Goal: Task Accomplishment & Management: Complete application form

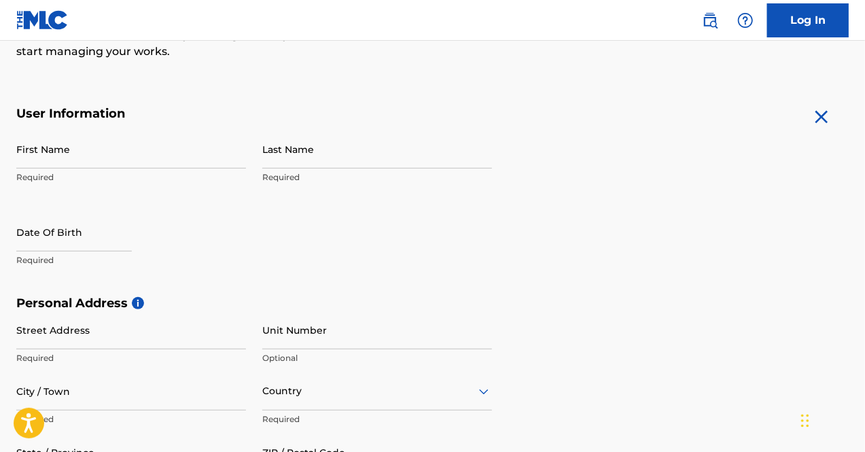
scroll to position [213, 0]
click at [79, 149] on input "First Name" at bounding box center [131, 148] width 230 height 39
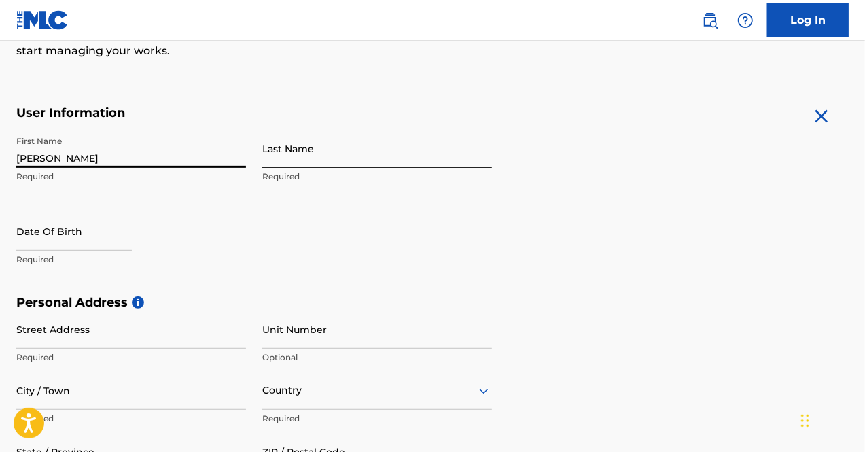
type input "[PERSON_NAME]"
click at [275, 150] on input "Last Name" at bounding box center [377, 148] width 230 height 39
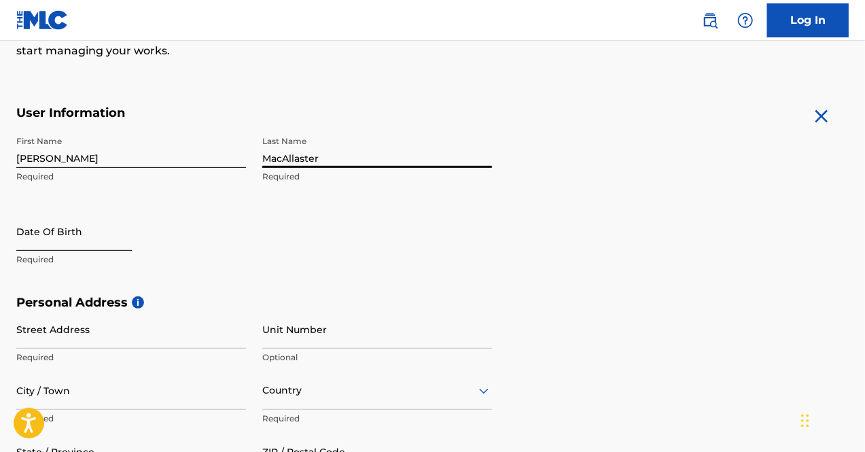
type input "MacAllaster"
click at [91, 218] on input "text" at bounding box center [74, 231] width 116 height 39
select select "8"
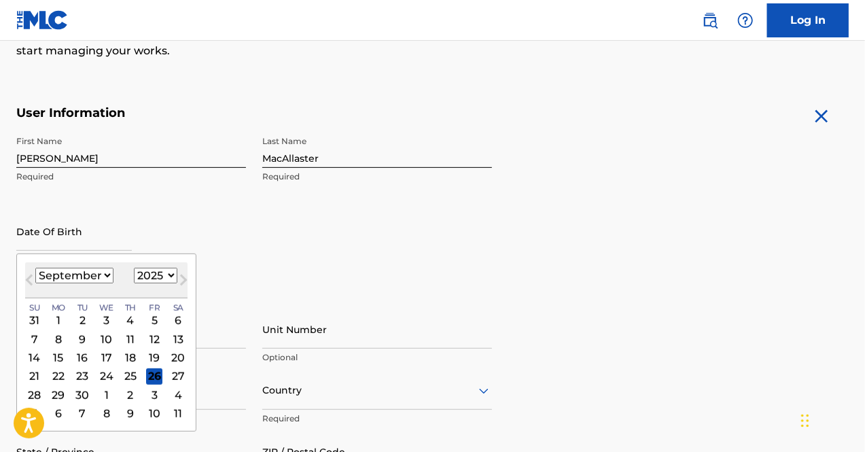
click at [152, 276] on select "1899 1900 1901 1902 1903 1904 1905 1906 1907 1908 1909 1910 1911 1912 1913 1914…" at bounding box center [155, 276] width 43 height 16
select select "2004"
click at [134, 268] on select "1899 1900 1901 1902 1903 1904 1905 1906 1907 1908 1909 1910 1911 1912 1913 1914…" at bounding box center [155, 276] width 43 height 16
click at [86, 275] on select "January February March April May June July August September October November De…" at bounding box center [74, 276] width 78 height 16
select select "10"
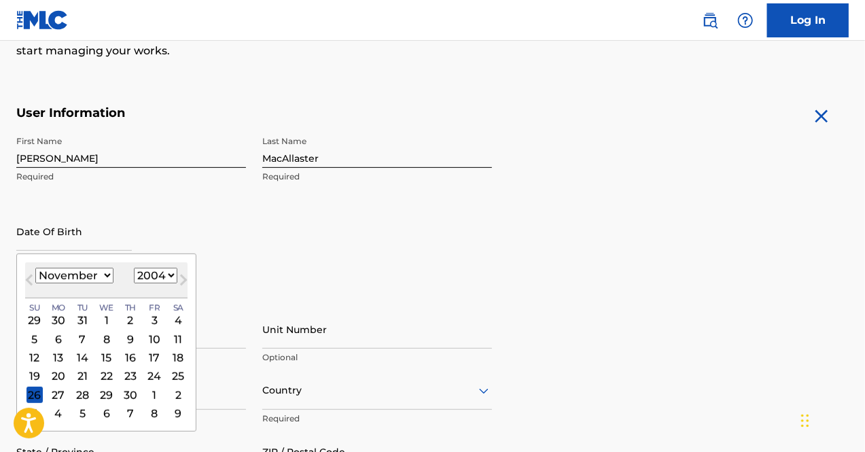
click at [35, 268] on select "January February March April May June July August September October November De…" at bounding box center [74, 276] width 78 height 16
click at [155, 316] on div "5" at bounding box center [154, 320] width 16 height 16
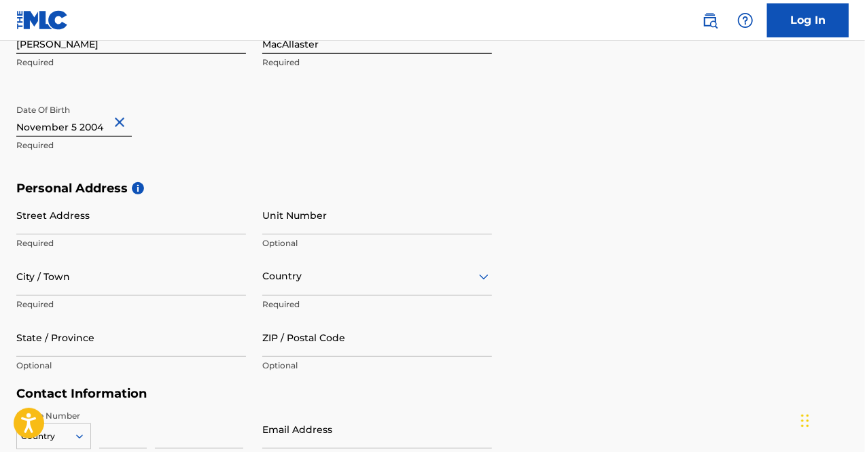
scroll to position [328, 0]
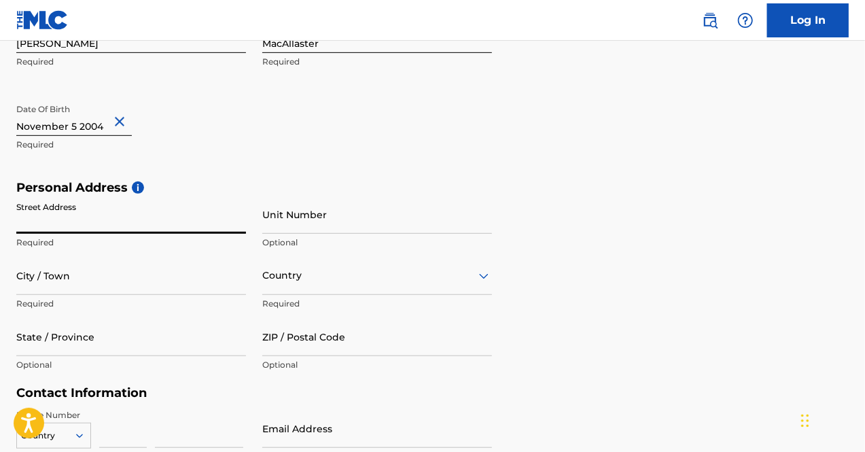
click at [196, 229] on input "Street Address" at bounding box center [131, 214] width 230 height 39
type input "[STREET_ADDRESS][PERSON_NAME]"
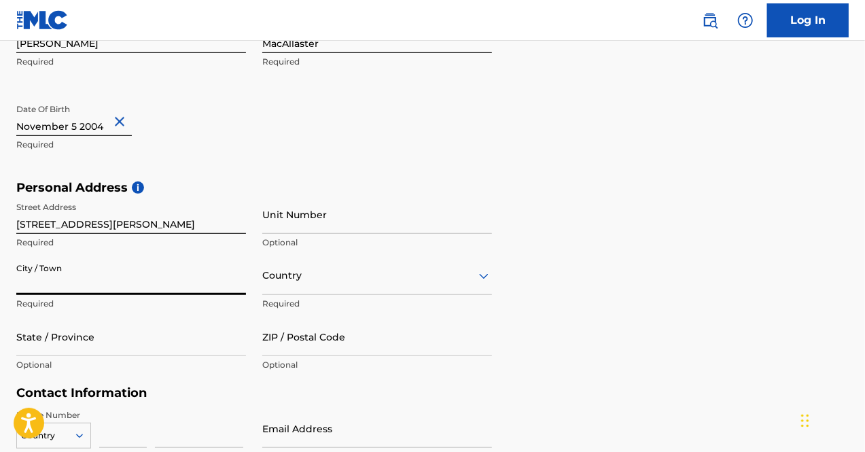
click at [102, 281] on input "City / Town" at bounding box center [131, 275] width 230 height 39
type input "Cumming"
click at [323, 277] on div "Country" at bounding box center [377, 275] width 230 height 39
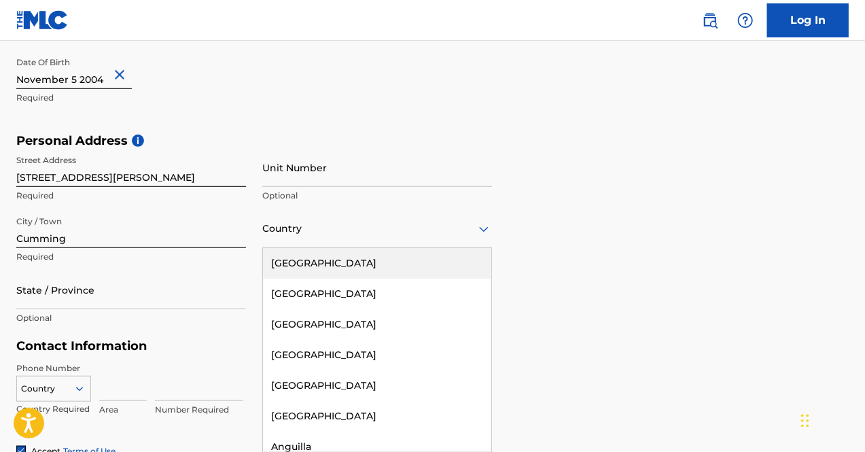
click at [332, 266] on div "[GEOGRAPHIC_DATA]" at bounding box center [377, 263] width 228 height 31
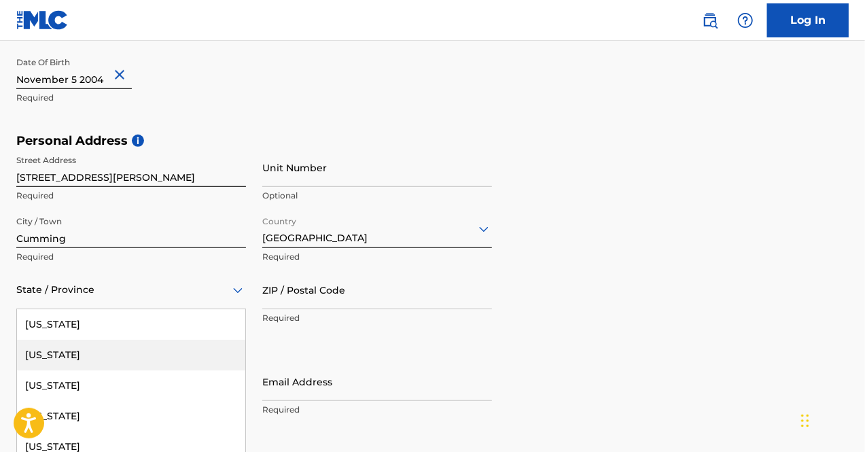
scroll to position [436, 0]
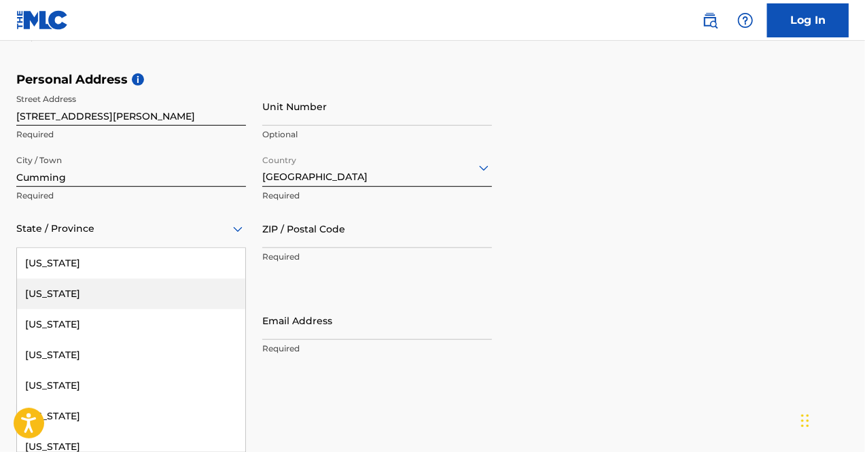
click at [146, 248] on div "57 results available. Use Up and Down to choose options, press Enter to select …" at bounding box center [131, 228] width 230 height 39
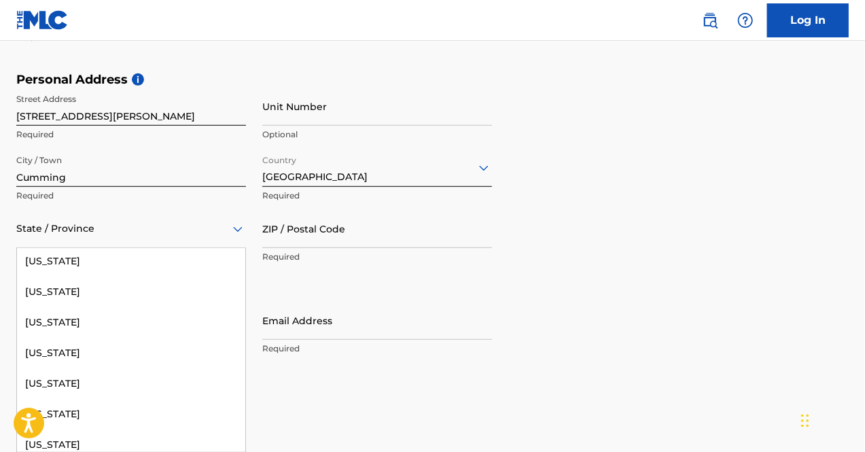
scroll to position [198, 0]
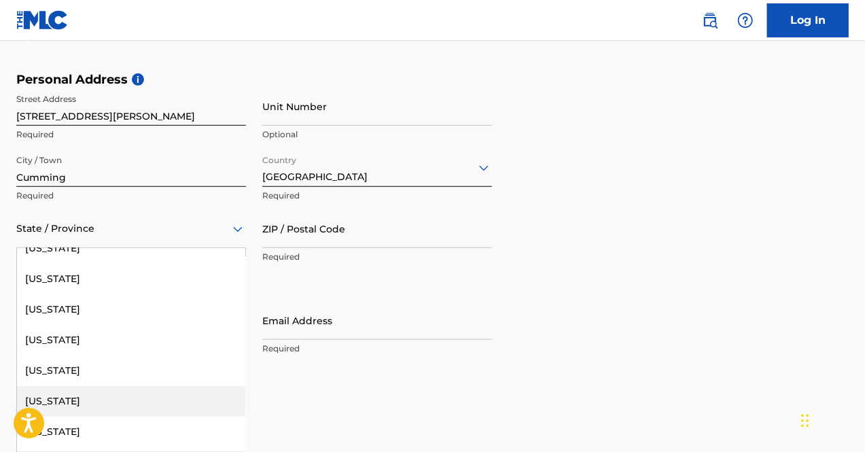
click at [107, 410] on div "[US_STATE]" at bounding box center [131, 401] width 228 height 31
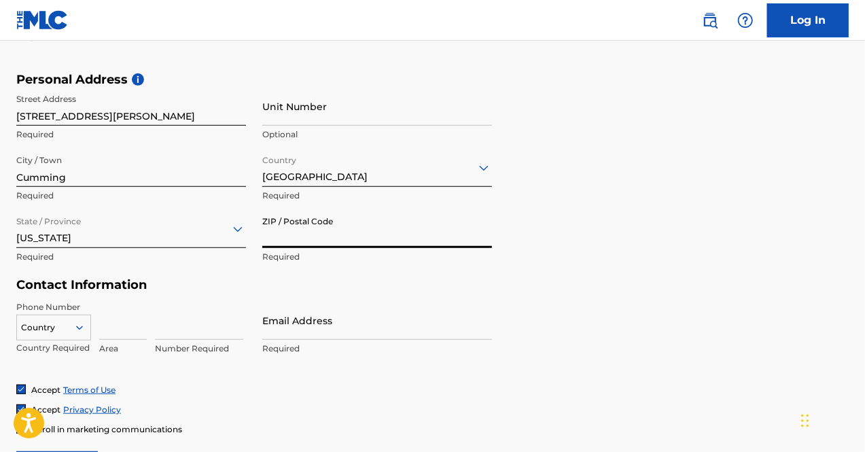
click at [346, 236] on input "ZIP / Postal Code" at bounding box center [377, 228] width 230 height 39
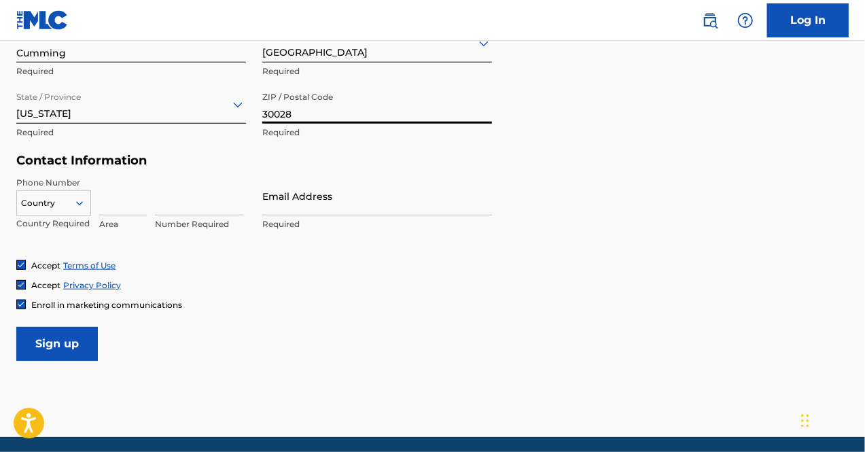
scroll to position [563, 0]
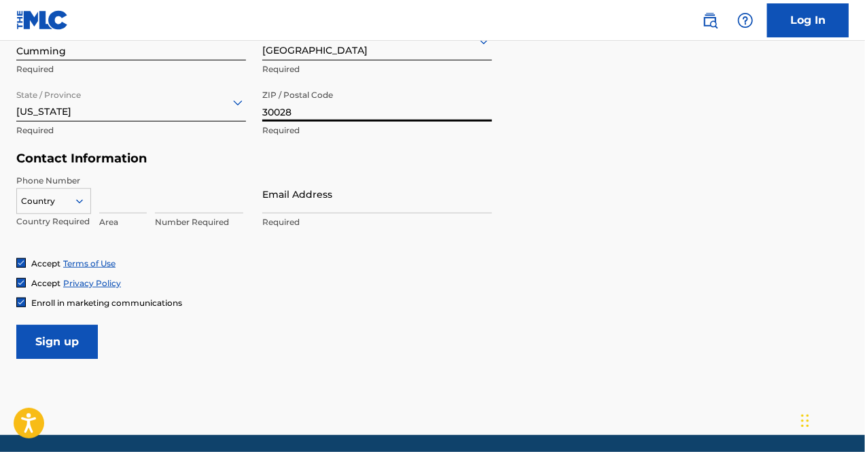
type input "30028"
click at [80, 196] on icon at bounding box center [79, 201] width 12 height 12
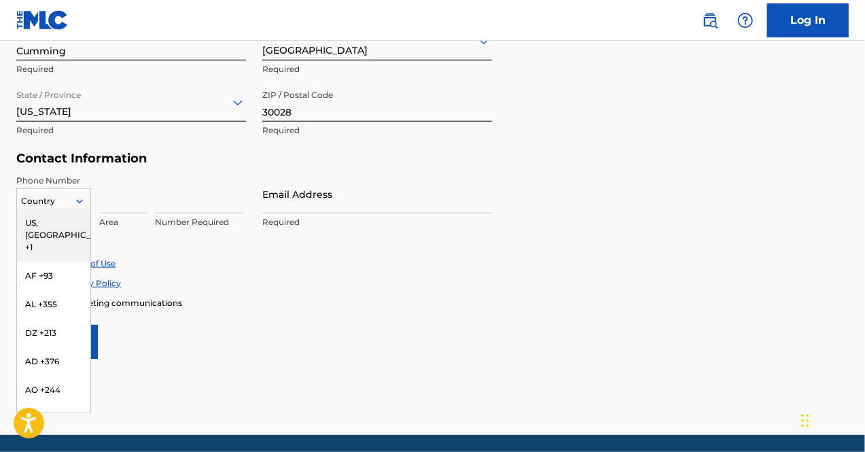
click at [58, 219] on div "US, [GEOGRAPHIC_DATA] +1" at bounding box center [53, 235] width 73 height 53
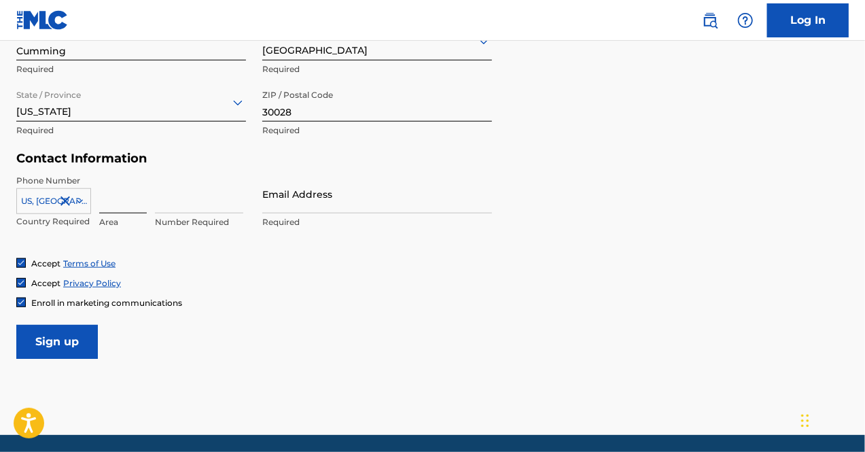
click at [120, 203] on input at bounding box center [123, 194] width 48 height 39
type input "678"
click at [183, 196] on input at bounding box center [199, 194] width 88 height 39
type input "6951153"
click at [306, 196] on input "Email Address" at bounding box center [377, 194] width 230 height 39
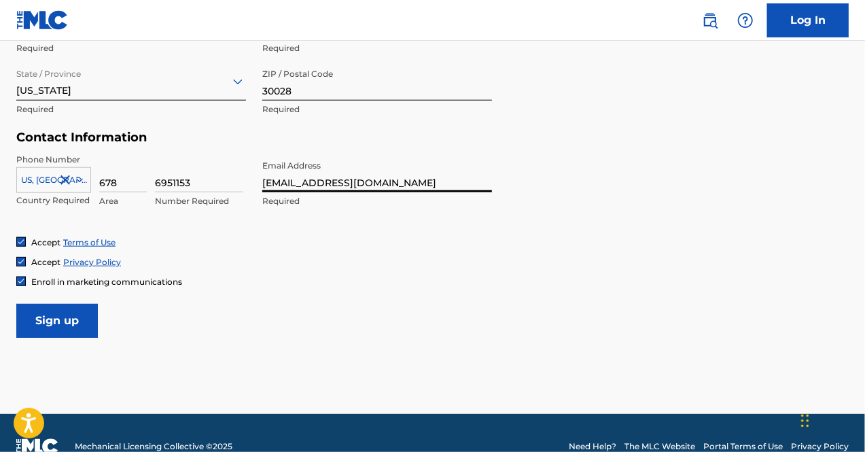
scroll to position [584, 0]
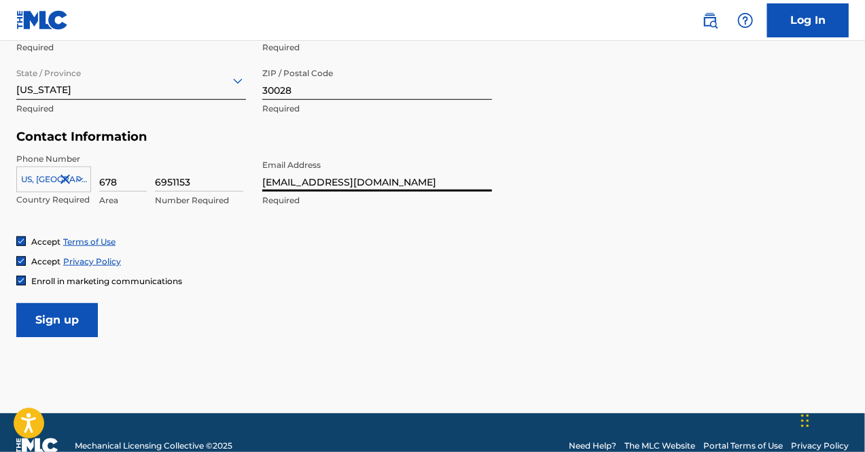
type input "[EMAIL_ADDRESS][DOMAIN_NAME]"
click at [162, 281] on span "Enroll in marketing communications" at bounding box center [106, 281] width 151 height 10
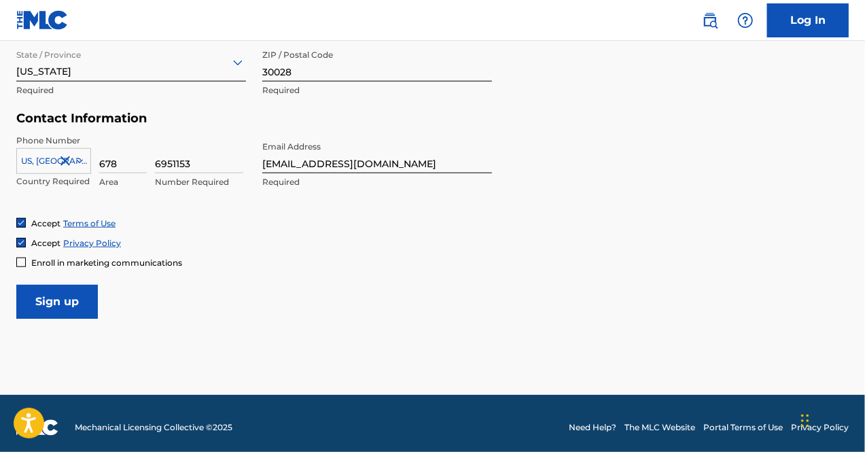
scroll to position [610, 0]
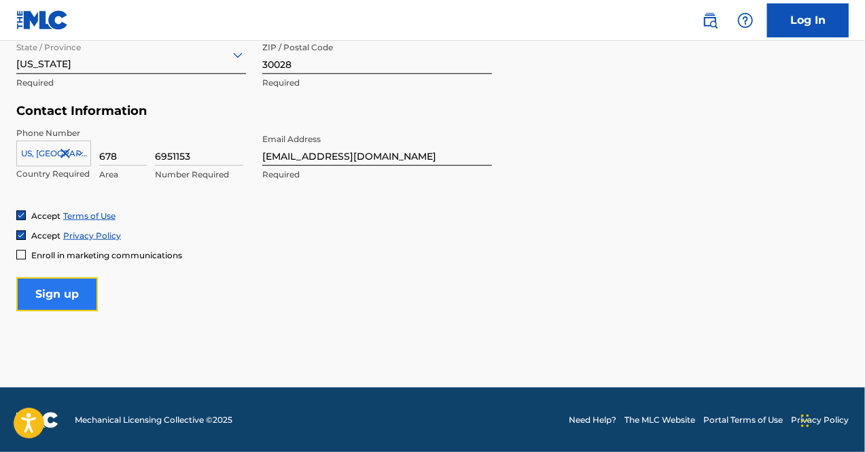
click at [65, 294] on input "Sign up" at bounding box center [57, 294] width 82 height 34
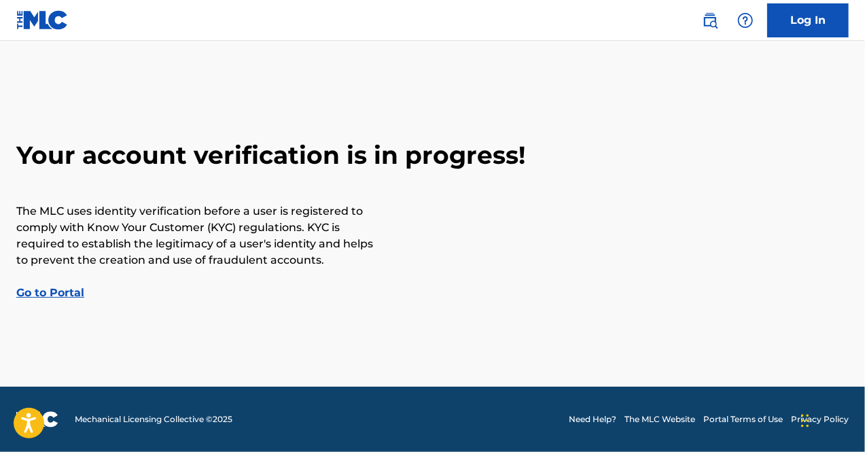
click at [63, 291] on link "Go to Portal" at bounding box center [50, 292] width 68 height 13
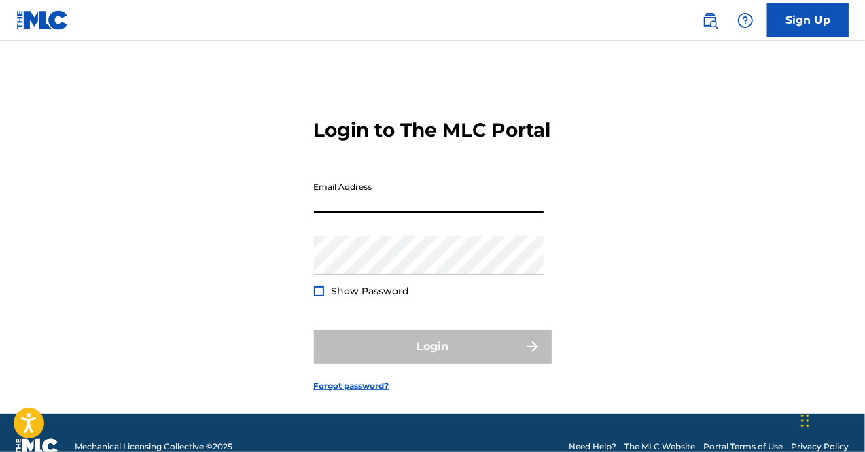
click at [398, 213] on input "Email Address" at bounding box center [429, 194] width 230 height 39
type input "[EMAIL_ADDRESS][DOMAIN_NAME]"
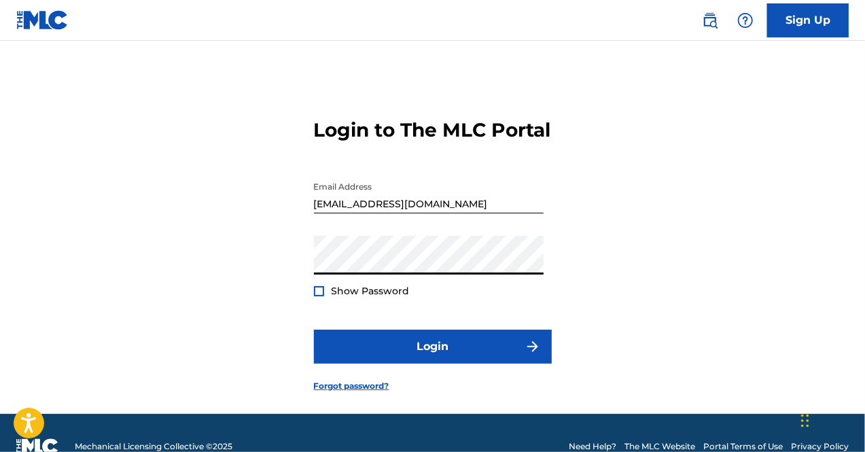
click at [388, 297] on span "Show Password" at bounding box center [371, 291] width 78 height 12
click at [385, 297] on span "Show Password" at bounding box center [371, 291] width 78 height 12
click at [314, 296] on div at bounding box center [319, 291] width 10 height 10
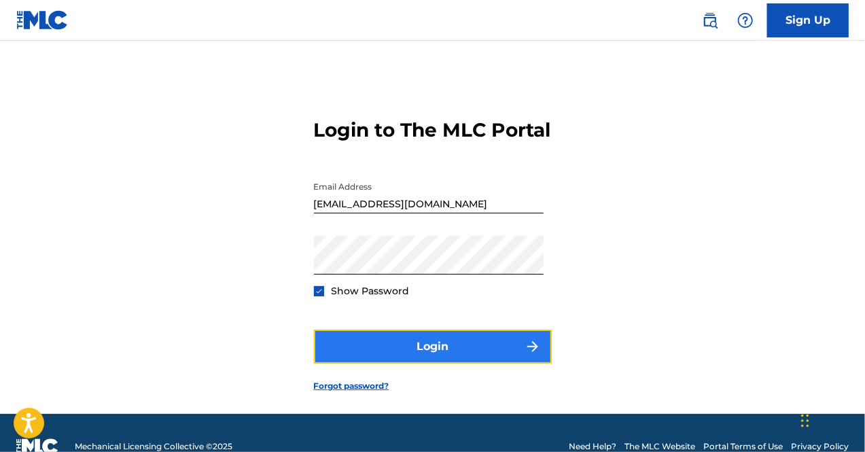
click at [442, 364] on button "Login" at bounding box center [433, 347] width 238 height 34
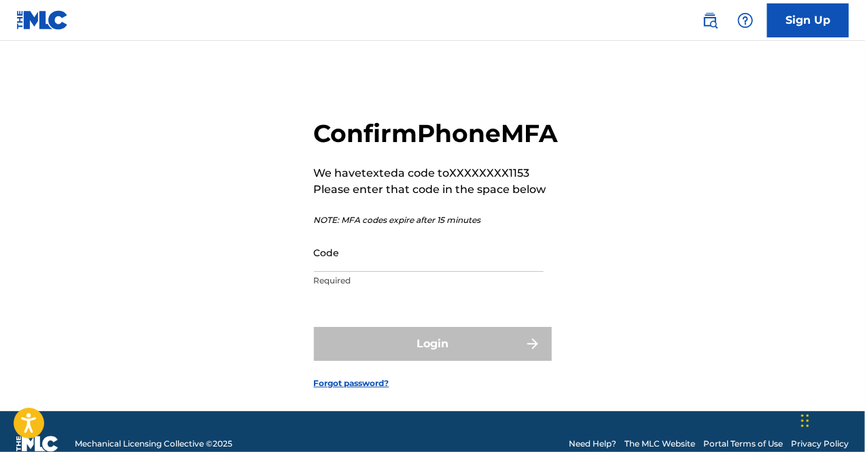
click at [491, 294] on div "Code Required" at bounding box center [429, 263] width 230 height 61
click at [483, 272] on input "Code" at bounding box center [429, 252] width 230 height 39
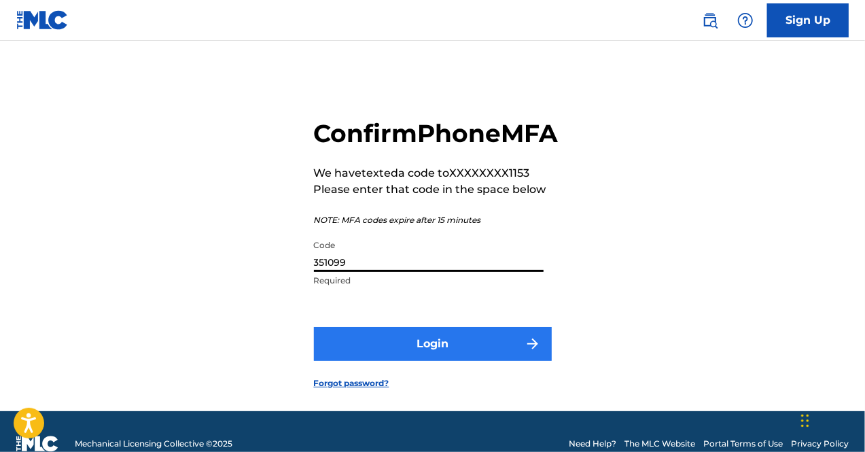
type input "351099"
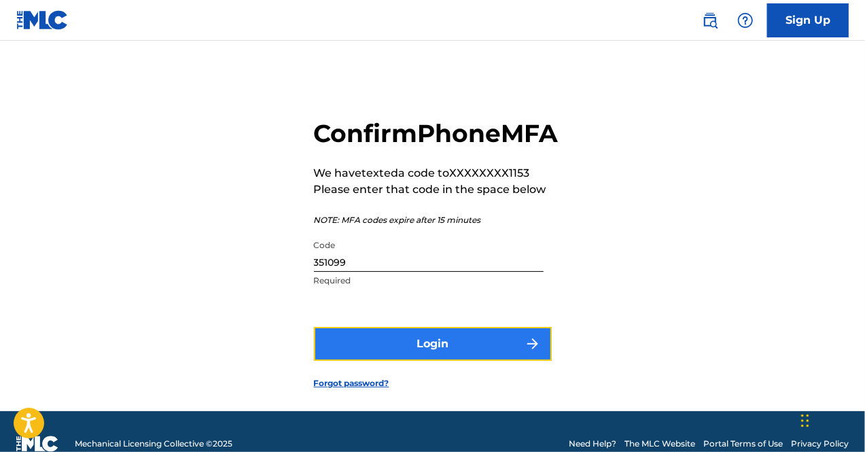
click at [487, 361] on button "Login" at bounding box center [433, 344] width 238 height 34
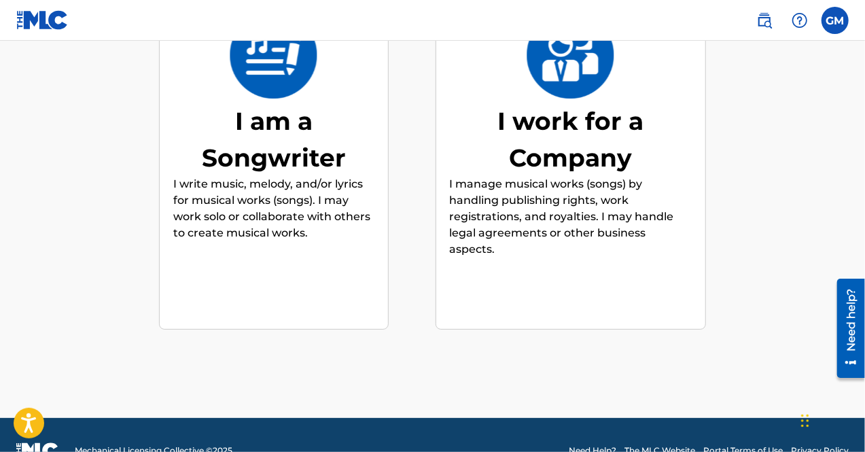
click at [313, 176] on p "I write music, melody, and/or lyrics for musical works (songs). I may work solo…" at bounding box center [273, 208] width 201 height 65
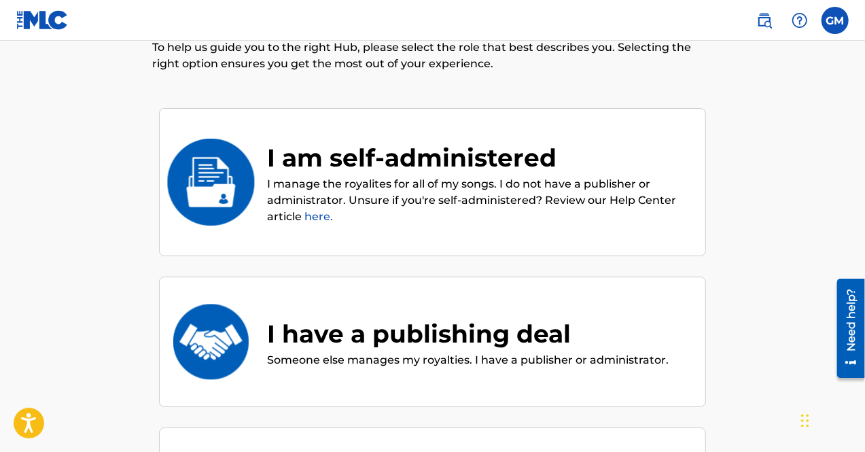
scroll to position [112, 0]
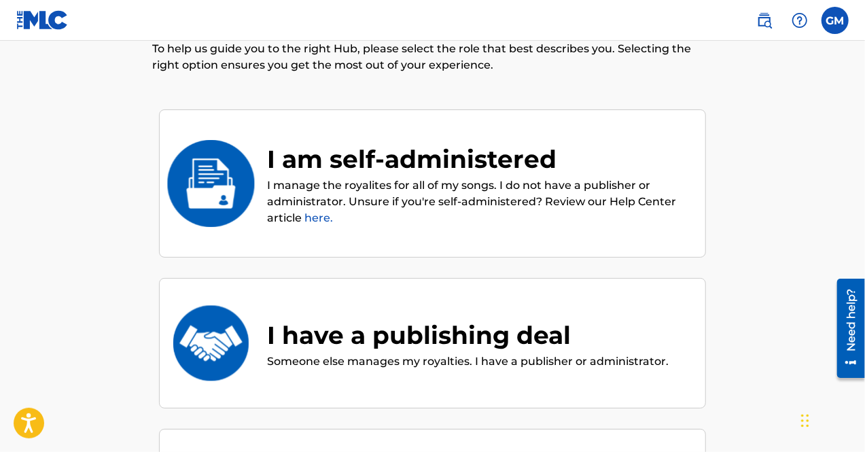
click at [499, 177] on p "I manage the royalites for all of my songs. I do not have a publisher or admini…" at bounding box center [479, 201] width 425 height 49
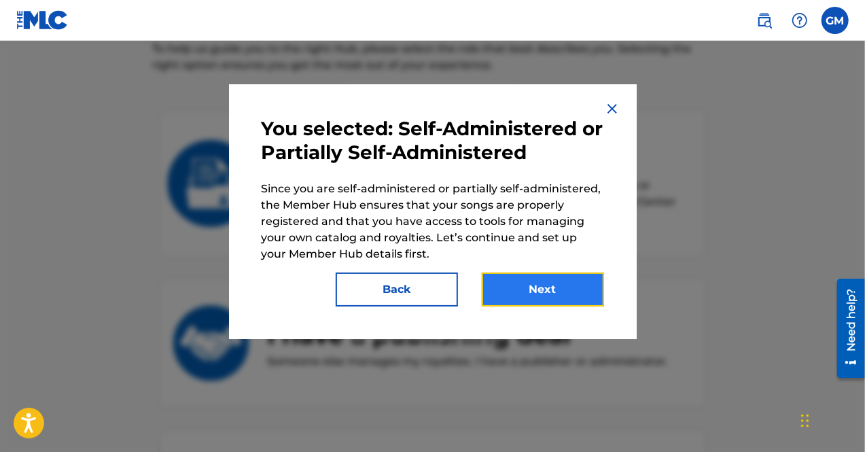
click at [551, 287] on button "Next" at bounding box center [543, 289] width 122 height 34
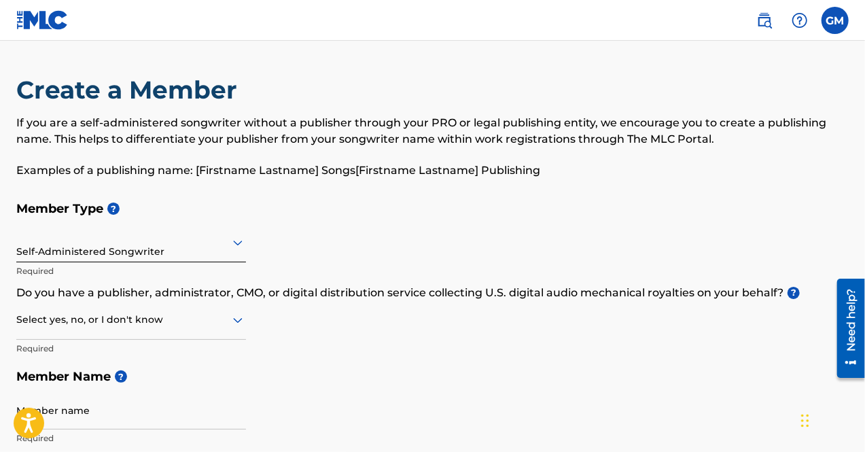
click at [130, 243] on div at bounding box center [131, 242] width 230 height 17
click at [353, 219] on h5 "Member Type ?" at bounding box center [432, 208] width 832 height 29
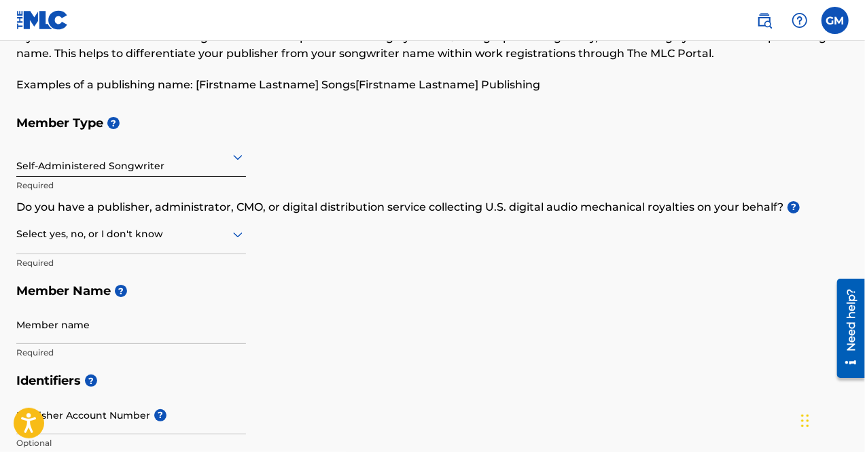
scroll to position [90, 0]
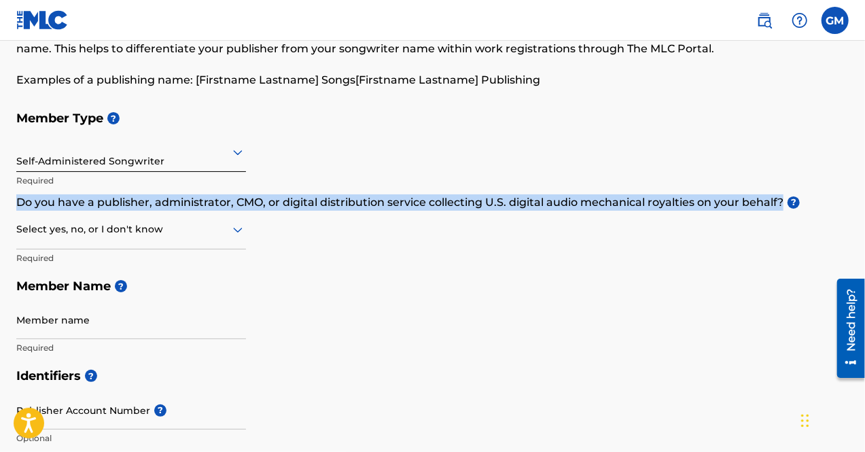
drag, startPoint x: 15, startPoint y: 198, endPoint x: 784, endPoint y: 194, distance: 769.2
copy p "Do you have a publisher, administrator, CMO, or digital distribution service co…"
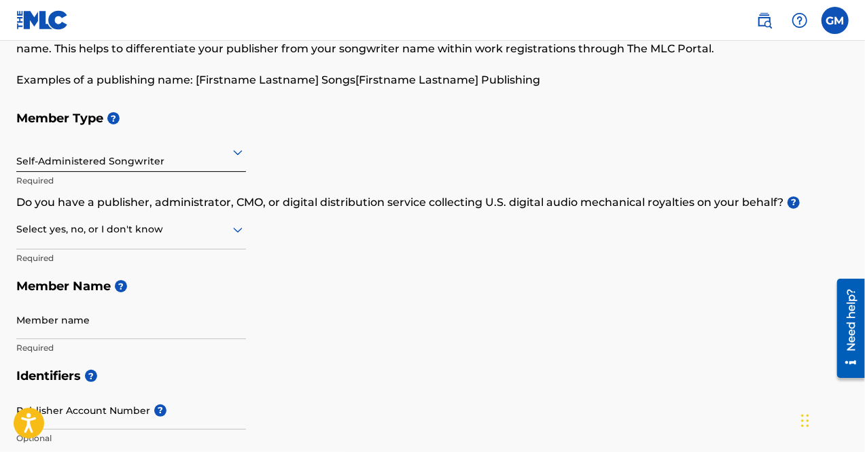
click at [135, 224] on div at bounding box center [131, 229] width 230 height 17
click at [111, 287] on div "No" at bounding box center [131, 295] width 228 height 31
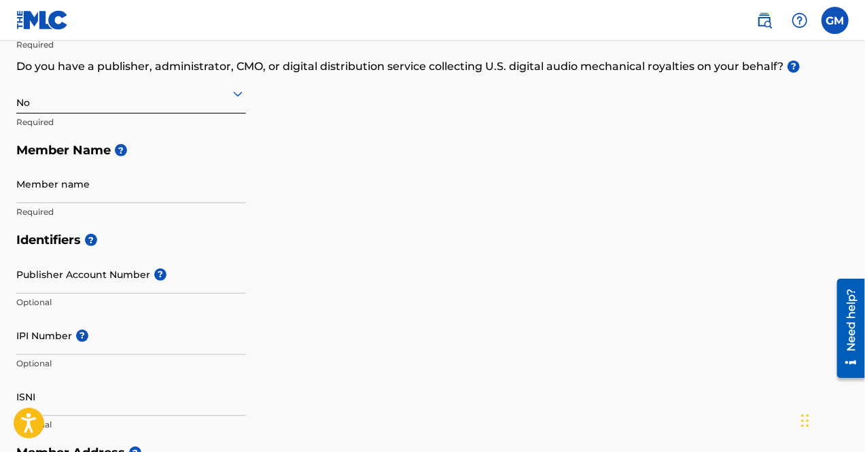
scroll to position [227, 0]
click at [67, 181] on input "Member name" at bounding box center [131, 183] width 230 height 39
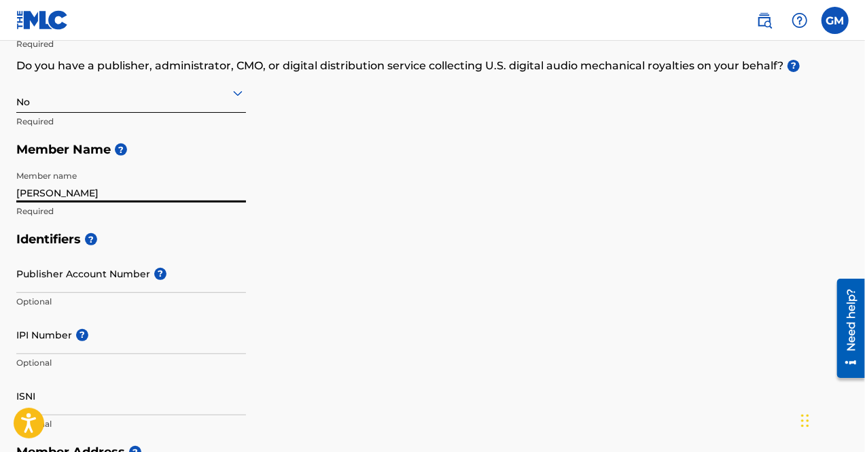
type input "[PERSON_NAME]"
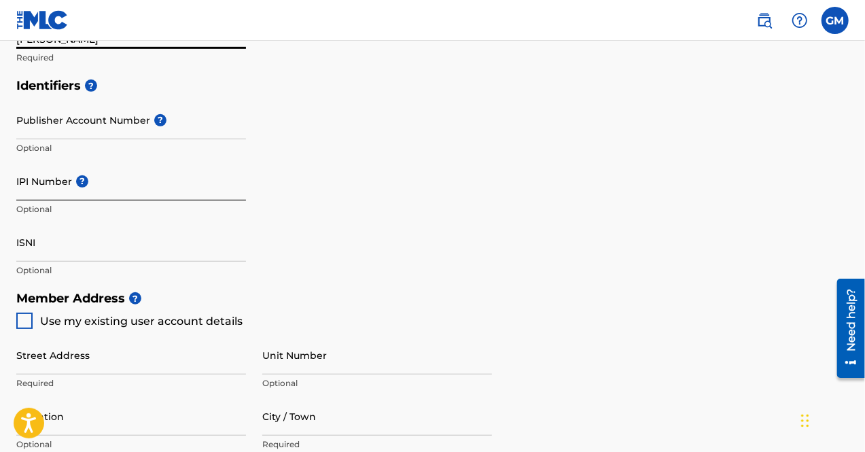
scroll to position [380, 0]
click at [104, 184] on input "IPI Number ?" at bounding box center [131, 181] width 230 height 39
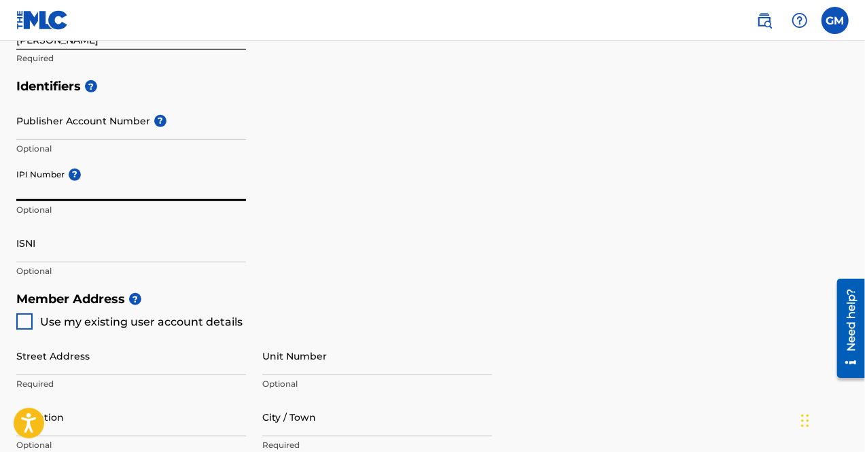
paste input "01244707265"
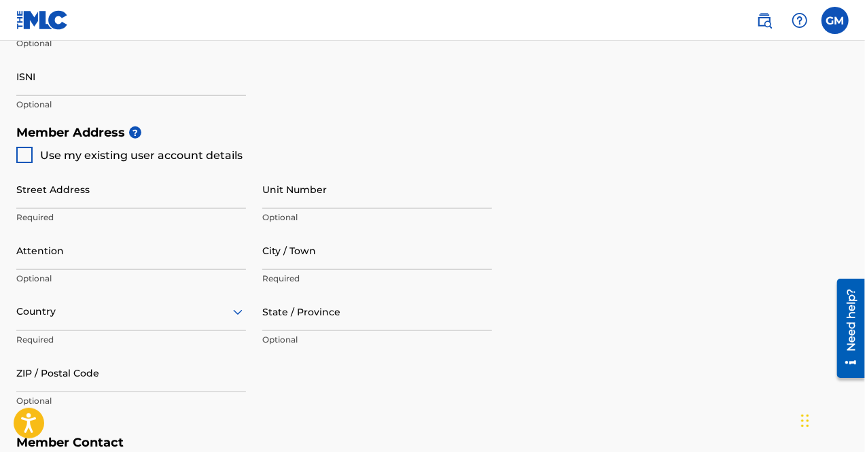
scroll to position [548, 0]
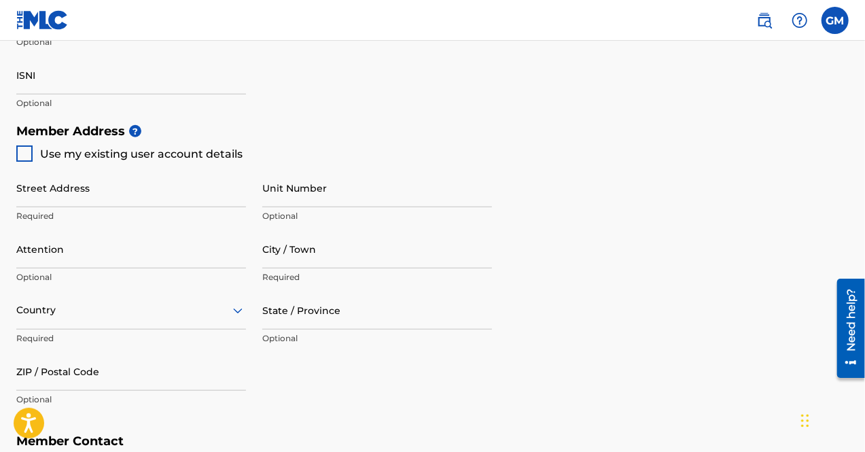
type input "01244707265"
click at [211, 152] on span "Use my existing user account details" at bounding box center [141, 153] width 203 height 13
type input "[STREET_ADDRESS][PERSON_NAME]"
type input "Cumming"
type input "30028"
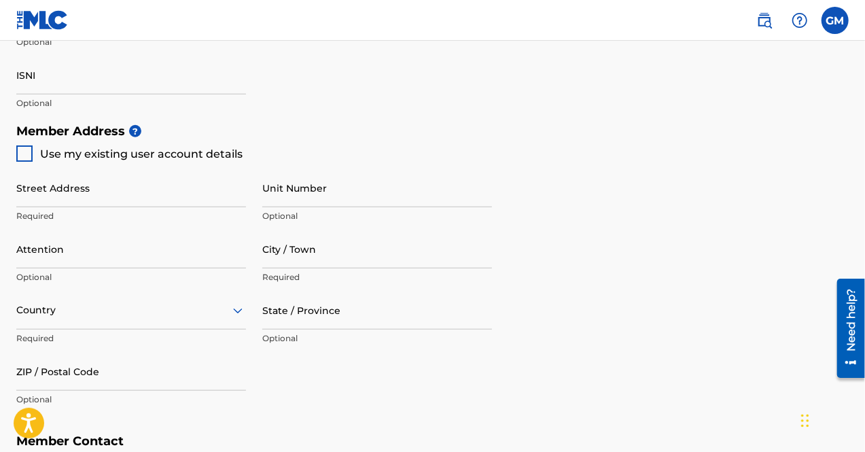
type input "678"
type input "6951153"
type input "[EMAIL_ADDRESS][DOMAIN_NAME]"
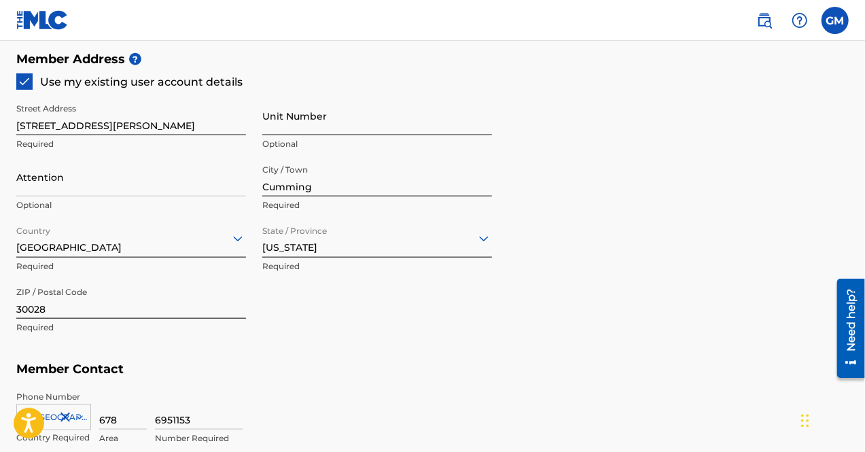
scroll to position [624, 0]
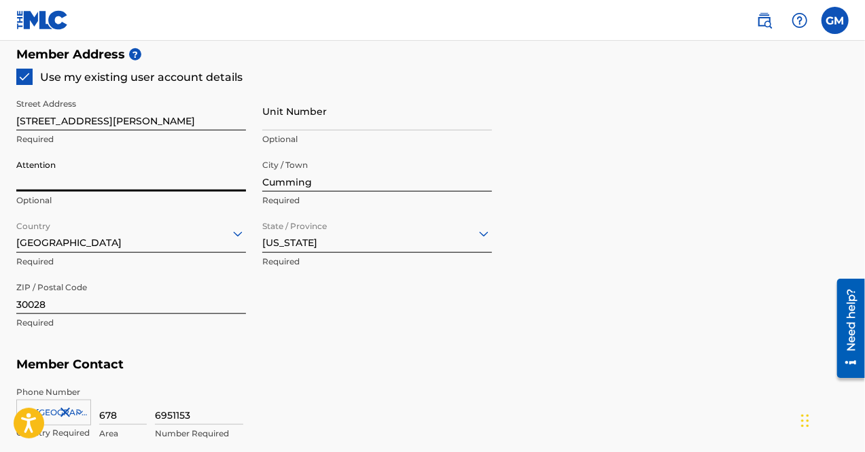
click at [144, 180] on input "Attention" at bounding box center [131, 172] width 230 height 39
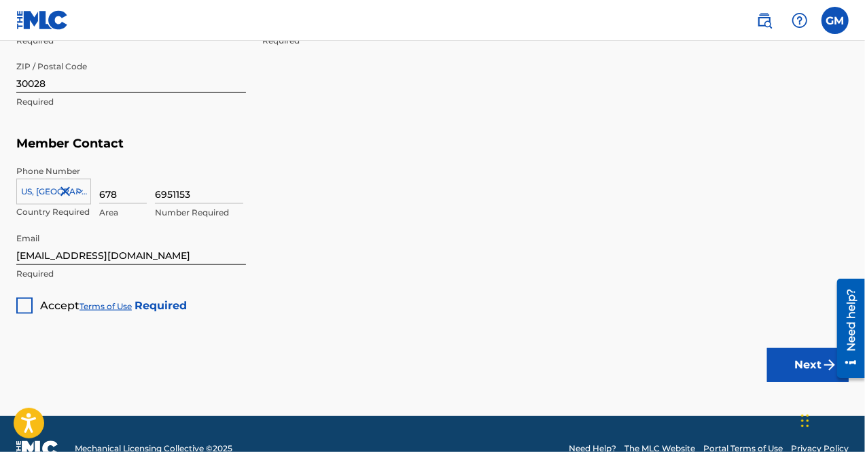
scroll to position [847, 0]
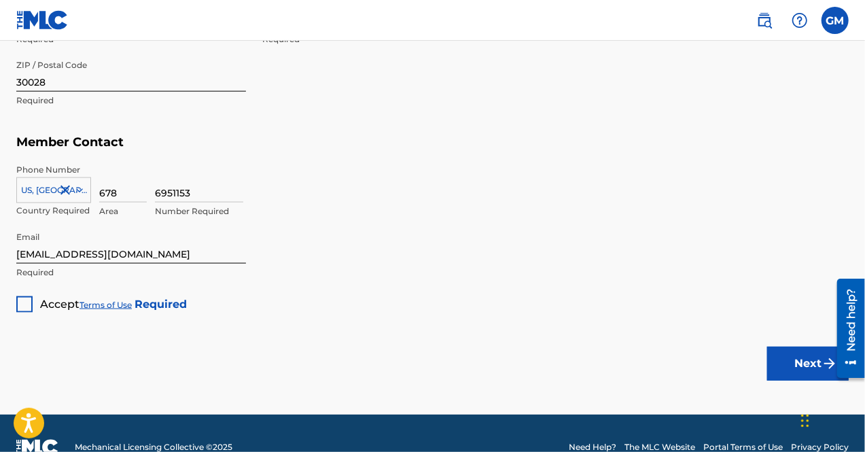
click at [29, 304] on div at bounding box center [24, 304] width 16 height 16
click at [794, 356] on button "Next" at bounding box center [808, 364] width 82 height 34
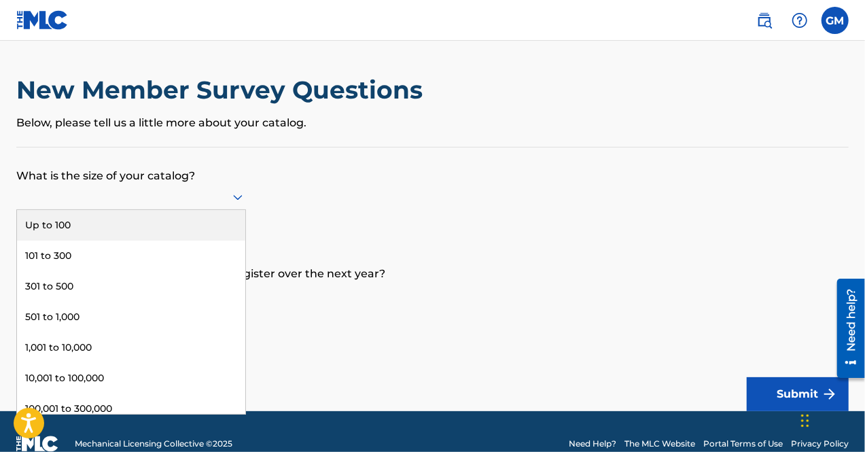
click at [180, 188] on div at bounding box center [131, 196] width 230 height 17
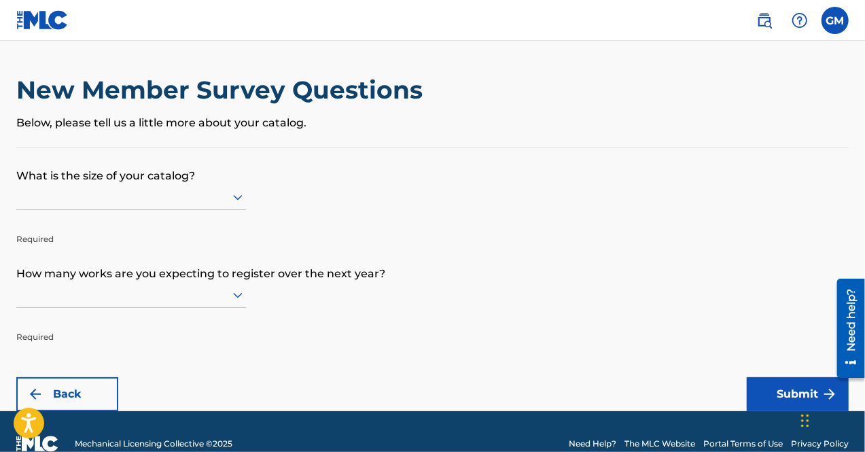
click at [207, 181] on p "What is the size of your catalog?" at bounding box center [432, 165] width 832 height 37
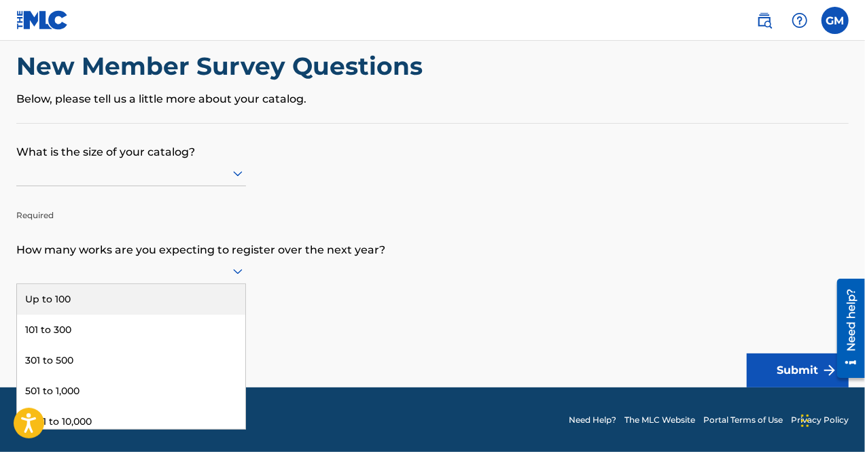
click at [232, 261] on div at bounding box center [131, 271] width 230 height 26
click at [205, 294] on div "Up to 100" at bounding box center [131, 299] width 228 height 31
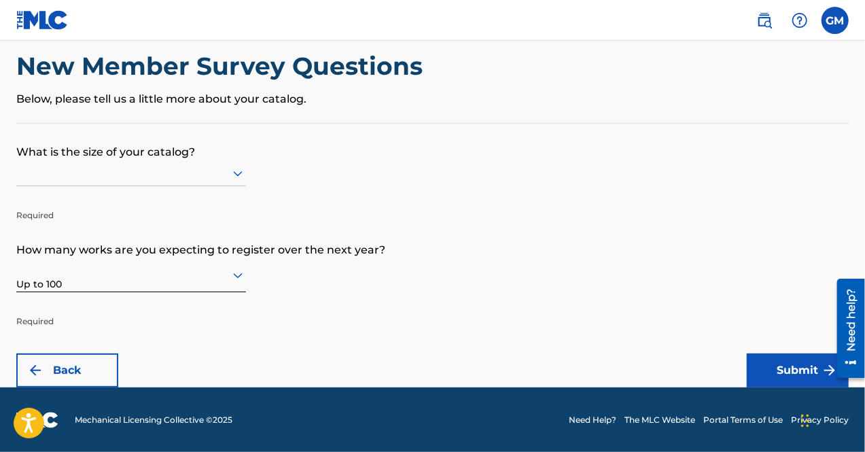
click at [204, 178] on div at bounding box center [131, 172] width 230 height 17
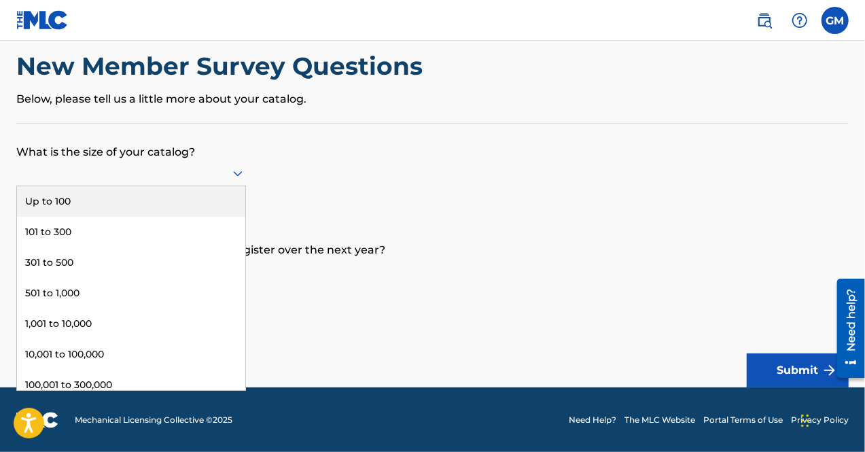
click at [182, 207] on div "Up to 100" at bounding box center [131, 201] width 228 height 31
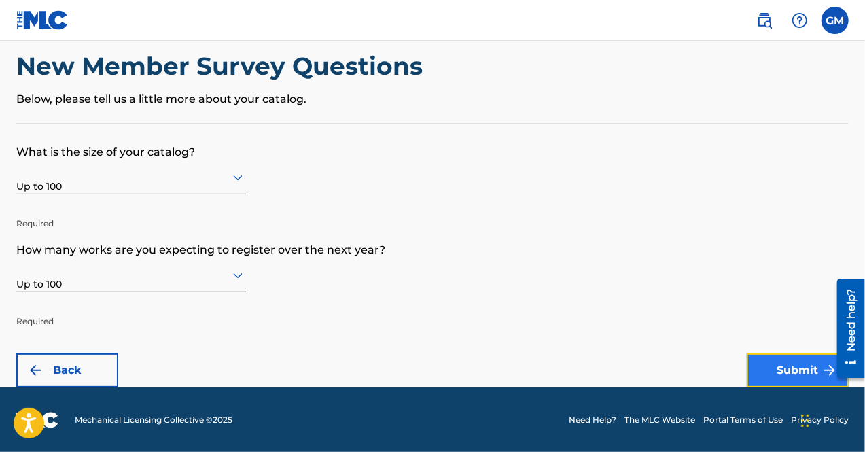
click at [786, 363] on button "Submit" at bounding box center [798, 370] width 102 height 34
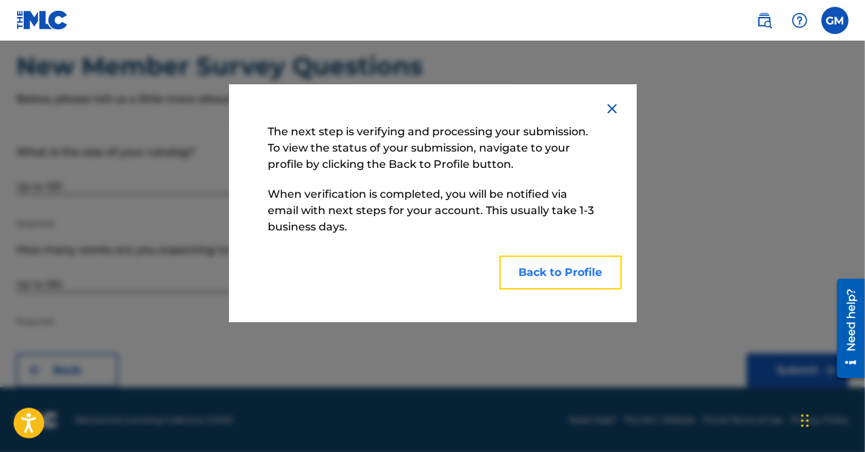
click at [567, 274] on button "Back to Profile" at bounding box center [560, 273] width 122 height 34
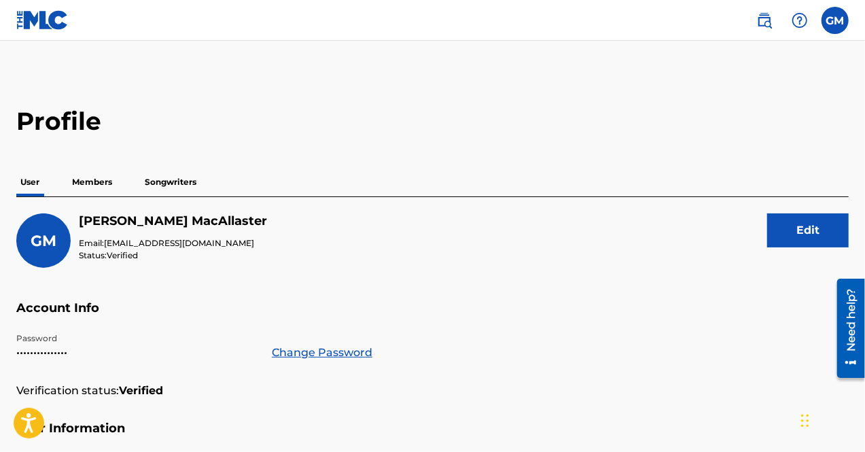
click at [103, 177] on p "Members" at bounding box center [92, 182] width 48 height 29
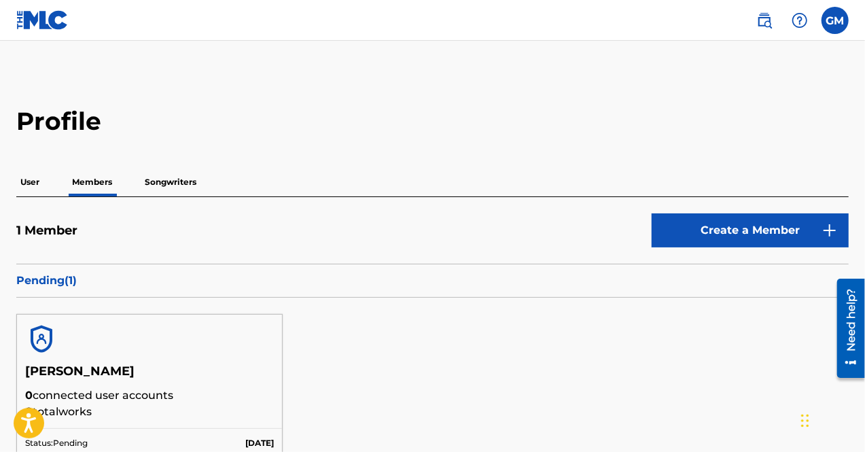
click at [183, 177] on p "Songwriters" at bounding box center [171, 182] width 60 height 29
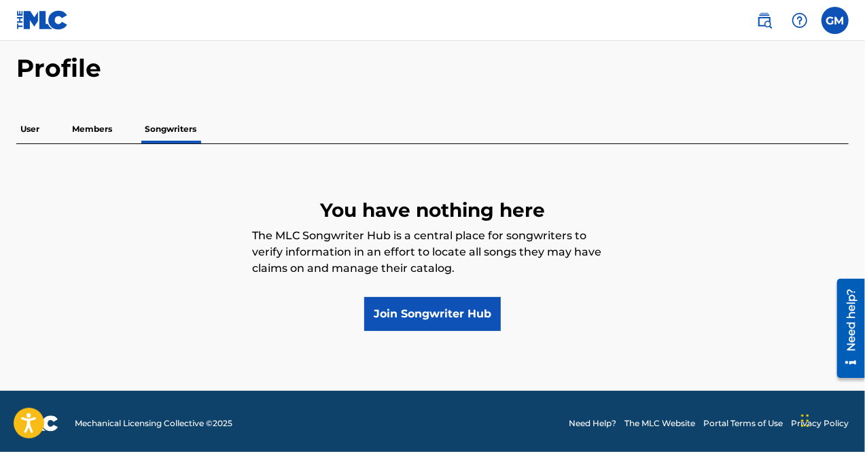
scroll to position [56, 0]
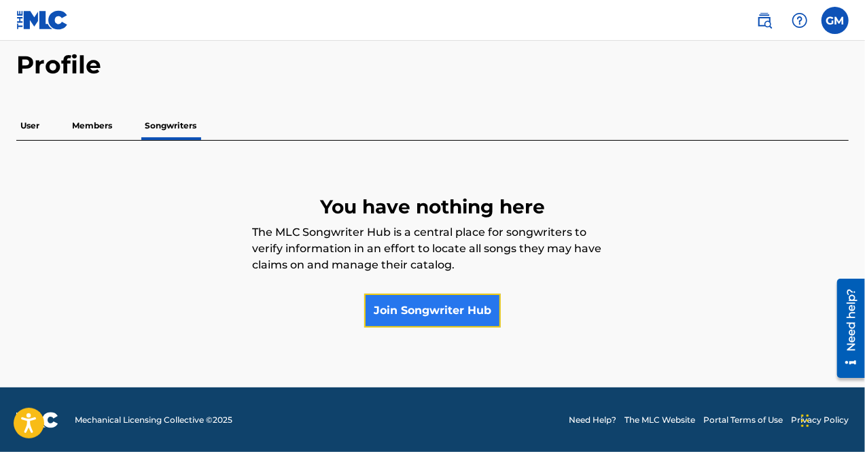
click at [447, 312] on link "Join Songwriter Hub" at bounding box center [432, 311] width 137 height 34
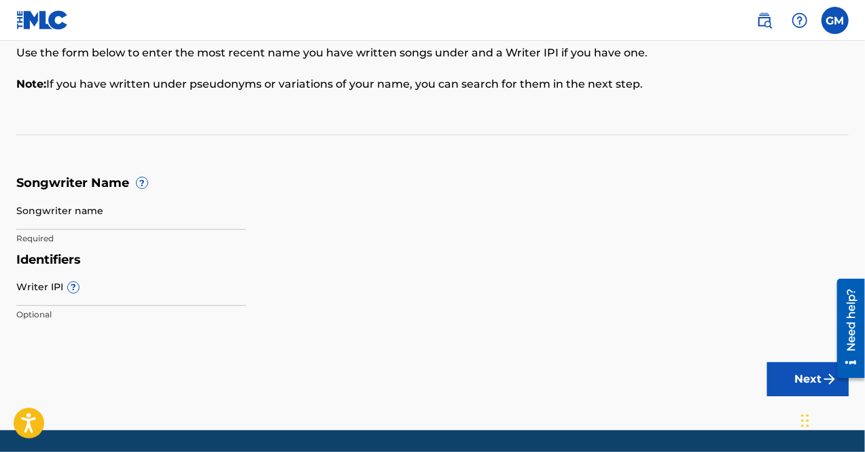
scroll to position [160, 0]
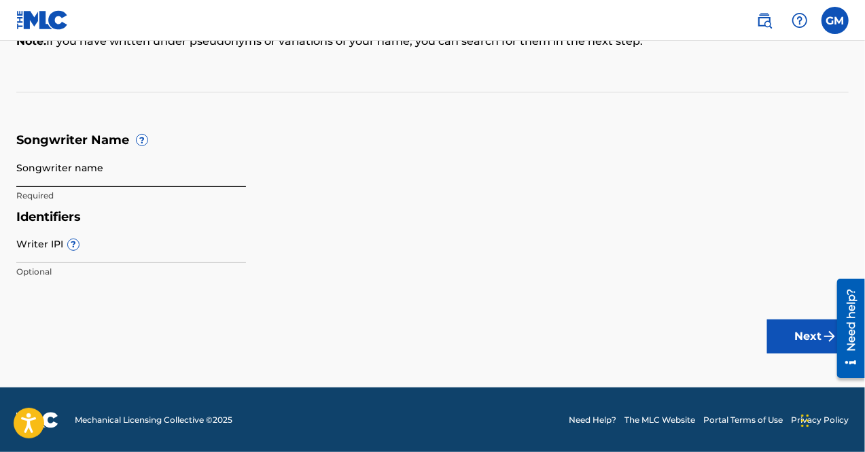
click at [86, 166] on input "Songwriter name" at bounding box center [131, 167] width 230 height 39
type input "[PERSON_NAME]"
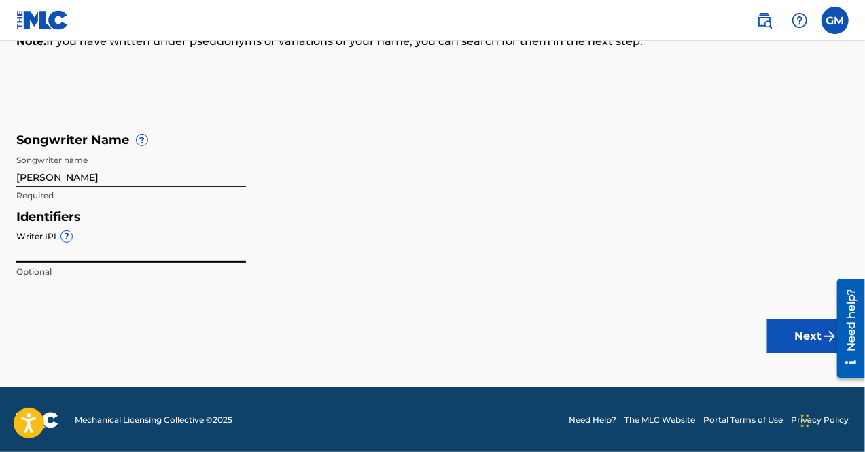
click at [48, 243] on input "Writer IPI ?" at bounding box center [131, 243] width 230 height 39
paste input "01244707265"
type input "01244707265"
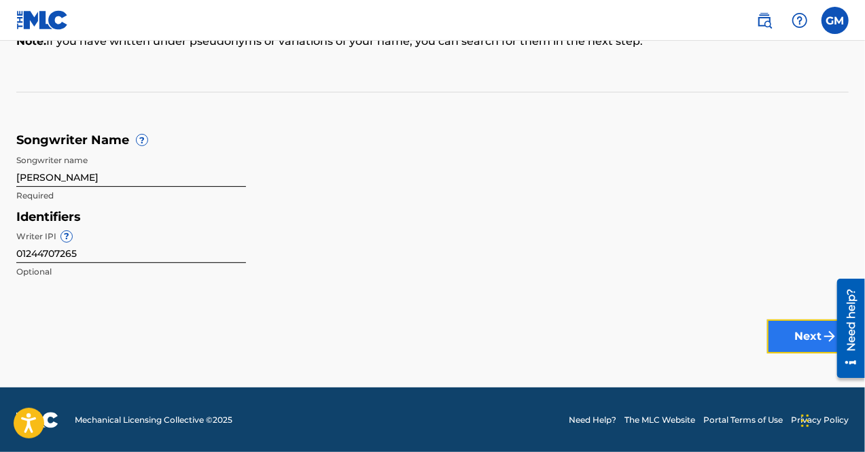
click at [807, 334] on button "Next" at bounding box center [808, 336] width 82 height 34
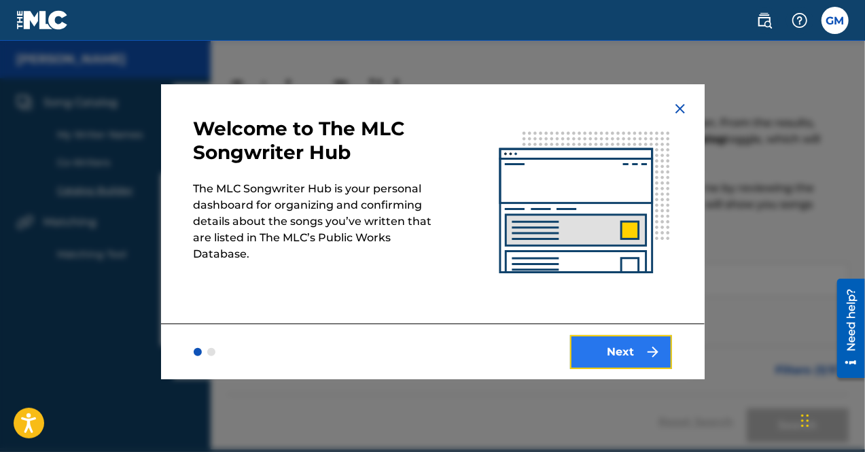
click at [644, 356] on button "Next" at bounding box center [621, 352] width 102 height 34
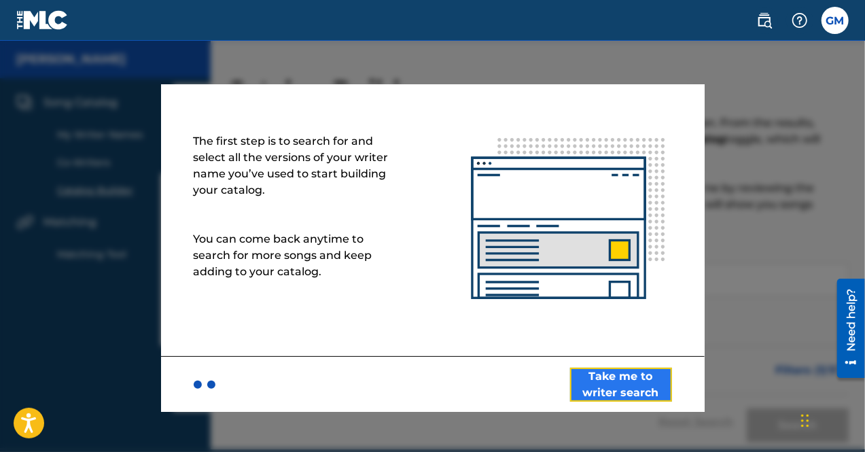
click at [648, 392] on button "Take me to writer search" at bounding box center [621, 385] width 102 height 34
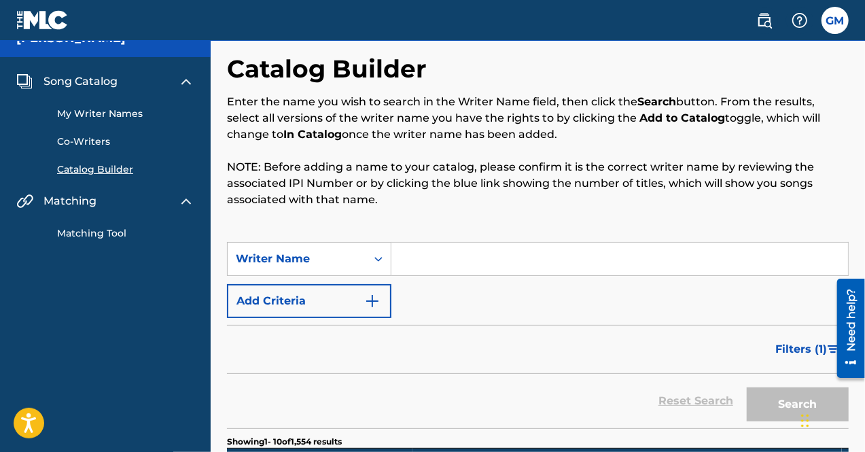
scroll to position [22, 0]
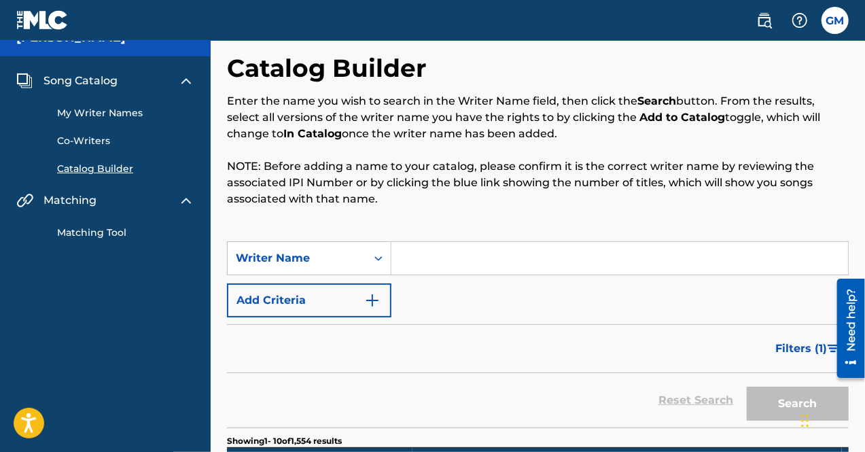
click at [461, 250] on input "Search Form" at bounding box center [619, 258] width 457 height 33
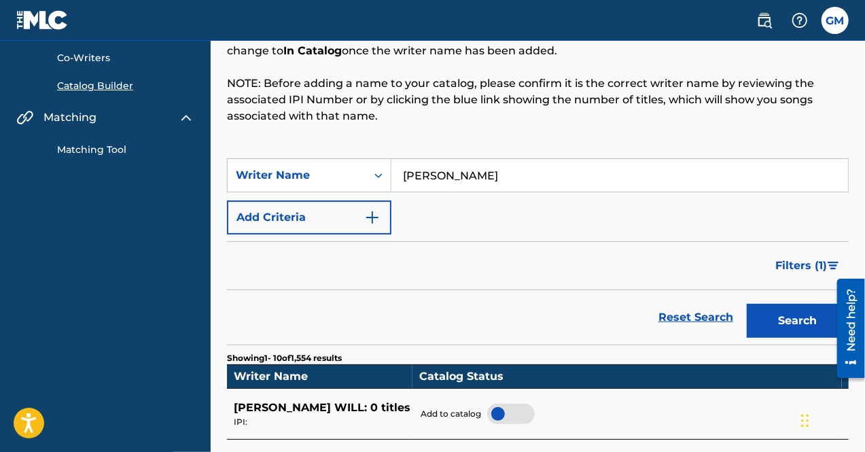
scroll to position [109, 0]
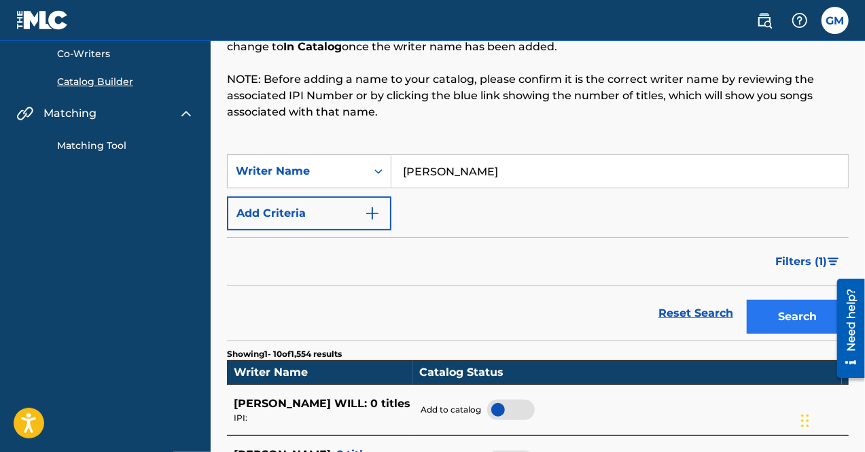
type input "[PERSON_NAME]"
click at [783, 323] on button "Search" at bounding box center [798, 317] width 102 height 34
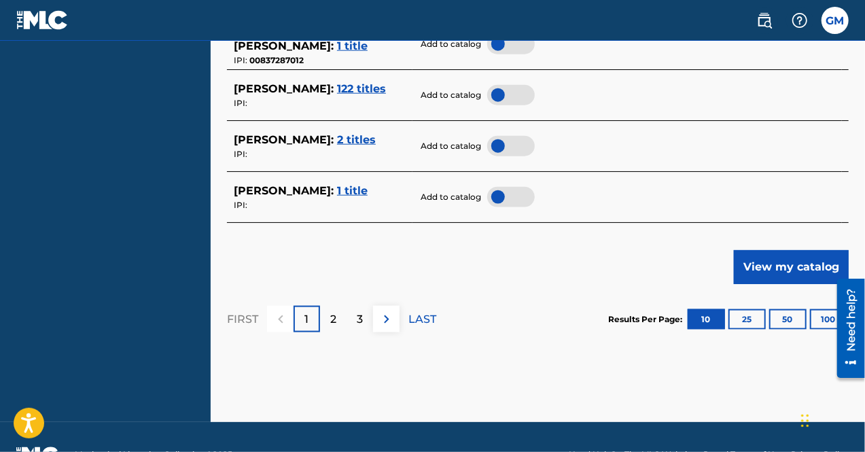
scroll to position [783, 0]
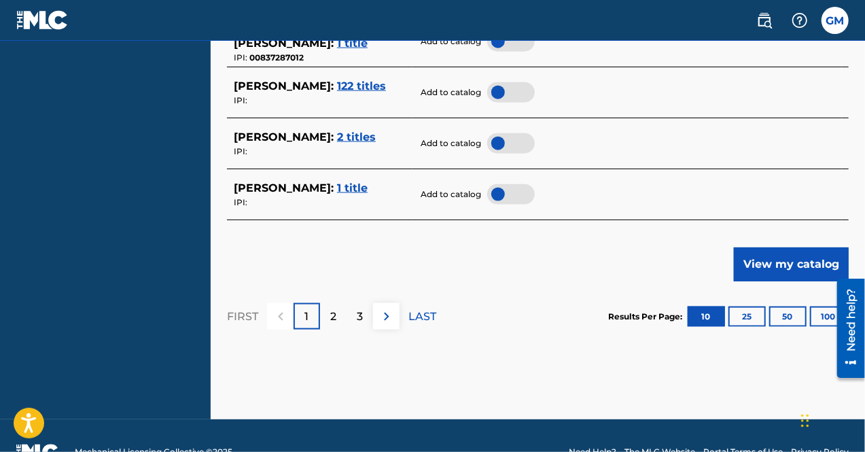
click at [368, 184] on span "1 title" at bounding box center [352, 187] width 31 height 13
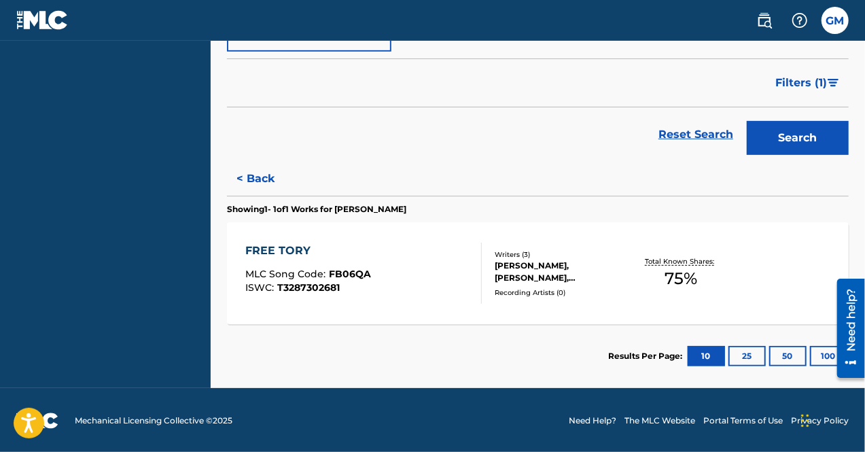
scroll to position [288, 0]
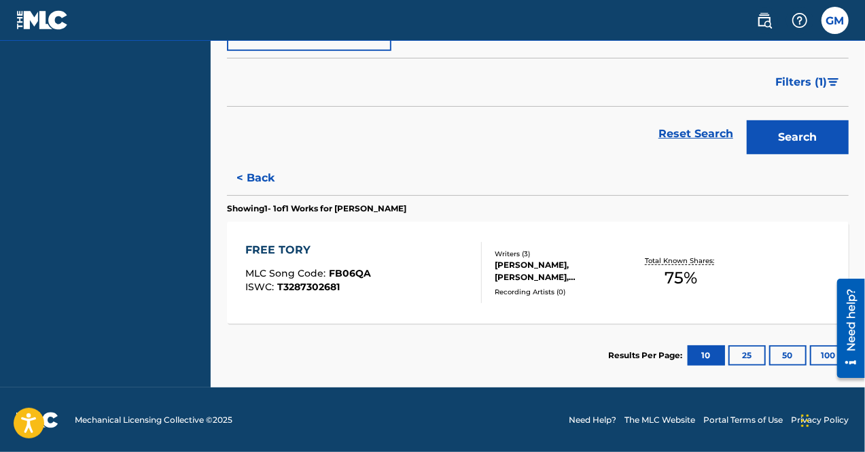
click at [370, 253] on div "FREE TORY MLC Song Code : FB06QA ISWC : T3287302681" at bounding box center [363, 272] width 236 height 61
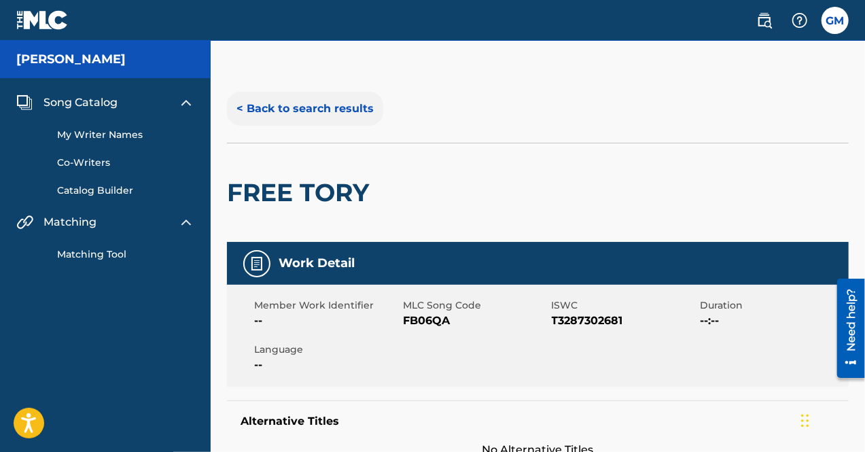
click at [321, 118] on button "< Back to search results" at bounding box center [305, 109] width 156 height 34
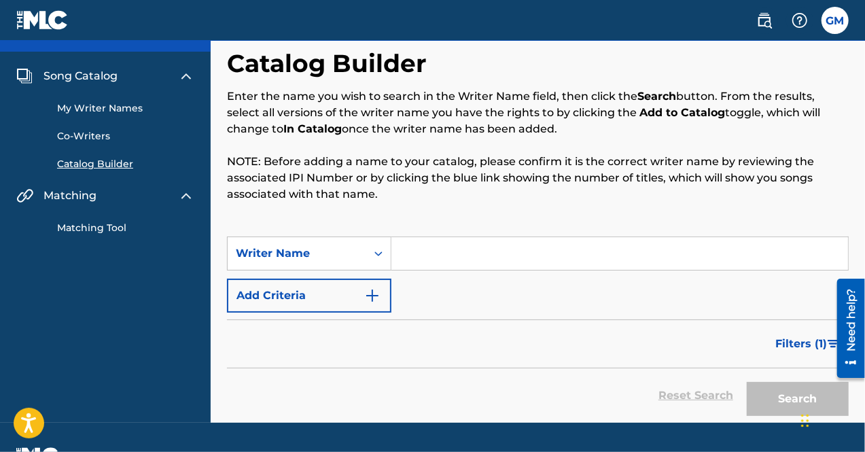
scroll to position [62, 0]
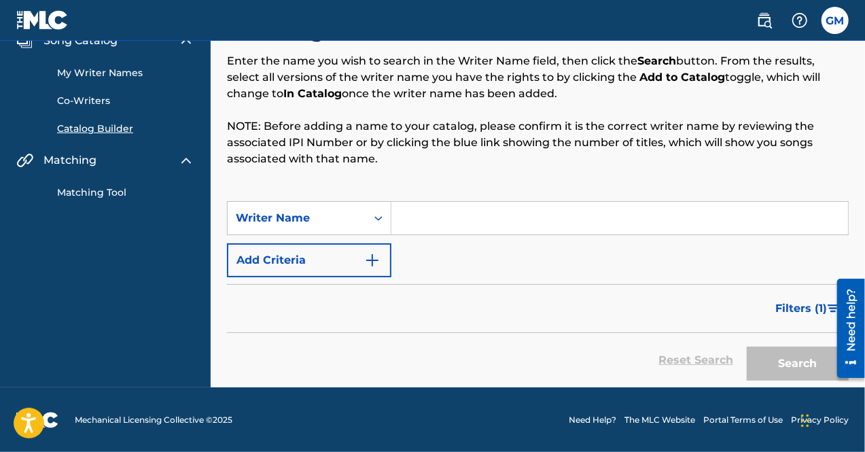
click at [440, 213] on input "Search Form" at bounding box center [619, 218] width 457 height 33
type input "[PERSON_NAME]"
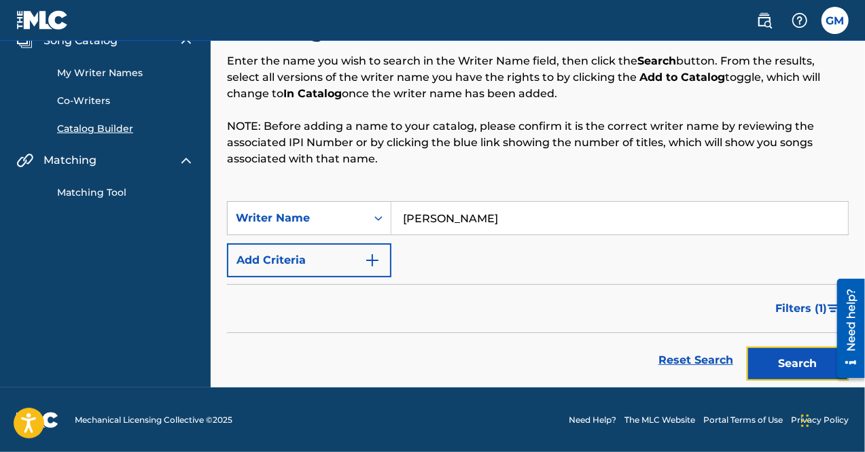
click at [770, 367] on button "Search" at bounding box center [798, 364] width 102 height 34
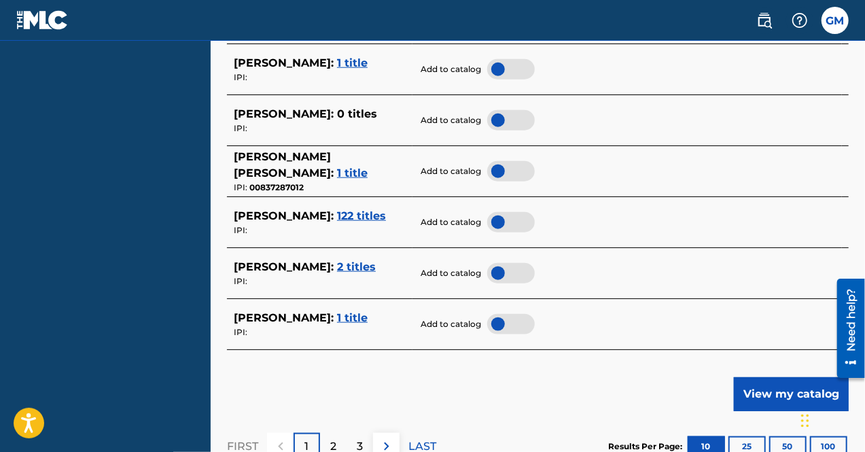
scroll to position [655, 0]
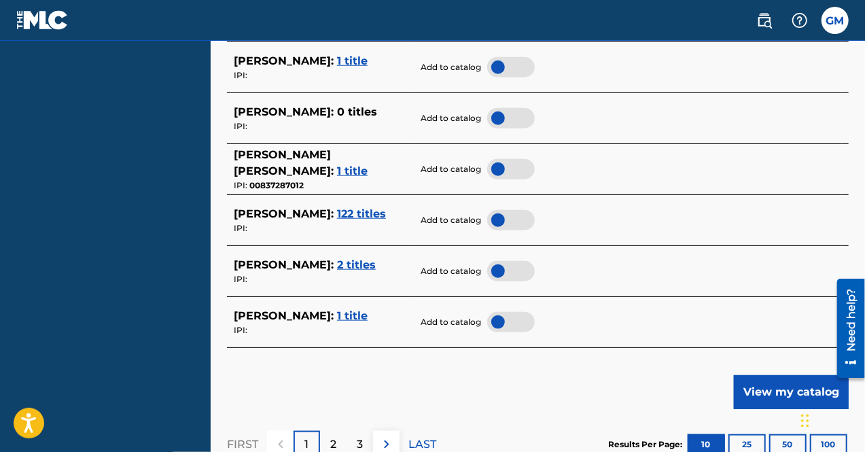
click at [505, 323] on div at bounding box center [511, 322] width 48 height 20
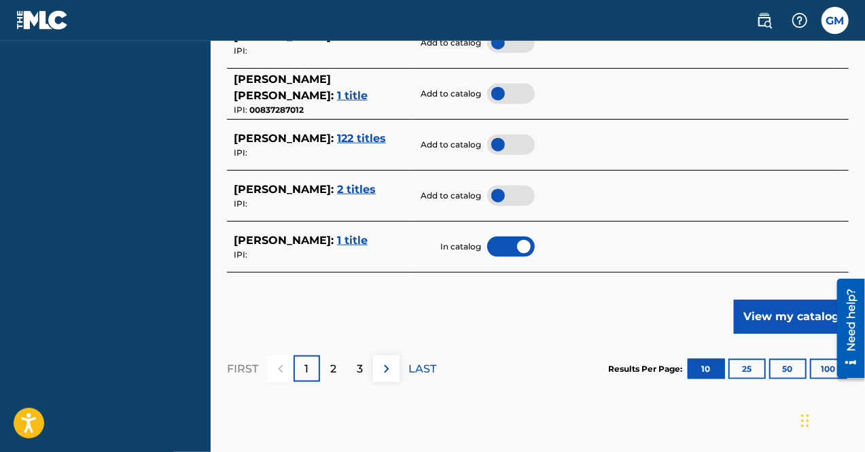
scroll to position [731, 0]
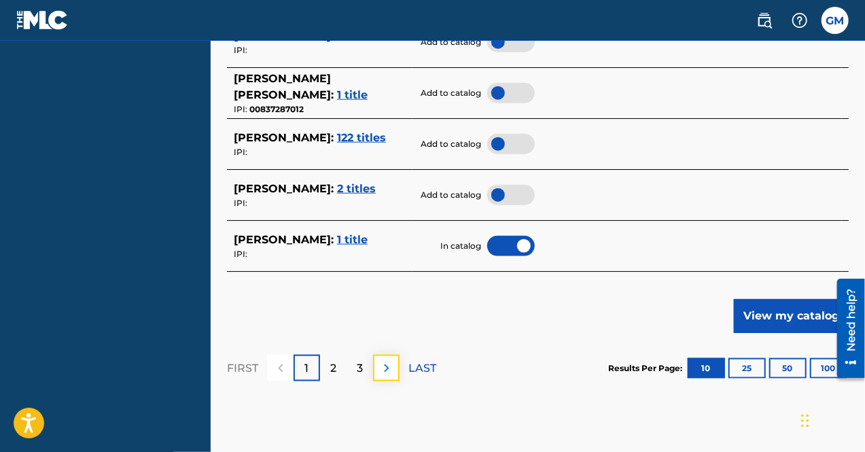
click at [386, 363] on img at bounding box center [386, 368] width 16 height 16
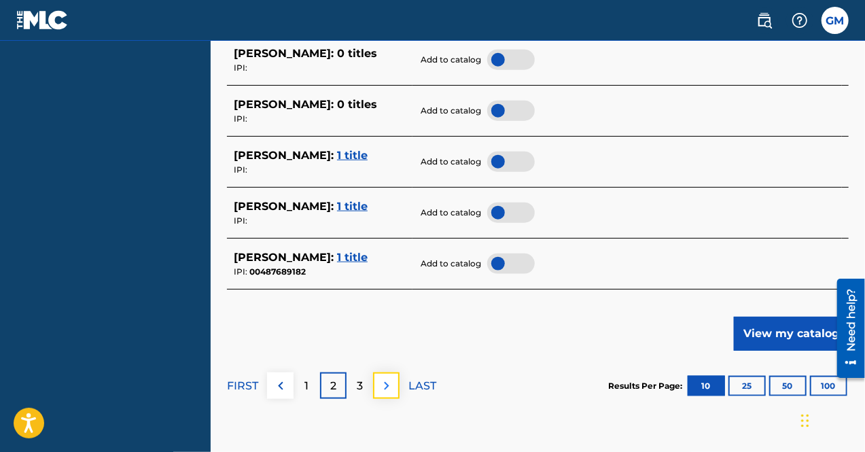
click at [389, 380] on img at bounding box center [386, 386] width 16 height 16
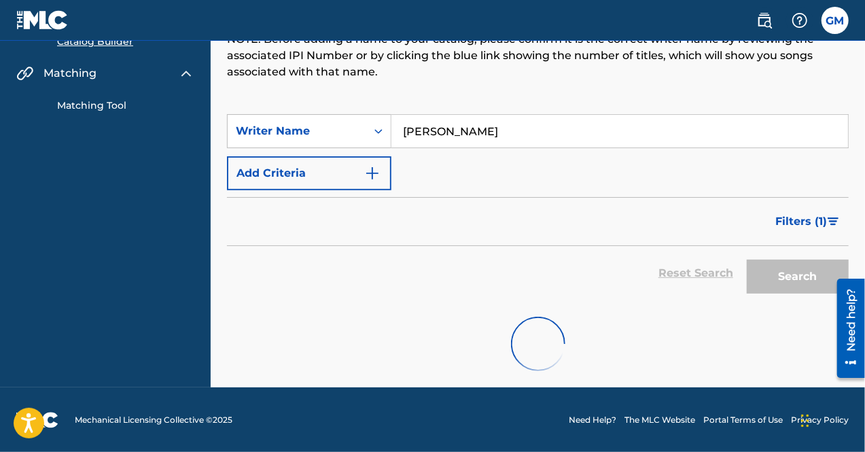
scroll to position [714, 0]
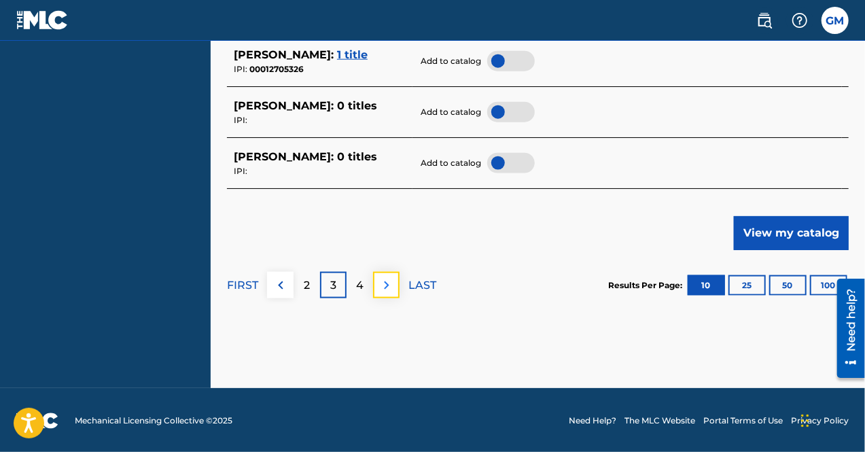
click at [390, 287] on img at bounding box center [386, 285] width 16 height 16
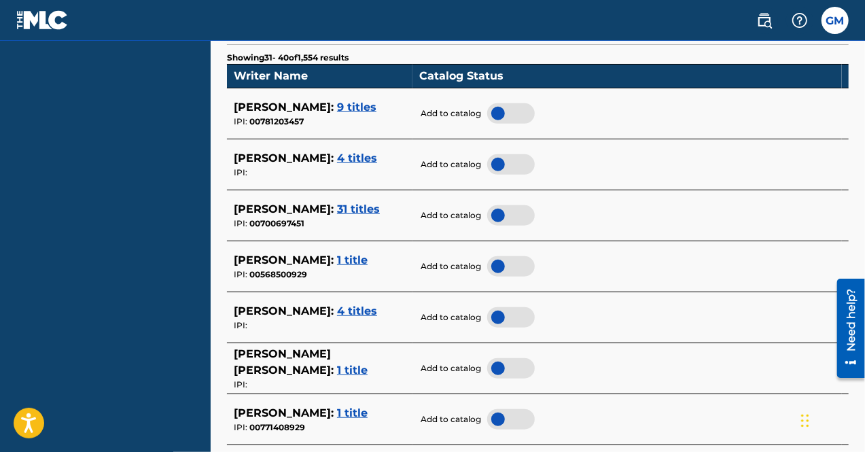
scroll to position [405, 0]
click at [368, 158] on span "4 titles" at bounding box center [357, 158] width 40 height 13
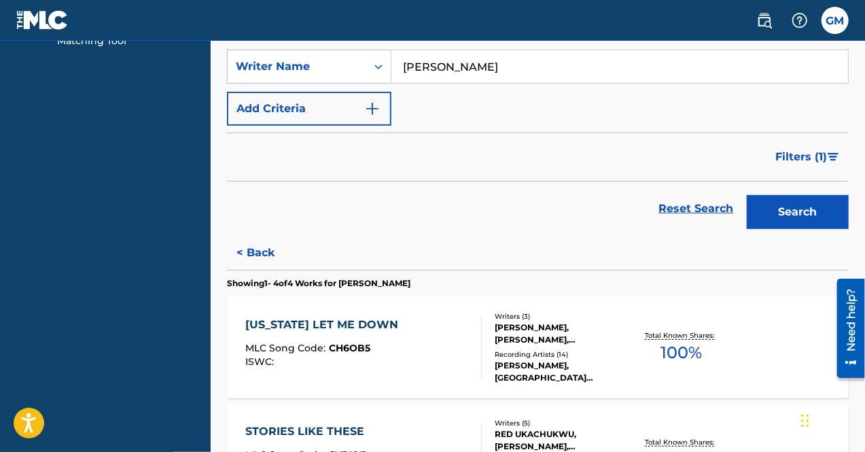
scroll to position [0, 0]
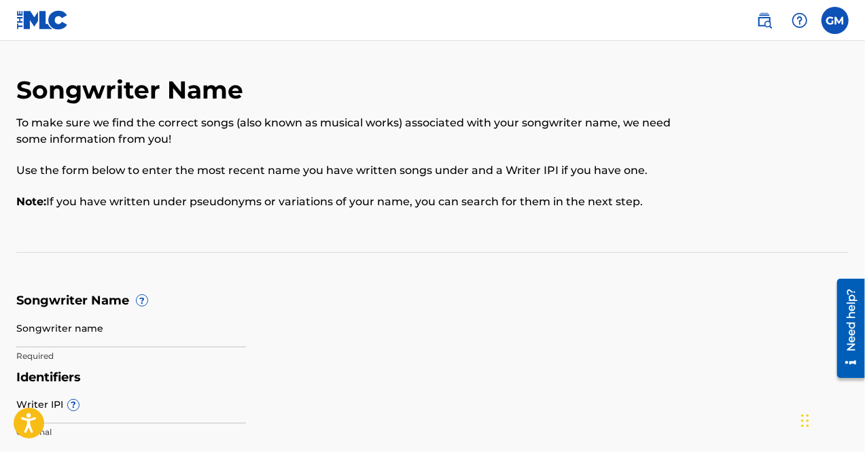
scroll to position [160, 0]
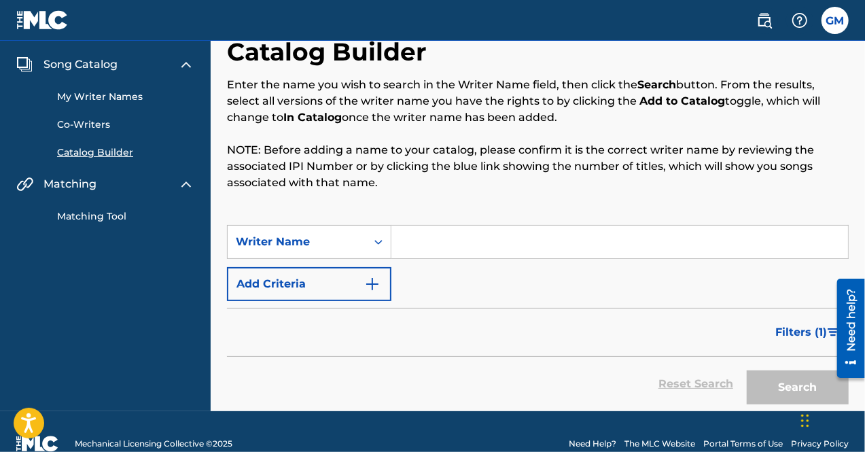
scroll to position [39, 0]
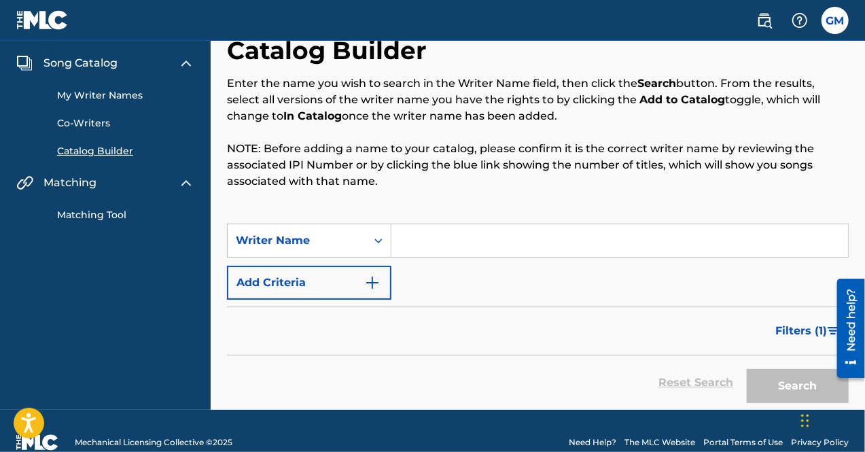
click at [145, 93] on link "My Writer Names" at bounding box center [125, 95] width 137 height 14
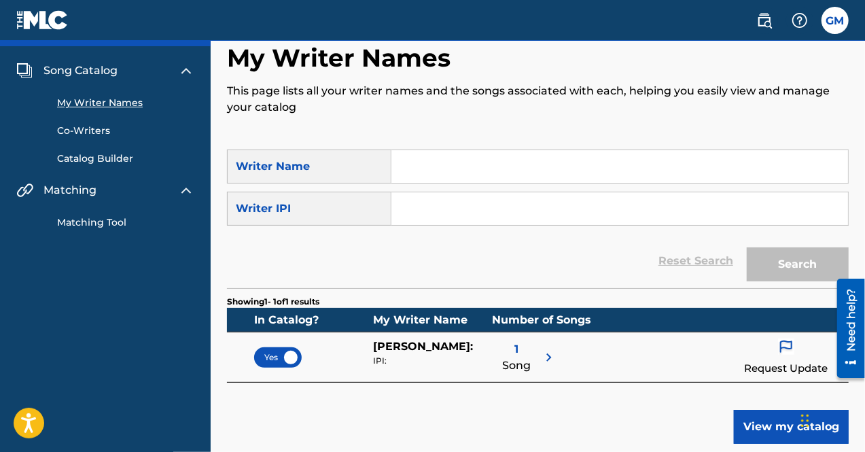
scroll to position [31, 0]
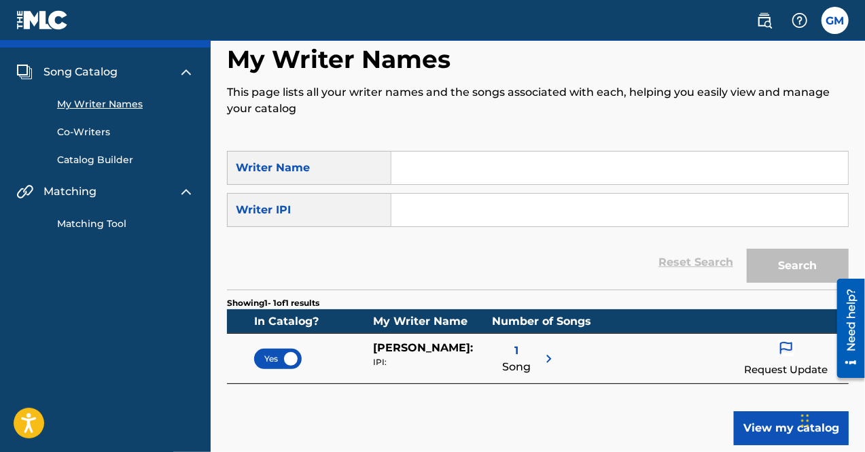
click at [458, 225] on input "Search Form" at bounding box center [619, 210] width 457 height 33
paste input "01244707265"
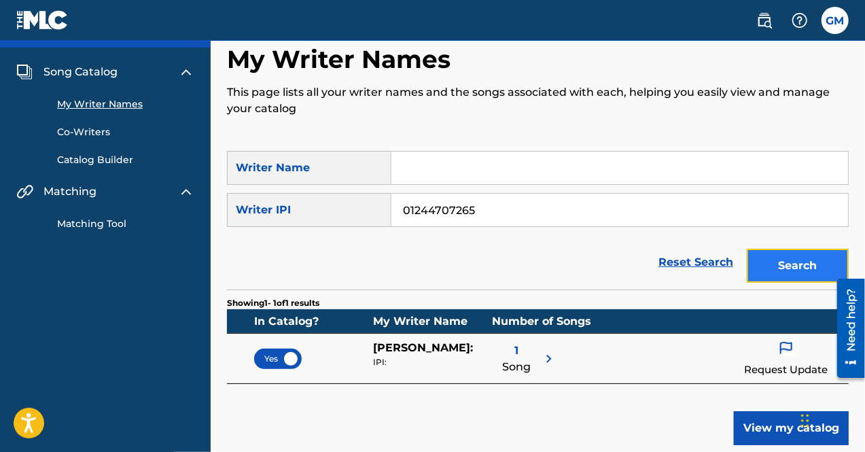
click at [777, 270] on button "Search" at bounding box center [798, 266] width 102 height 34
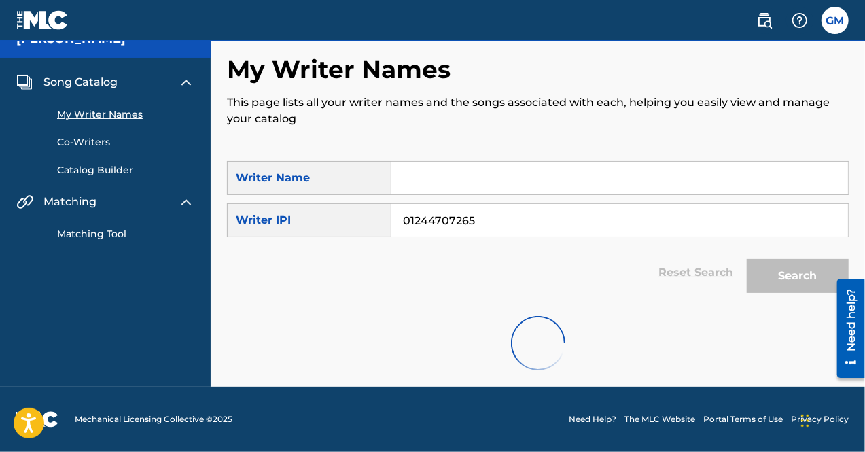
scroll to position [0, 0]
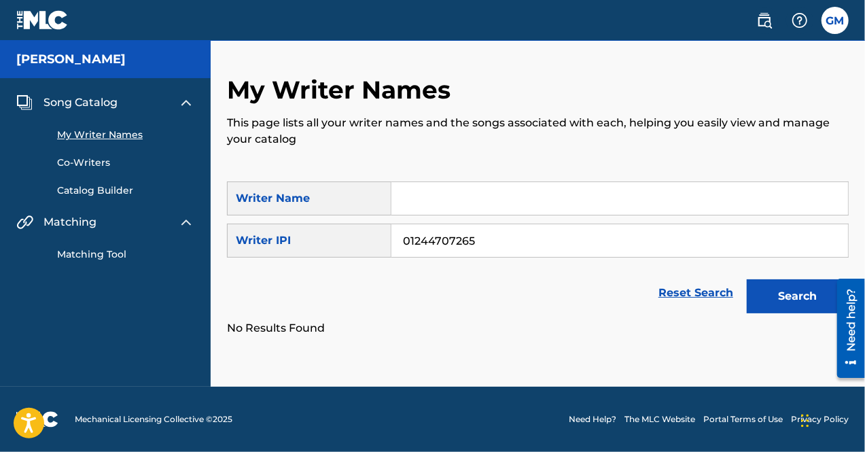
drag, startPoint x: 478, startPoint y: 234, endPoint x: 320, endPoint y: 216, distance: 158.6
click at [320, 216] on div "SearchWithCriteriaacc7b4a9-344f-4047-9bcd-565b1bb8800f Writer Name SearchWithCr…" at bounding box center [538, 219] width 622 height 76
paste input "363"
type input "01244707363"
click at [747, 279] on button "Search" at bounding box center [798, 296] width 102 height 34
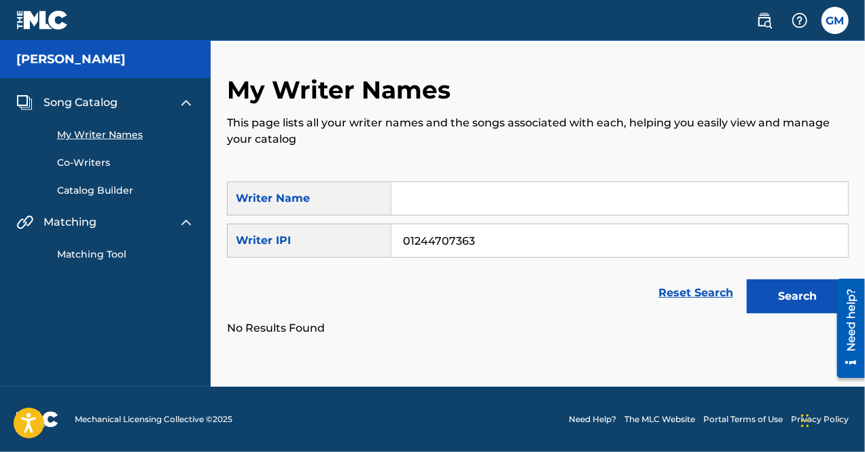
drag, startPoint x: 499, startPoint y: 234, endPoint x: 219, endPoint y: 226, distance: 280.8
click at [219, 225] on div "My Writer Names This page lists all your writer names and the songs associated …" at bounding box center [538, 231] width 654 height 312
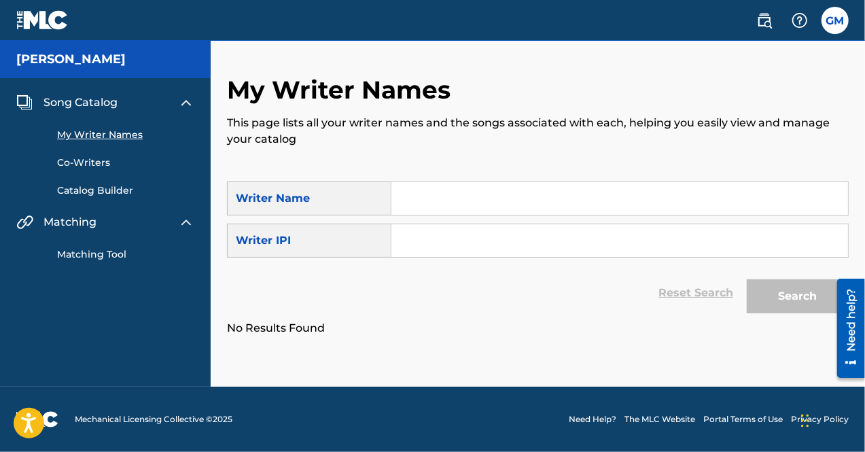
click at [431, 196] on input "Search Form" at bounding box center [619, 198] width 457 height 33
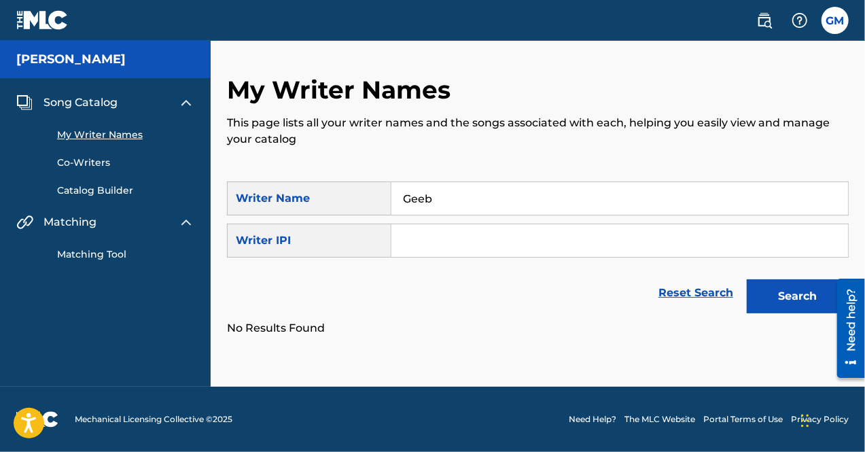
type input "Geeb"
click at [747, 279] on button "Search" at bounding box center [798, 296] width 102 height 34
click at [125, 156] on link "Co-Writers" at bounding box center [125, 163] width 137 height 14
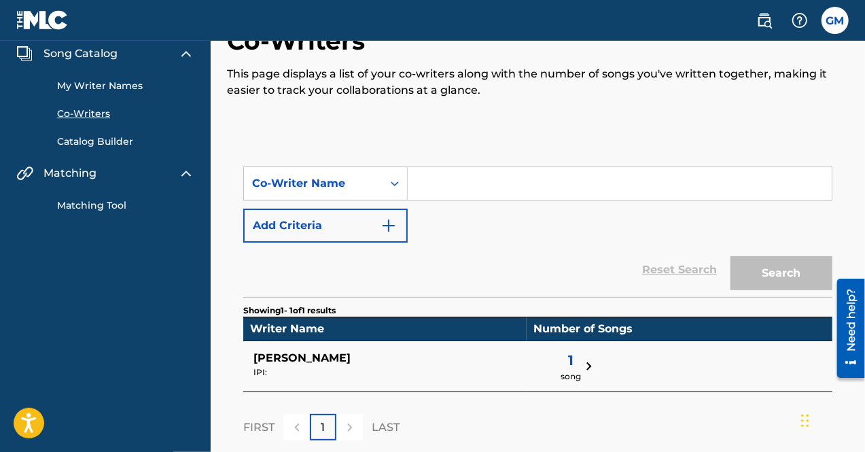
scroll to position [48, 0]
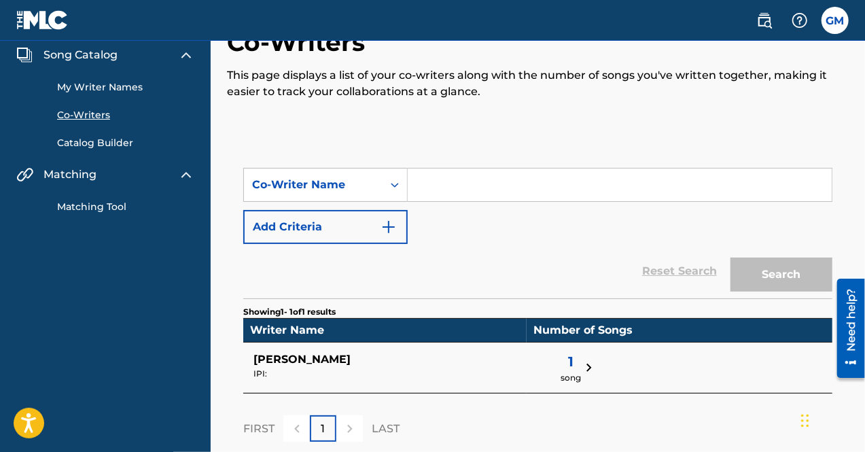
click at [126, 80] on link "My Writer Names" at bounding box center [125, 87] width 137 height 14
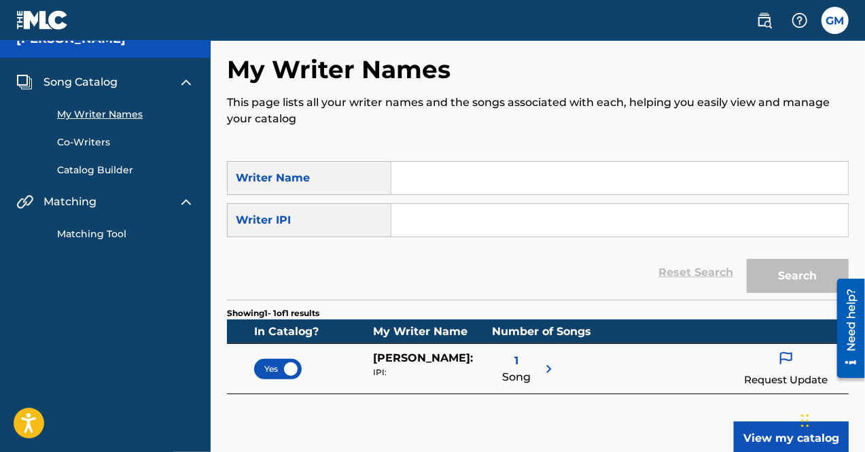
scroll to position [16, 0]
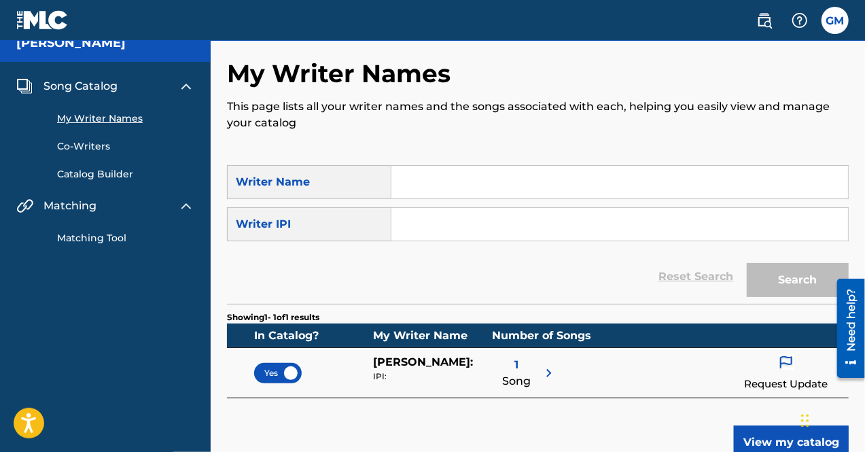
click at [425, 171] on input "Search Form" at bounding box center [619, 182] width 457 height 33
type input "[PERSON_NAME]"
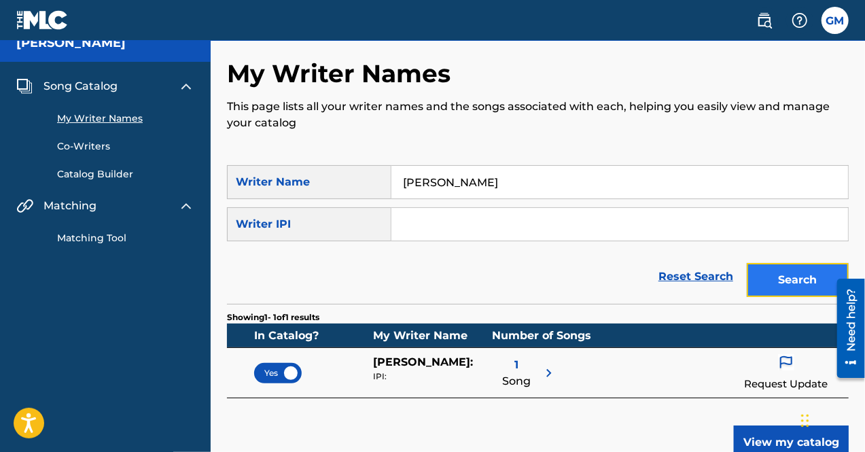
click at [797, 271] on button "Search" at bounding box center [798, 280] width 102 height 34
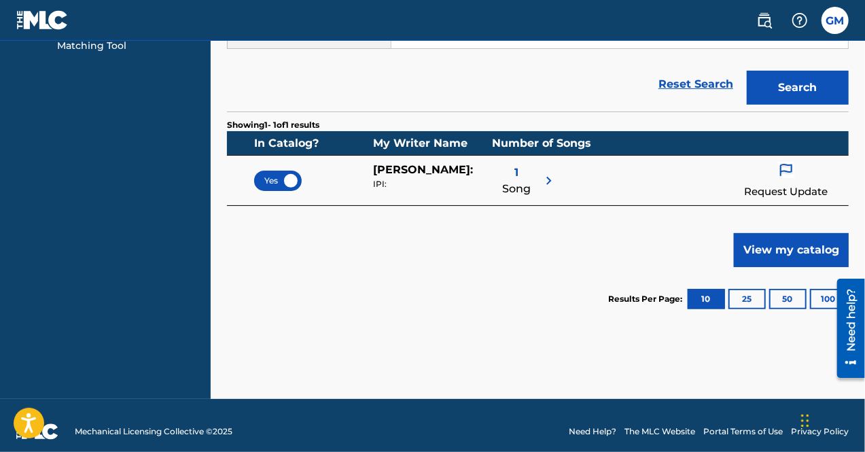
scroll to position [220, 0]
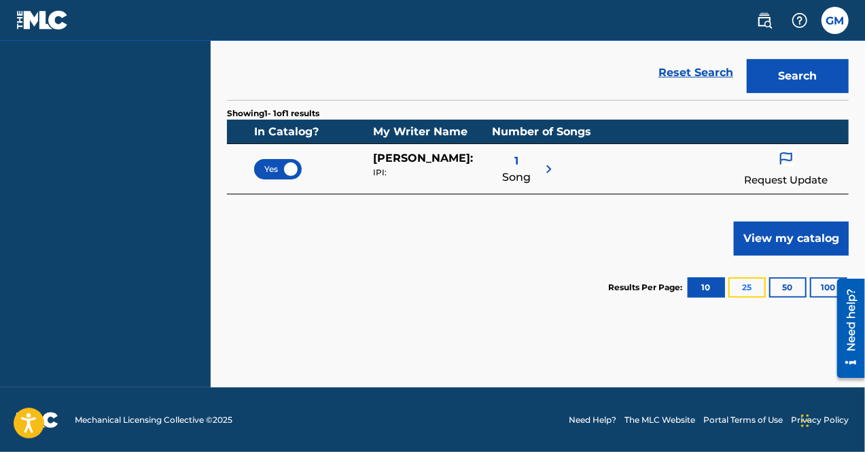
click at [747, 287] on button "25" at bounding box center [746, 287] width 37 height 20
click at [701, 286] on button "10" at bounding box center [706, 287] width 37 height 20
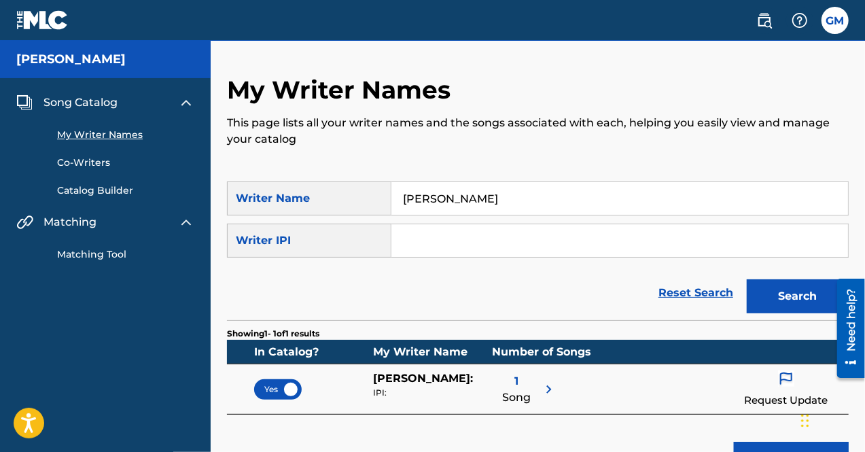
click at [92, 264] on div "Song Catalog My Writer Names Co-Writers Catalog Builder Matching Matching Tool" at bounding box center [105, 178] width 211 height 200
click at [92, 259] on link "Matching Tool" at bounding box center [125, 254] width 137 height 14
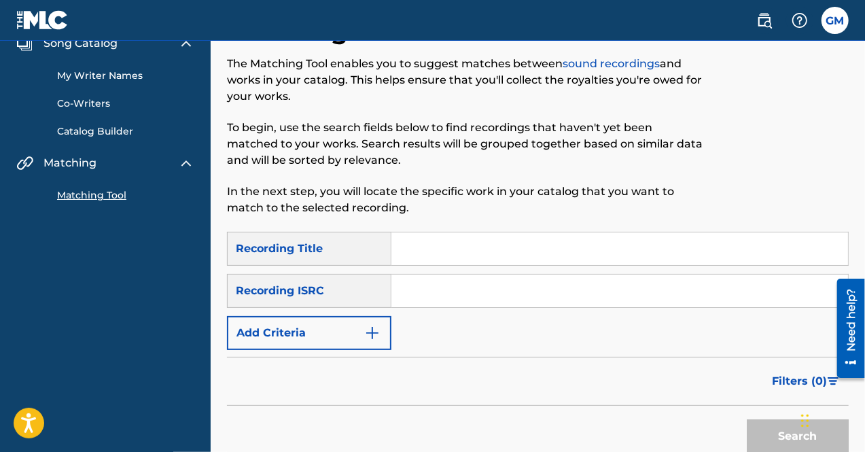
scroll to position [60, 0]
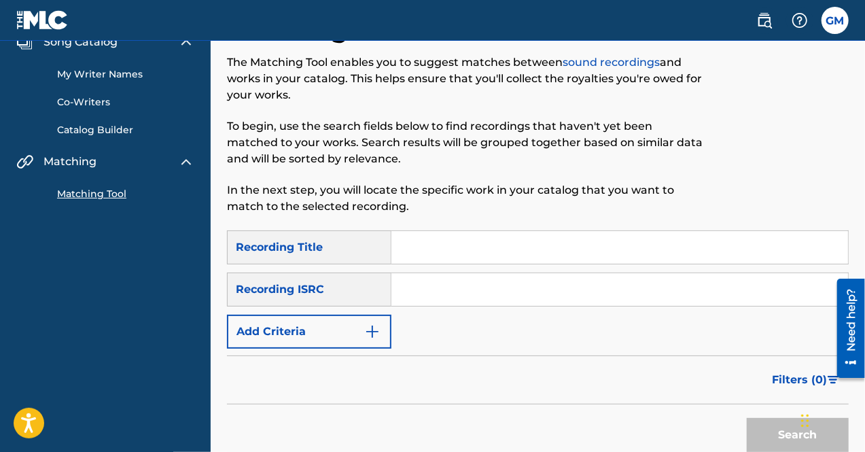
click at [442, 250] on input "Search Form" at bounding box center [619, 247] width 457 height 33
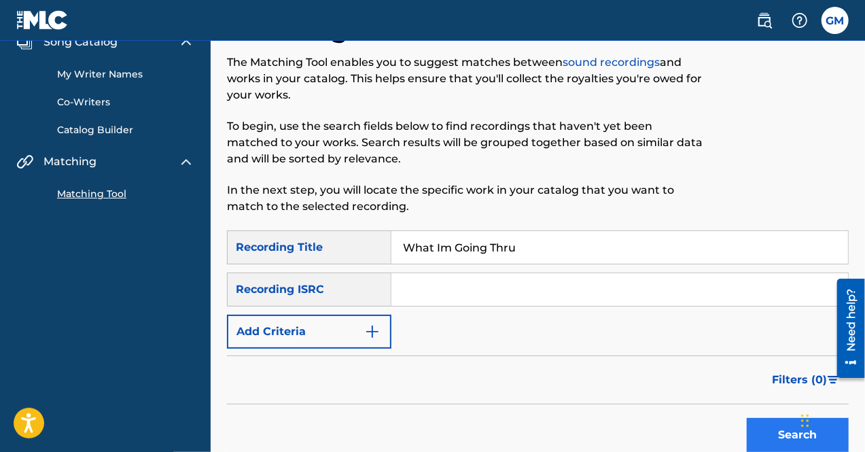
type input "What Im Going Thru"
click at [767, 431] on button "Search" at bounding box center [798, 435] width 102 height 34
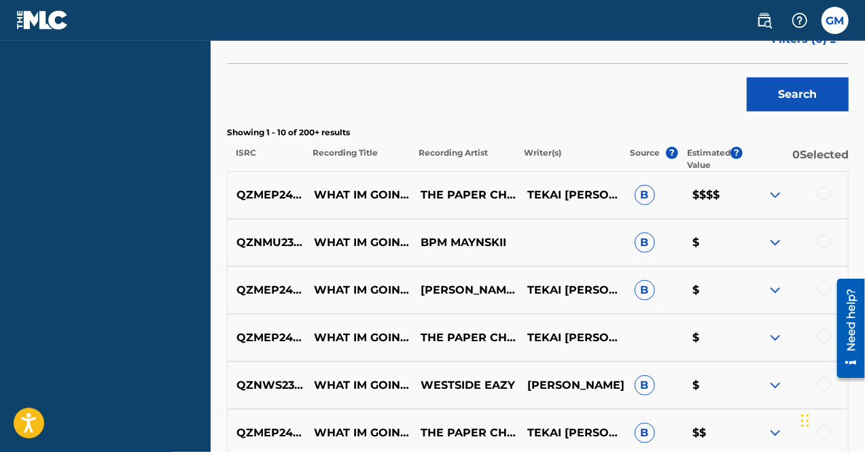
scroll to position [404, 0]
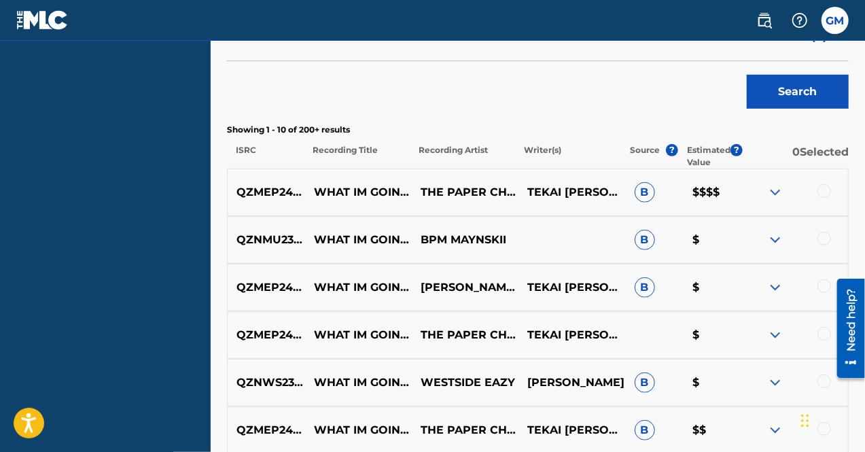
click at [830, 191] on div at bounding box center [824, 191] width 14 height 14
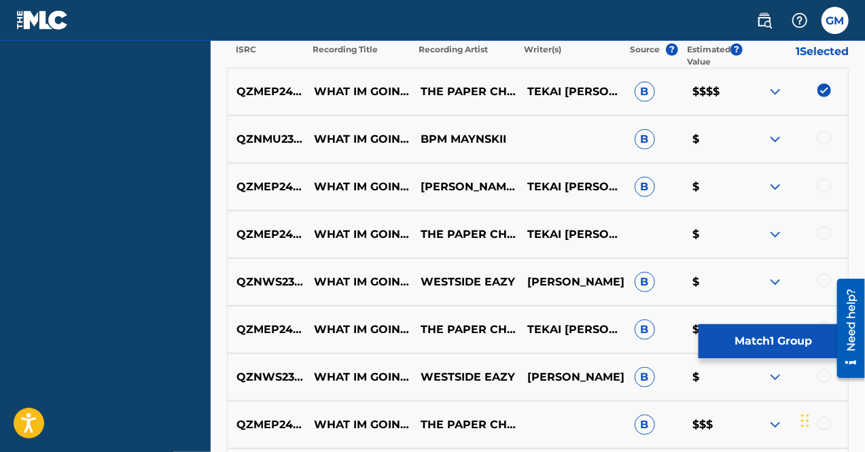
scroll to position [501, 0]
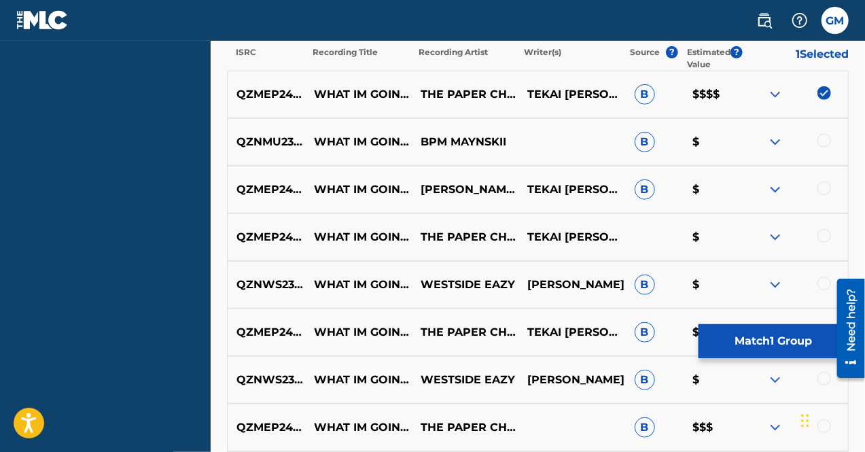
click at [818, 186] on div at bounding box center [824, 188] width 14 height 14
click at [824, 230] on div at bounding box center [824, 236] width 14 height 14
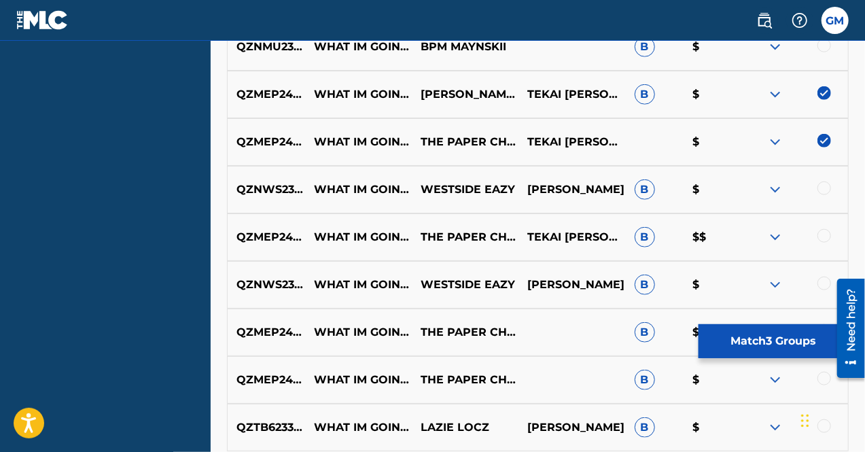
scroll to position [608, 0]
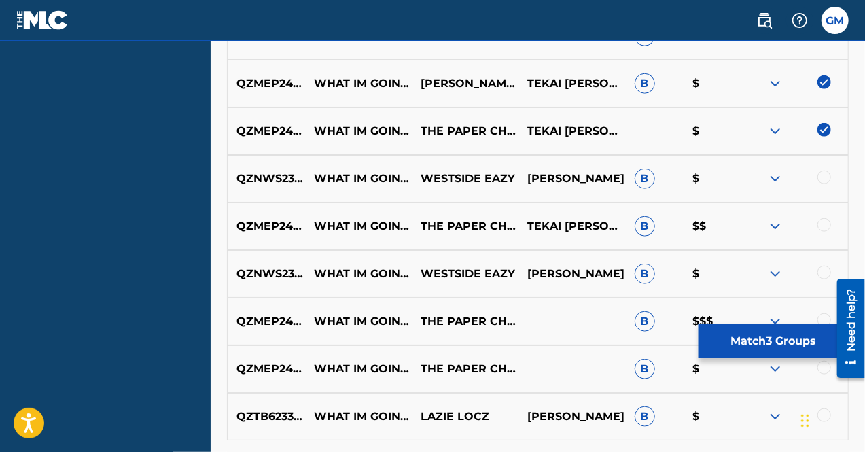
click at [824, 222] on div at bounding box center [824, 225] width 14 height 14
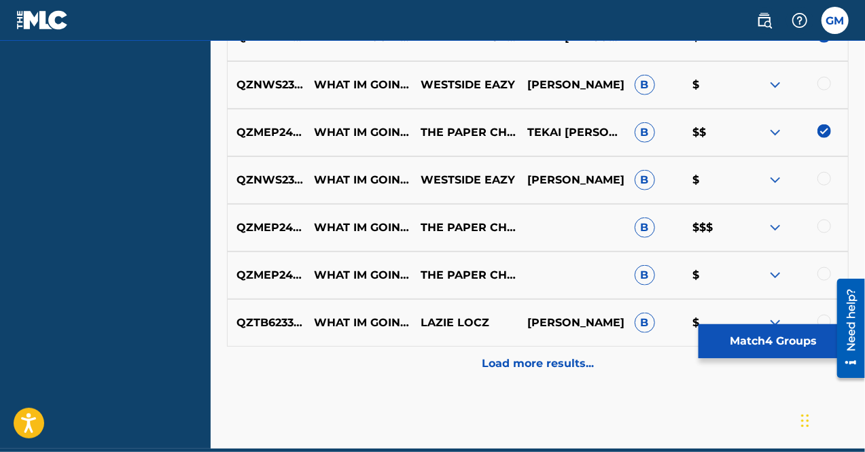
scroll to position [700, 0]
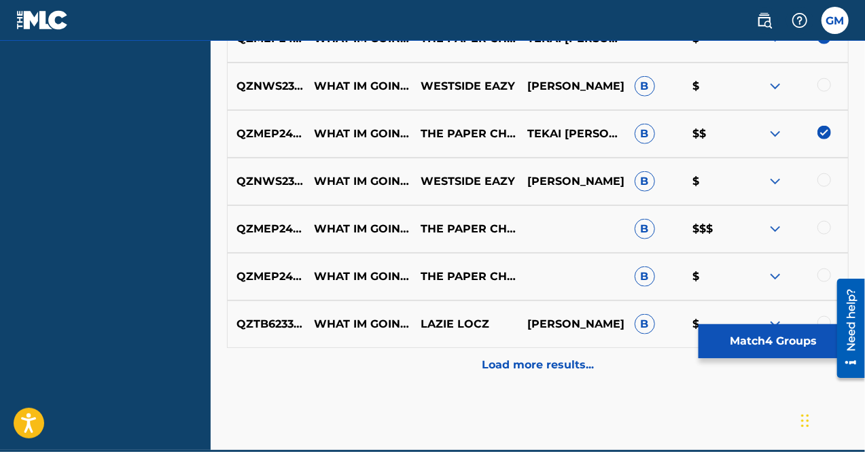
click at [829, 226] on div at bounding box center [824, 228] width 14 height 14
click at [828, 260] on div "QZMEP2424600 WHAT IM GOING THRU THE PAPER CHASING FAMILY X LIL [PERSON_NAME] OF…" at bounding box center [538, 277] width 622 height 48
click at [822, 271] on div at bounding box center [824, 275] width 14 height 14
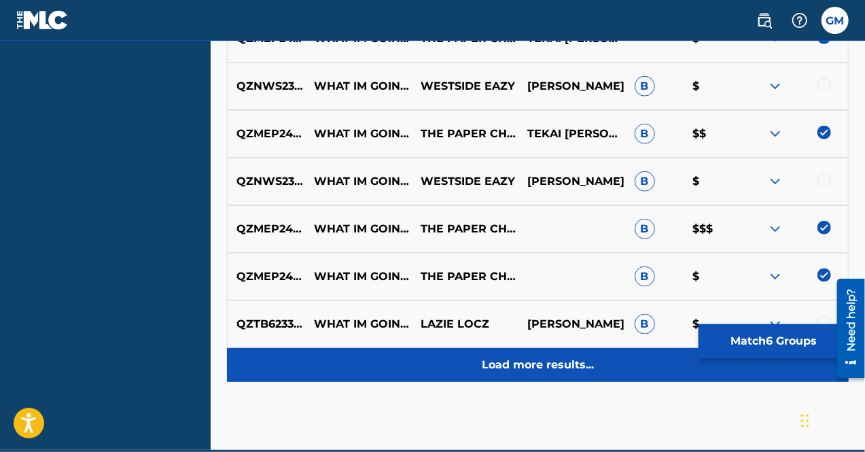
click at [564, 357] on p "Load more results..." at bounding box center [538, 365] width 112 height 16
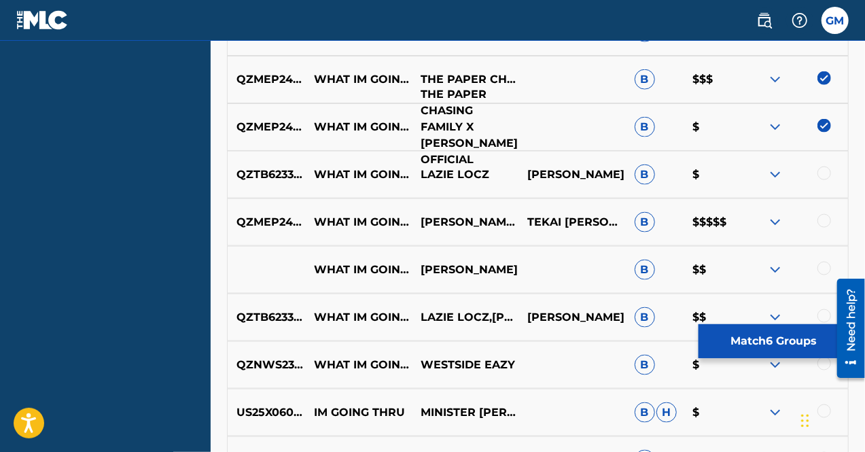
scroll to position [852, 0]
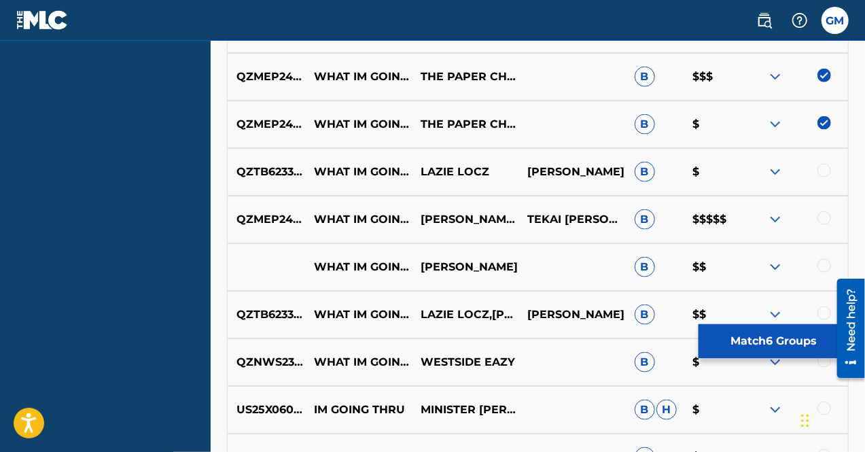
click at [822, 213] on div at bounding box center [824, 218] width 14 height 14
click at [822, 260] on div at bounding box center [824, 266] width 14 height 14
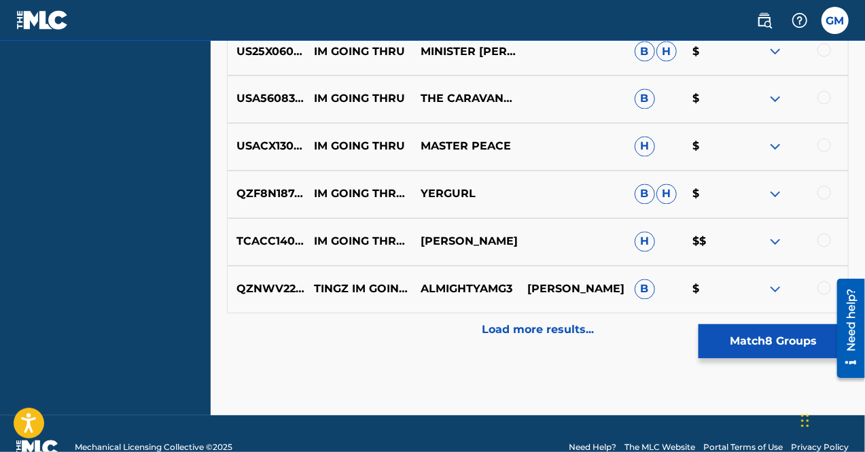
scroll to position [1214, 0]
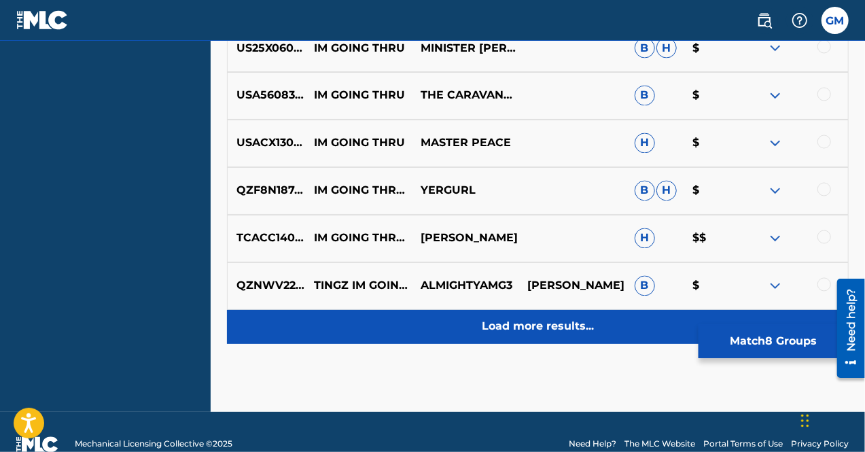
click at [565, 328] on p "Load more results..." at bounding box center [538, 327] width 112 height 16
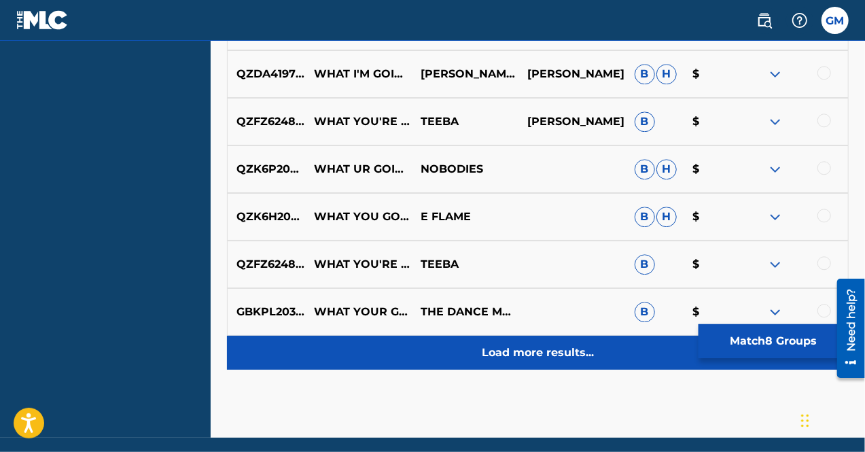
click at [533, 353] on p "Load more results..." at bounding box center [538, 353] width 112 height 16
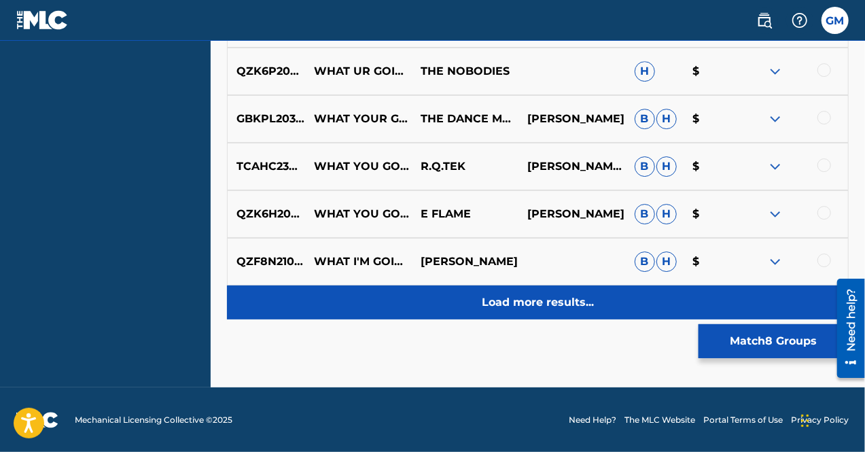
click at [533, 304] on p "Load more results..." at bounding box center [538, 302] width 112 height 16
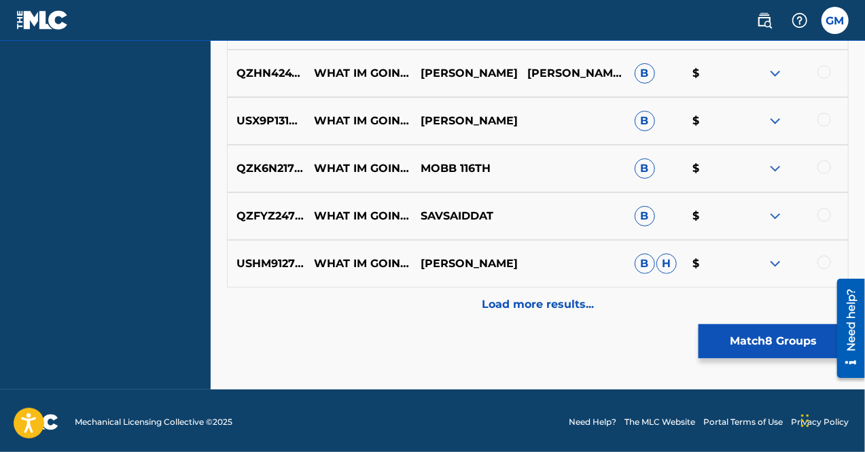
scroll to position [2665, 0]
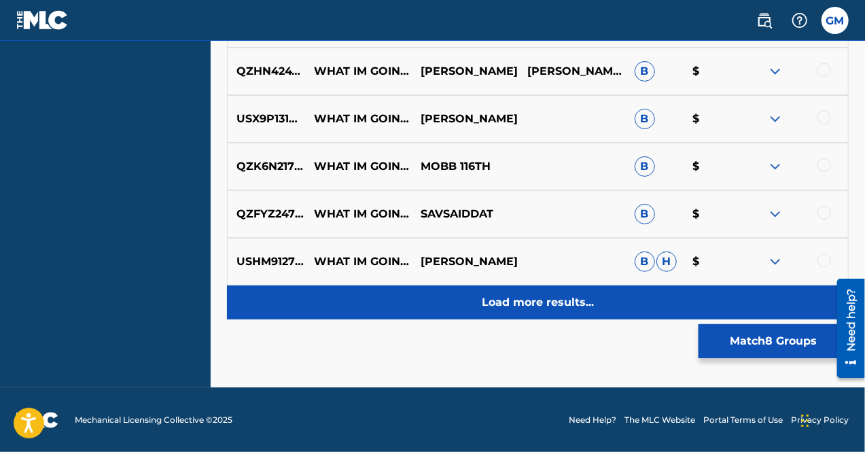
click at [514, 309] on p "Load more results..." at bounding box center [538, 302] width 112 height 16
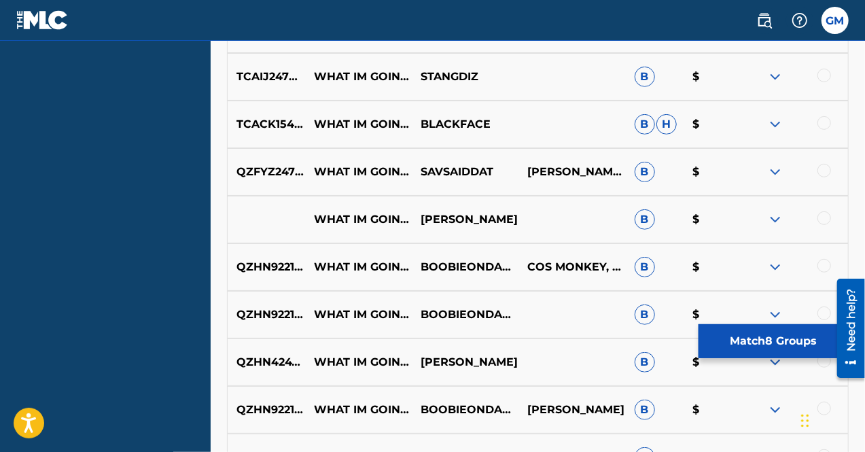
scroll to position [2894, 0]
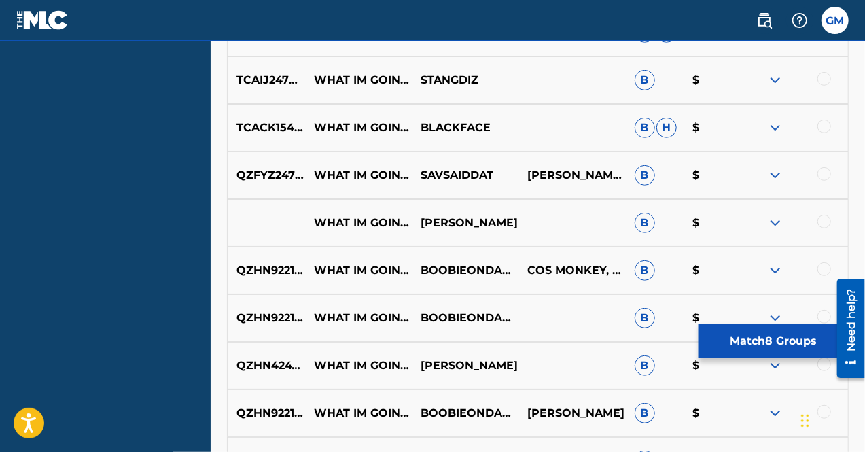
click at [833, 220] on div at bounding box center [794, 223] width 107 height 16
click at [825, 222] on div at bounding box center [824, 222] width 14 height 14
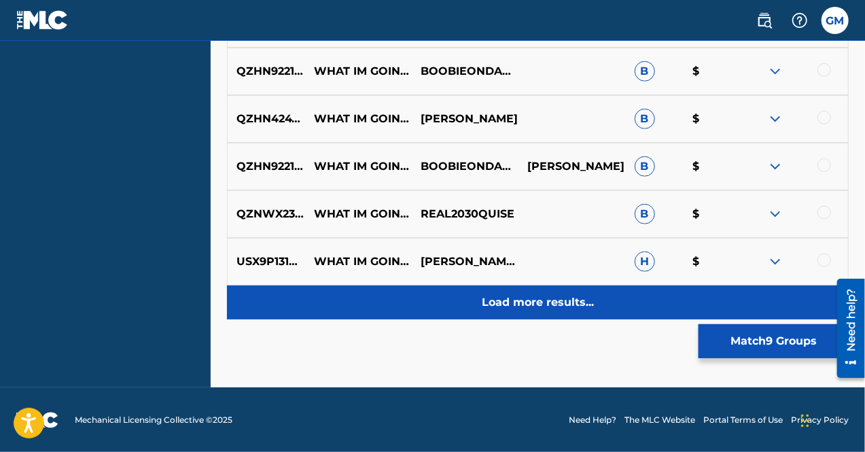
click at [542, 296] on p "Load more results..." at bounding box center [538, 302] width 112 height 16
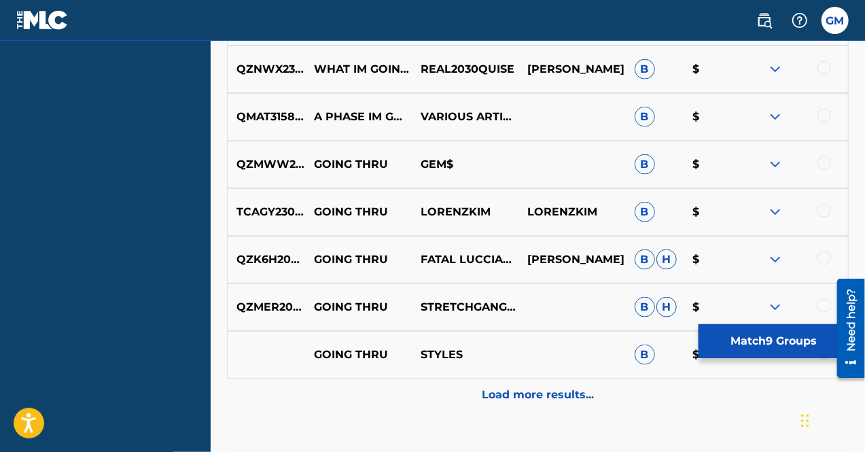
scroll to position [3562, 0]
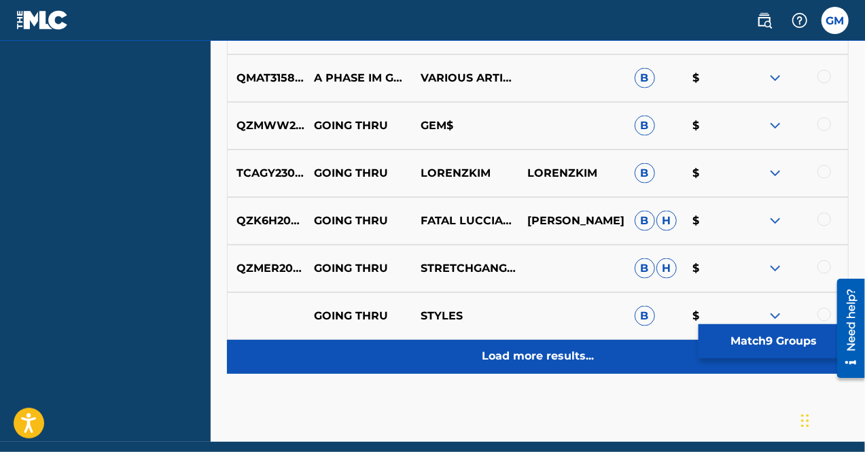
click at [560, 354] on p "Load more results..." at bounding box center [538, 357] width 112 height 16
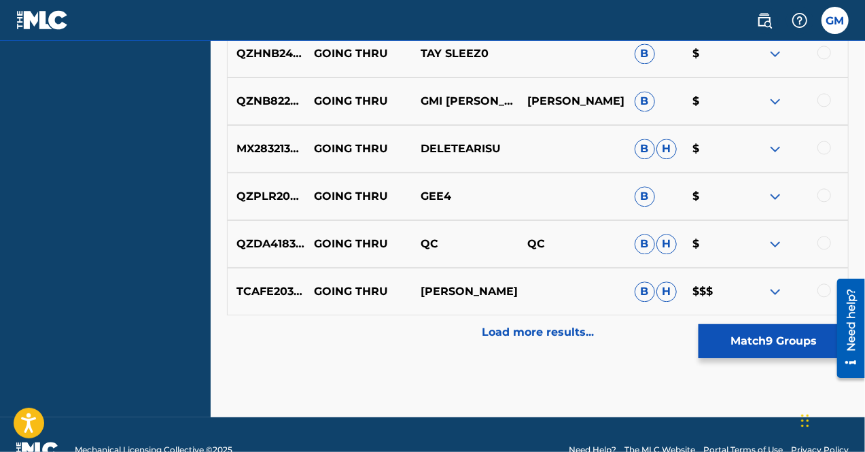
scroll to position [4067, 0]
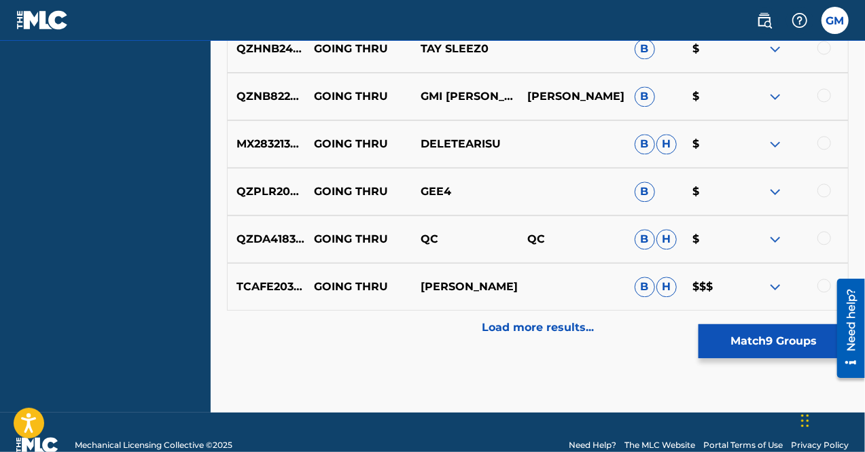
click at [777, 196] on img at bounding box center [775, 191] width 16 height 16
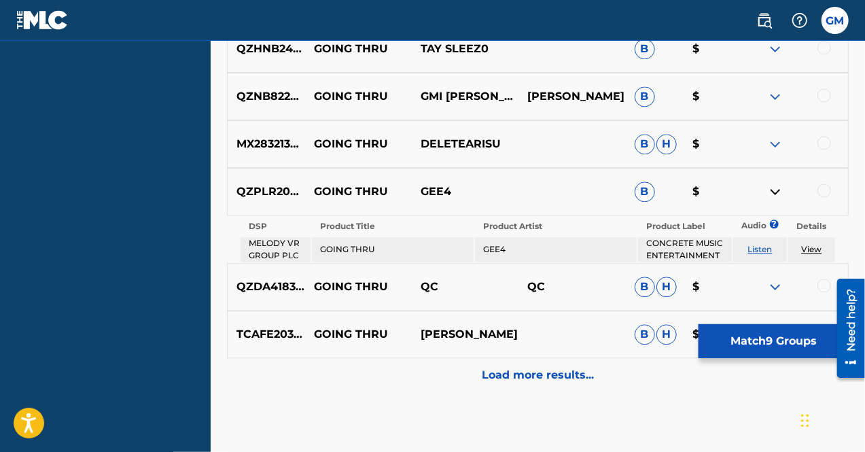
click at [779, 192] on img at bounding box center [775, 191] width 16 height 16
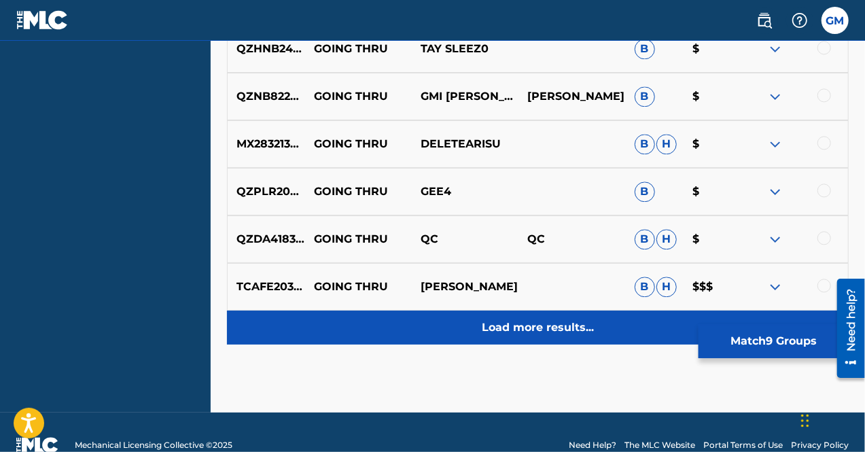
click at [571, 316] on div "Load more results..." at bounding box center [538, 328] width 622 height 34
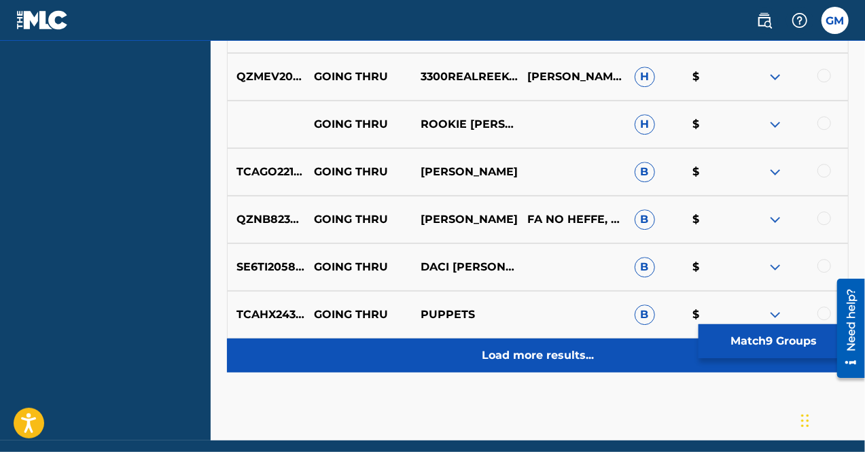
click at [560, 345] on div "Load more results..." at bounding box center [538, 355] width 622 height 34
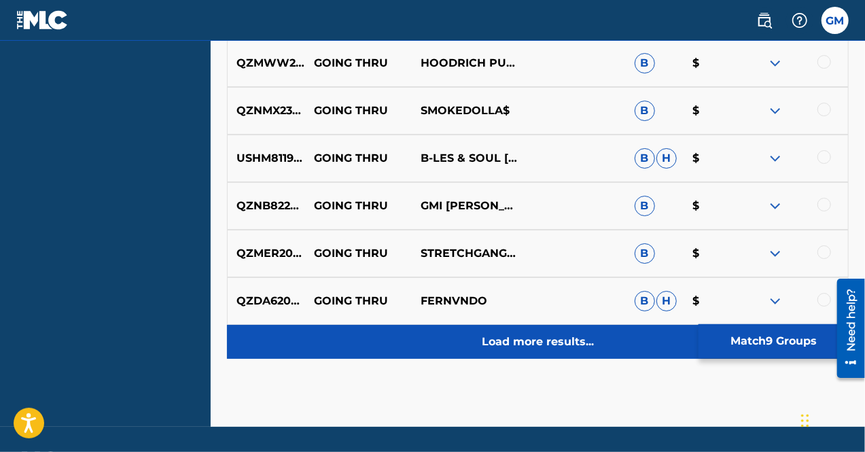
click at [546, 345] on p "Load more results..." at bounding box center [538, 342] width 112 height 16
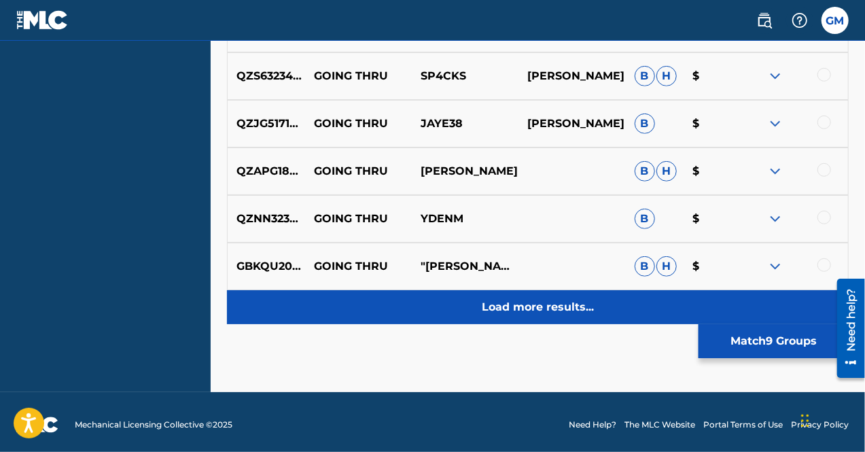
click at [528, 311] on p "Load more results..." at bounding box center [538, 307] width 112 height 16
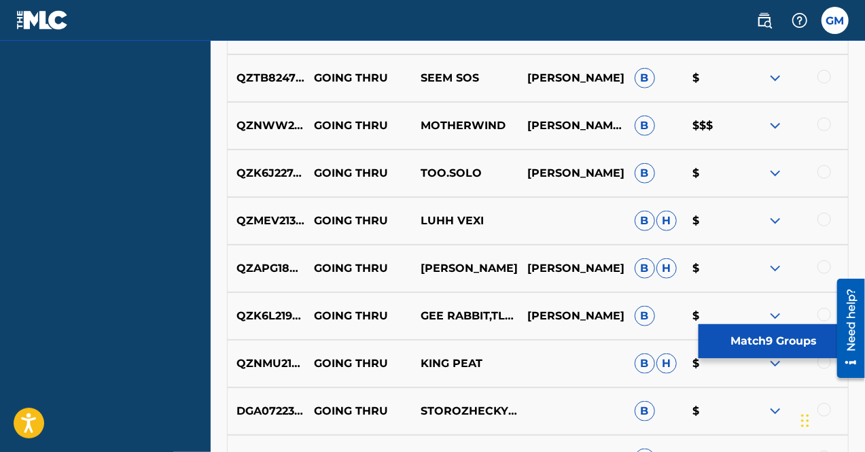
scroll to position [5995, 0]
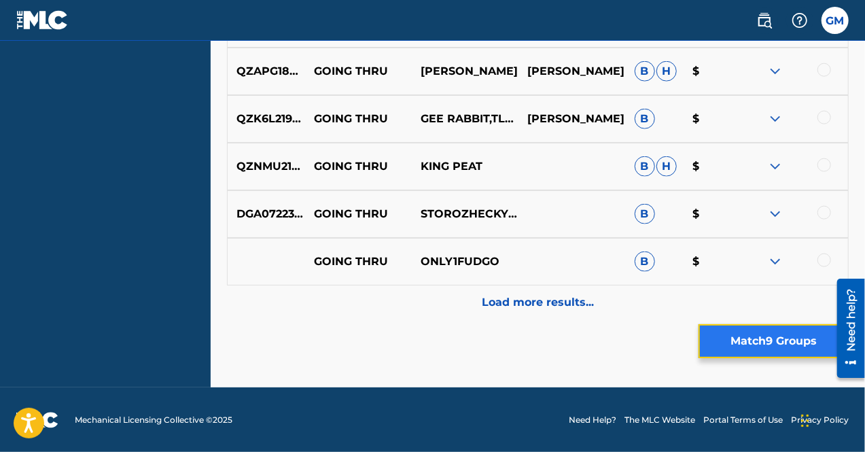
click at [753, 339] on button "Match 9 Groups" at bounding box center [774, 341] width 150 height 34
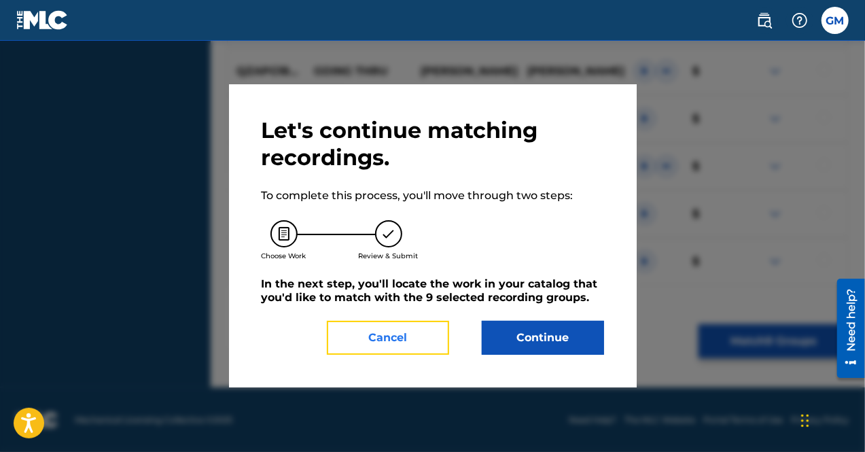
click at [425, 342] on button "Cancel" at bounding box center [388, 338] width 122 height 34
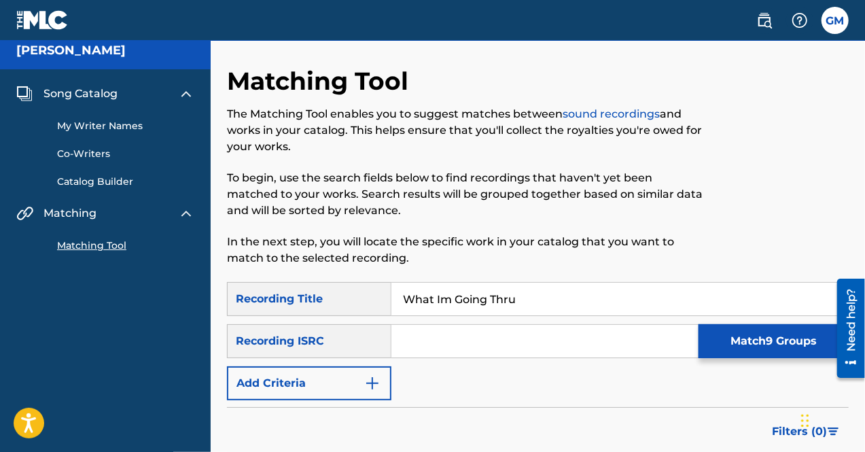
scroll to position [13, 0]
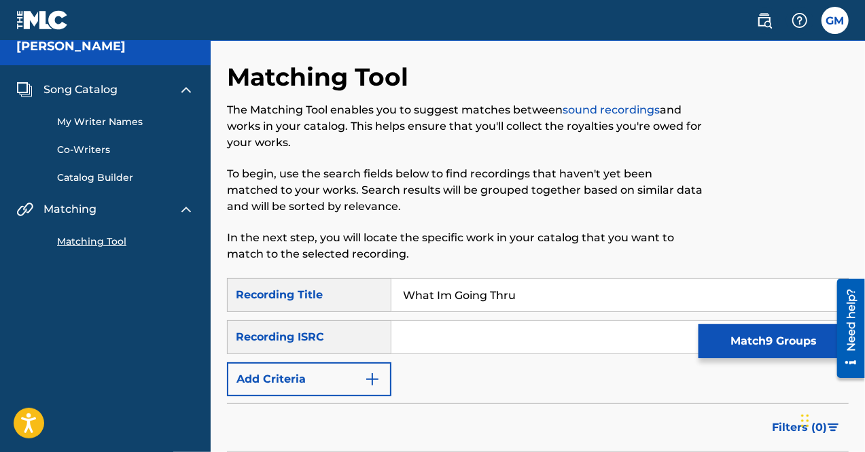
click at [114, 123] on link "My Writer Names" at bounding box center [125, 122] width 137 height 14
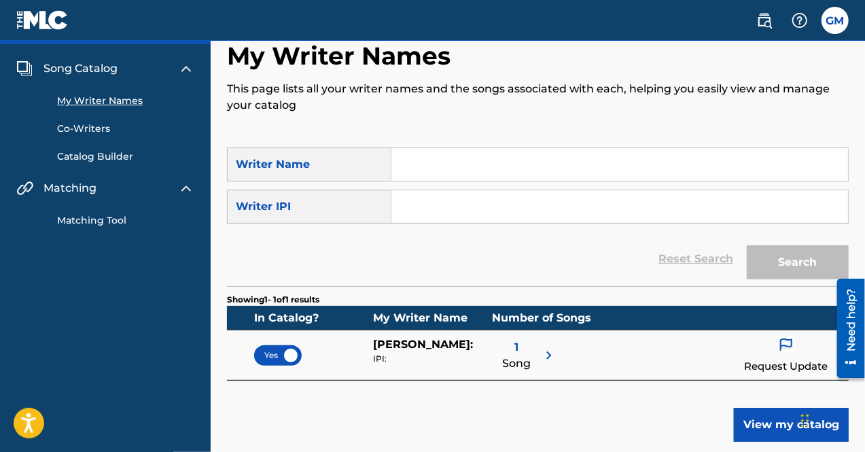
scroll to position [33, 0]
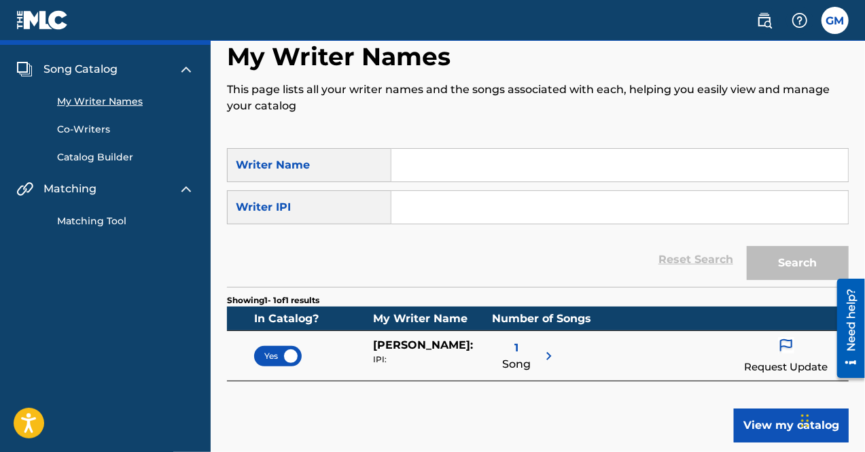
click at [527, 171] on input "Search Form" at bounding box center [619, 165] width 457 height 33
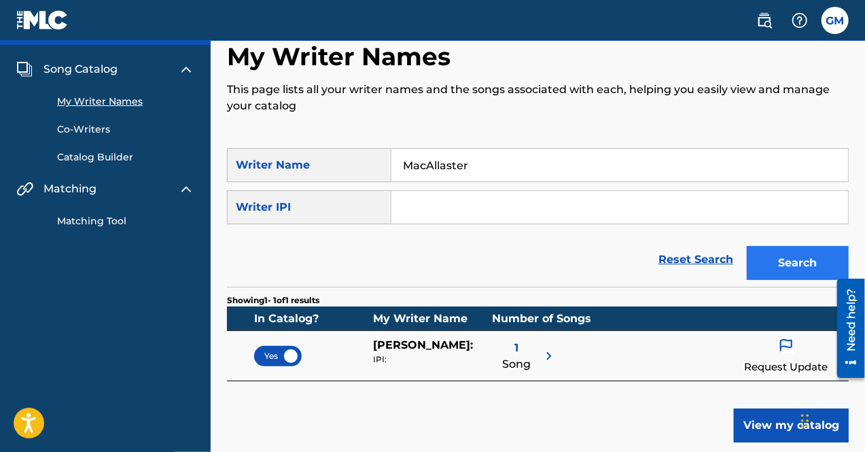
type input "MacAllaster"
click at [757, 252] on button "Search" at bounding box center [798, 263] width 102 height 34
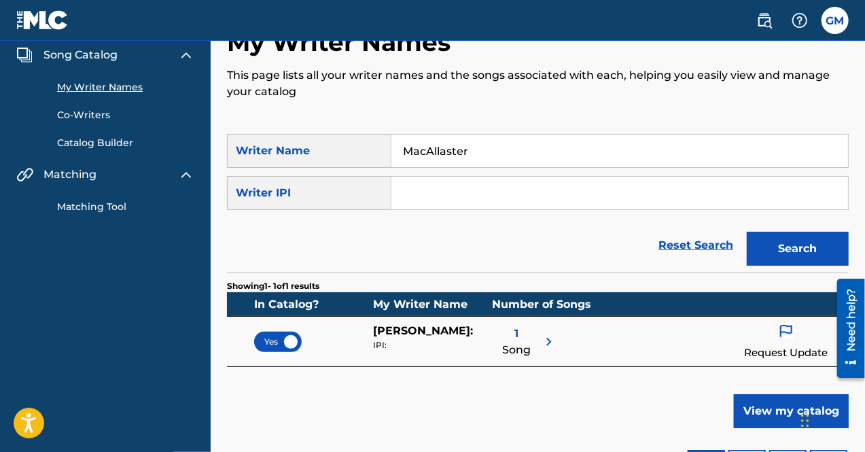
scroll to position [47, 0]
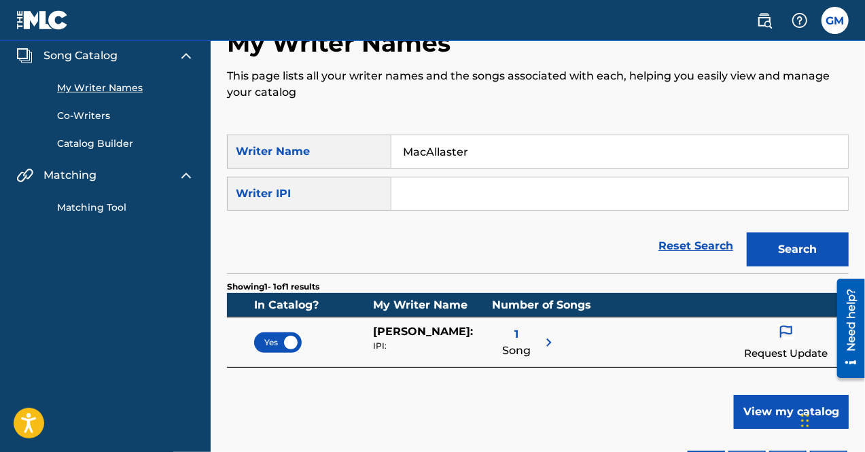
click at [109, 114] on link "Co-Writers" at bounding box center [125, 116] width 137 height 14
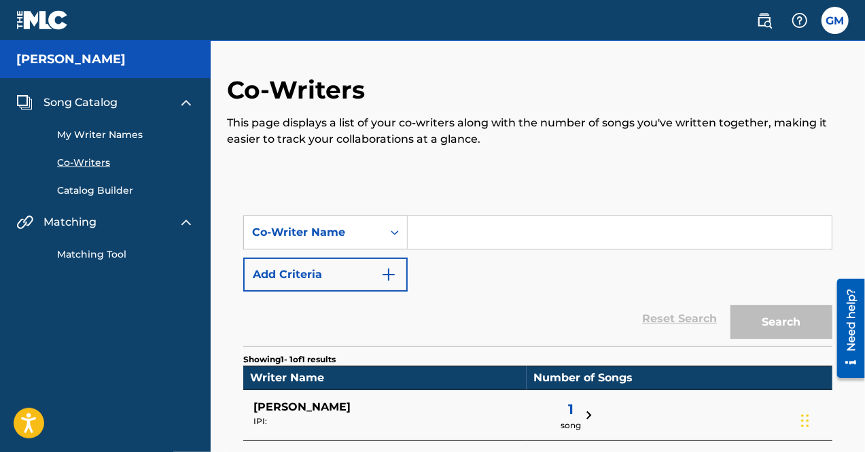
click at [110, 189] on link "Catalog Builder" at bounding box center [125, 190] width 137 height 14
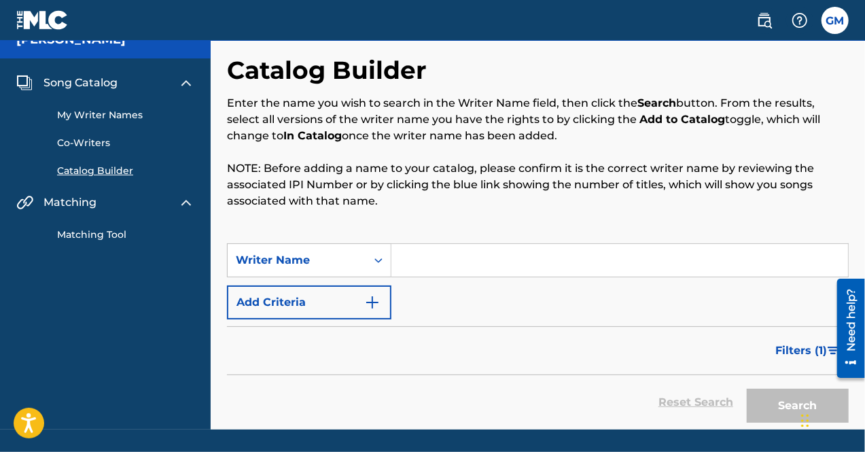
scroll to position [20, 0]
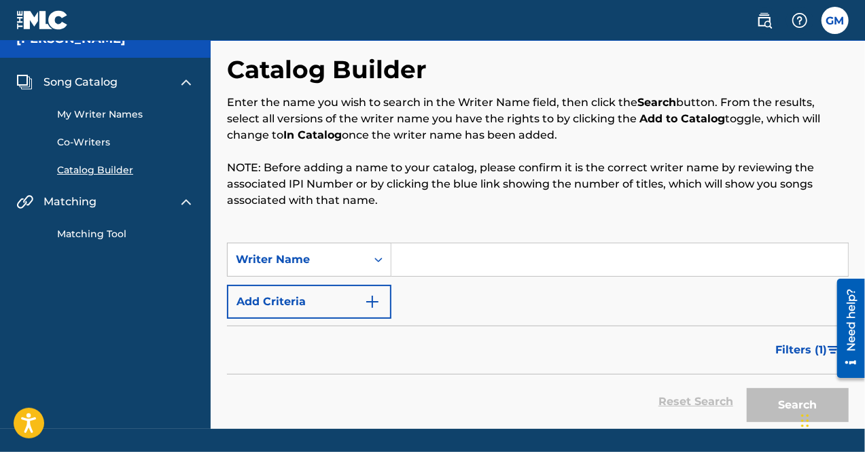
click at [492, 264] on input "Search Form" at bounding box center [619, 259] width 457 height 33
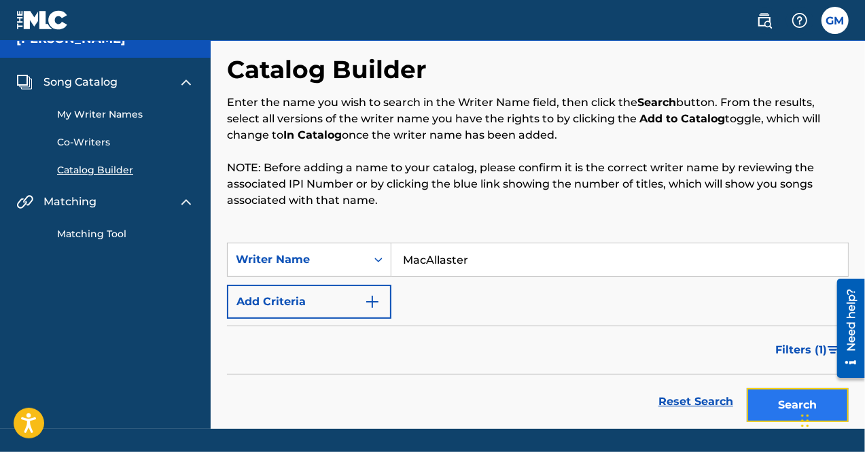
click at [768, 392] on button "Search" at bounding box center [798, 405] width 102 height 34
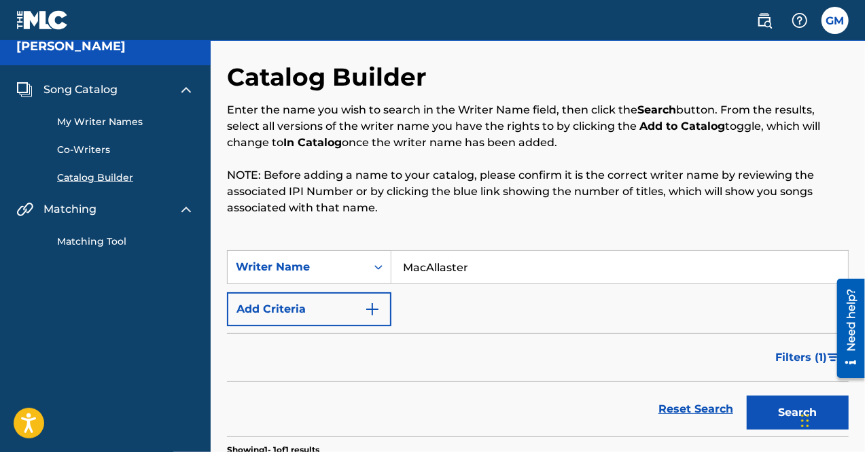
scroll to position [16, 0]
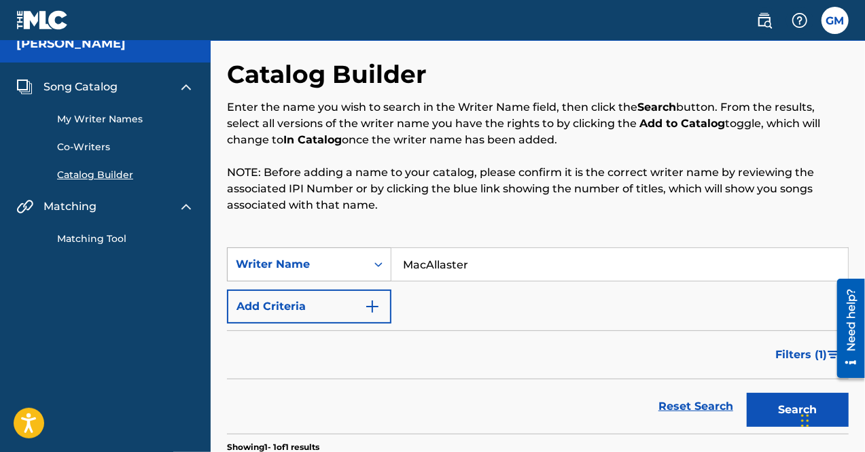
drag, startPoint x: 508, startPoint y: 266, endPoint x: 376, endPoint y: 272, distance: 132.6
click at [376, 272] on div "SearchWithCriteriaacc7b4a9-344f-4047-9bcd-565b1bb8800f Writer Name MacAllaster" at bounding box center [538, 264] width 622 height 34
type input "[PERSON_NAME]"
click at [747, 393] on button "Search" at bounding box center [798, 410] width 102 height 34
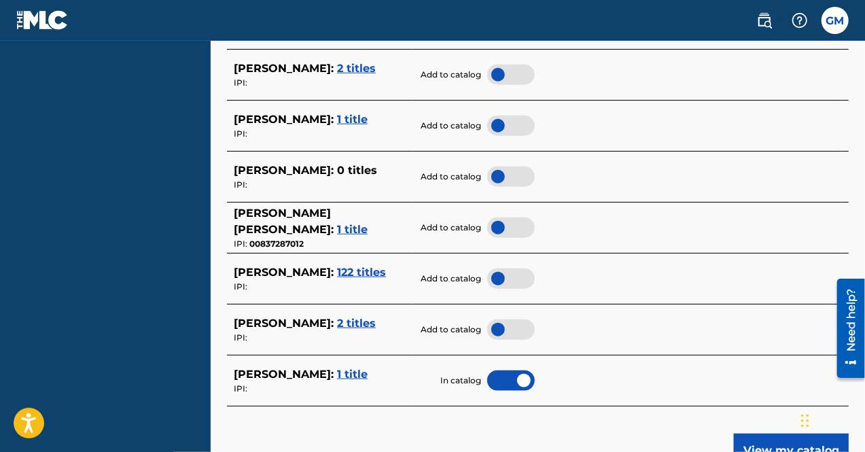
scroll to position [603, 0]
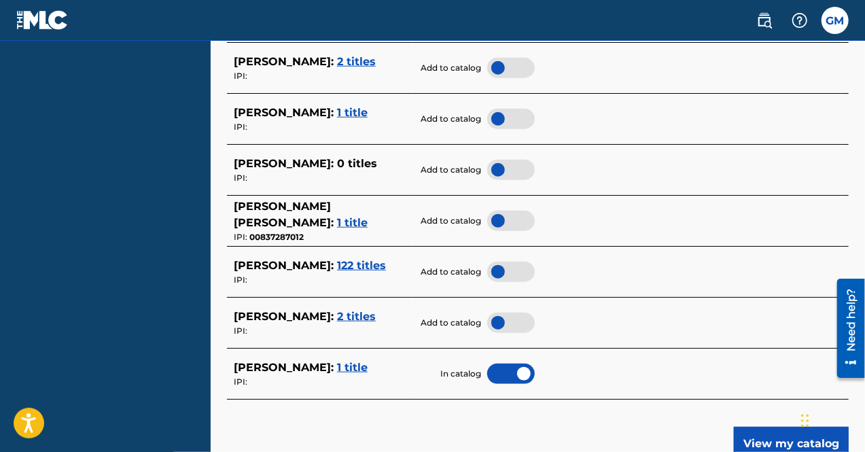
click at [337, 265] on span "122 titles" at bounding box center [361, 265] width 49 height 13
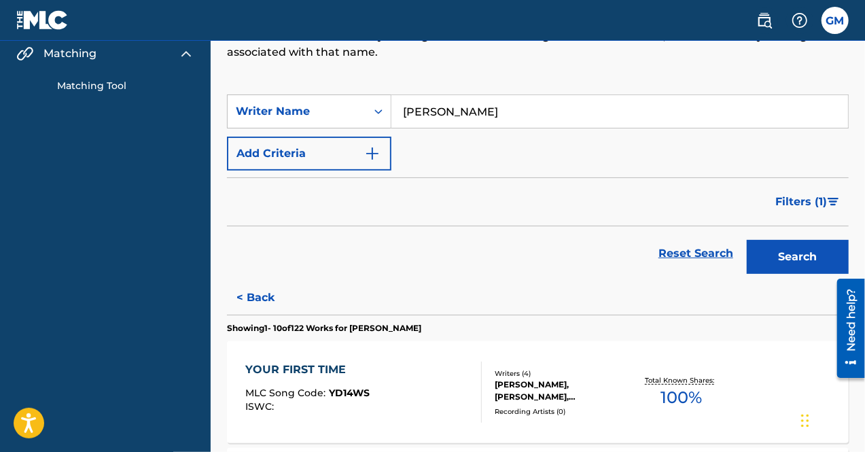
scroll to position [173, 0]
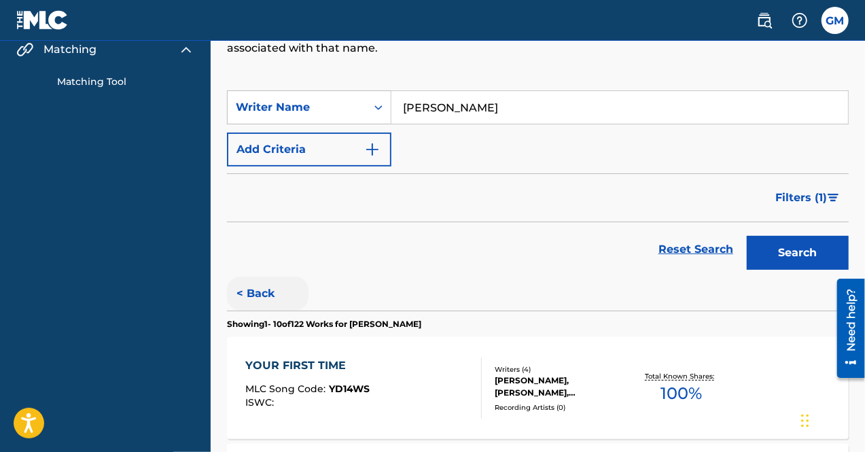
click at [239, 300] on button "< Back" at bounding box center [268, 294] width 82 height 34
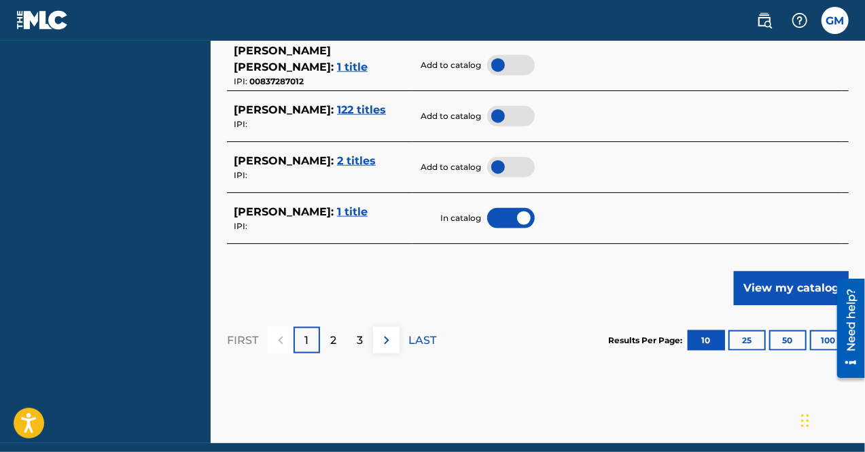
scroll to position [760, 0]
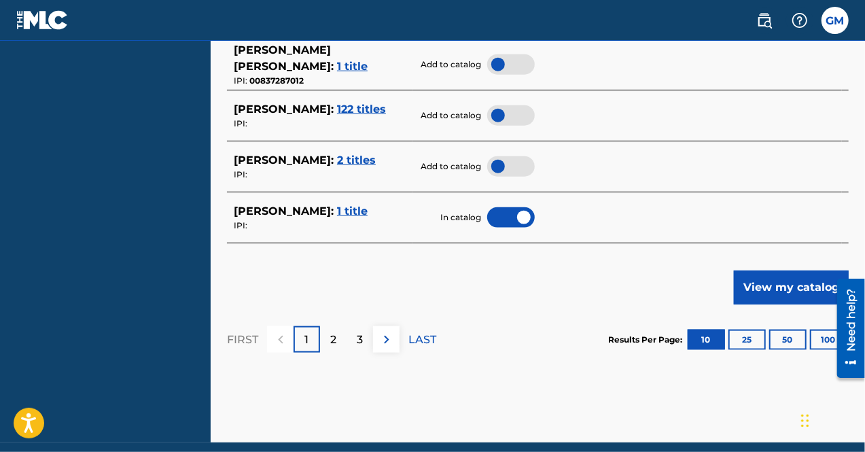
click at [829, 336] on div at bounding box center [845, 327] width 38 height 109
click at [825, 340] on button "100" at bounding box center [828, 340] width 37 height 20
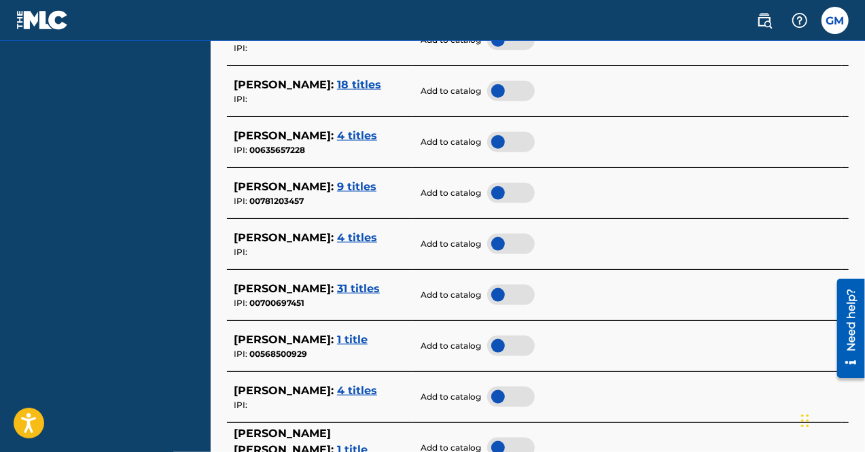
scroll to position [3387, 0]
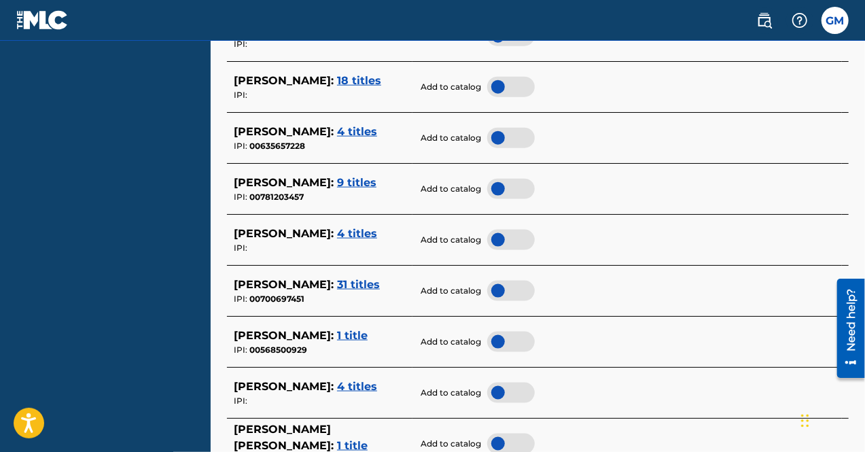
click at [358, 234] on span "4 titles" at bounding box center [357, 233] width 40 height 13
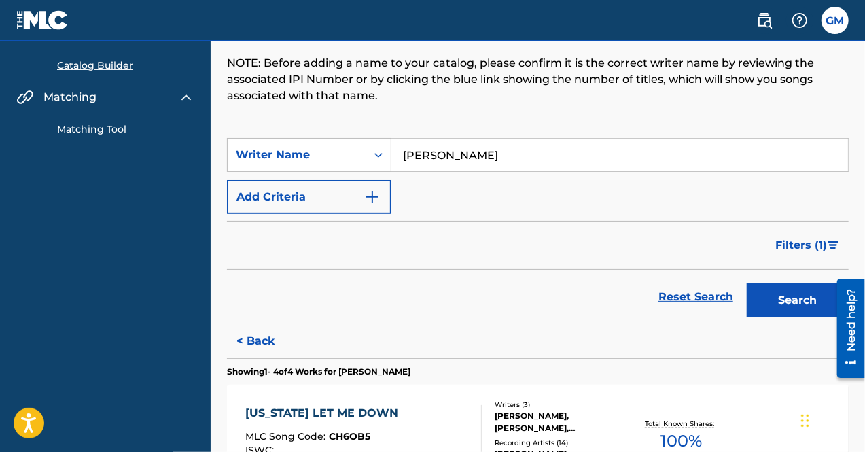
scroll to position [159, 0]
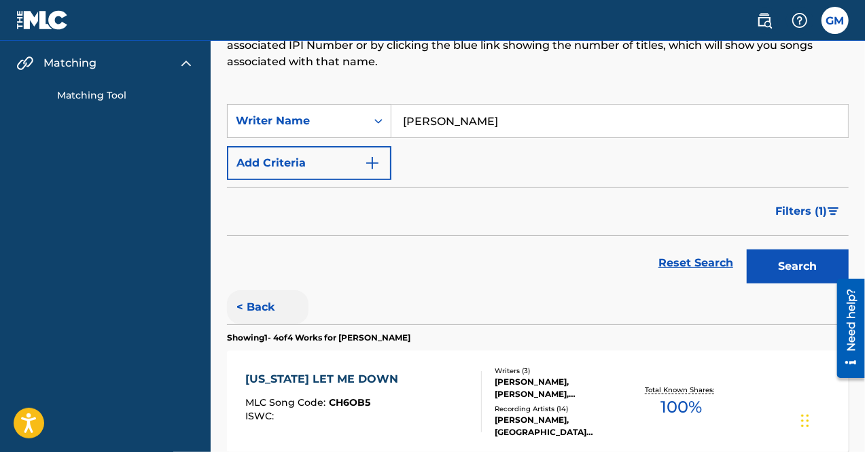
click at [259, 302] on button "< Back" at bounding box center [268, 307] width 82 height 34
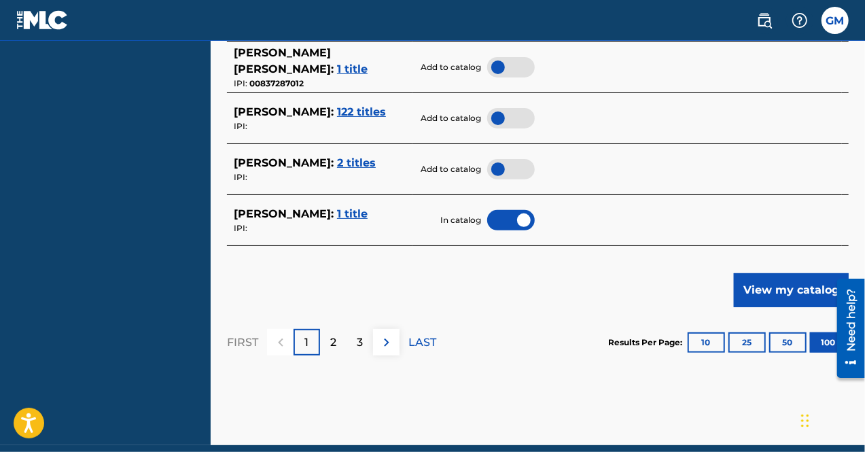
scroll to position [5345, 0]
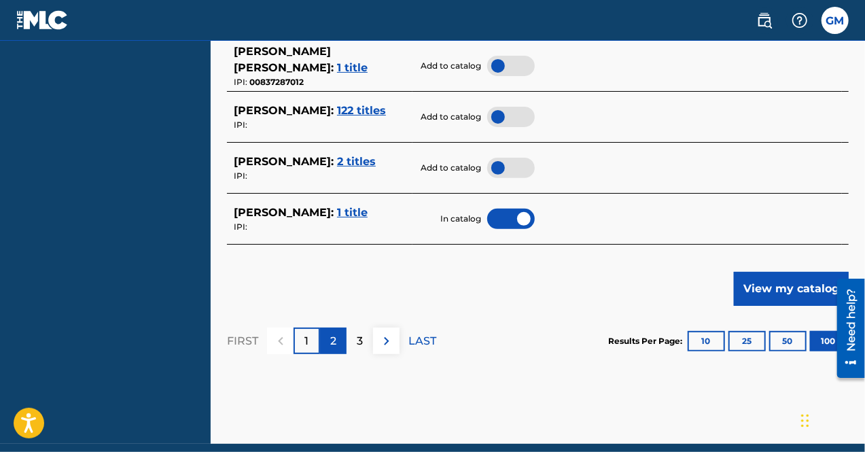
click at [331, 346] on p "2" at bounding box center [333, 341] width 6 height 16
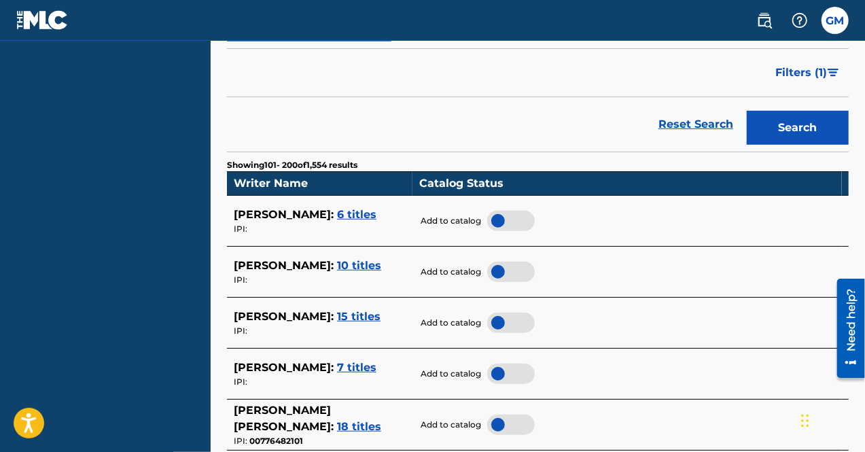
scroll to position [0, 0]
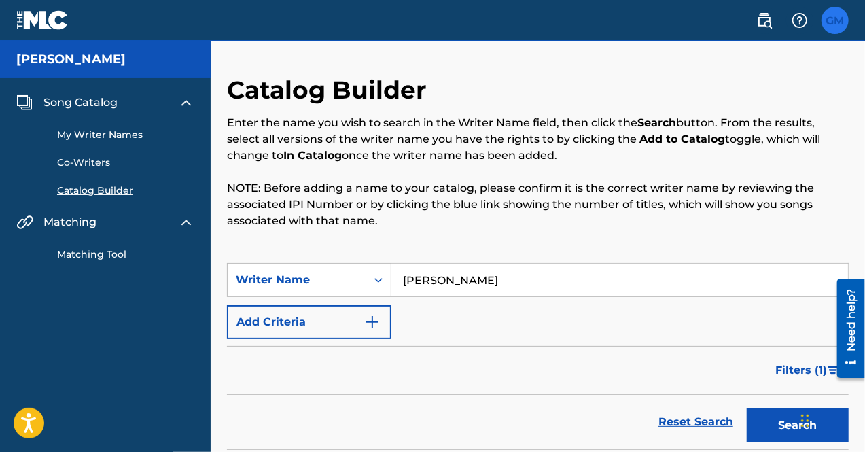
click at [842, 24] on label at bounding box center [835, 20] width 27 height 27
click at [835, 20] on input "[PERSON_NAME] [EMAIL_ADDRESS][DOMAIN_NAME] Notification Preferences Profile Log…" at bounding box center [835, 20] width 0 height 0
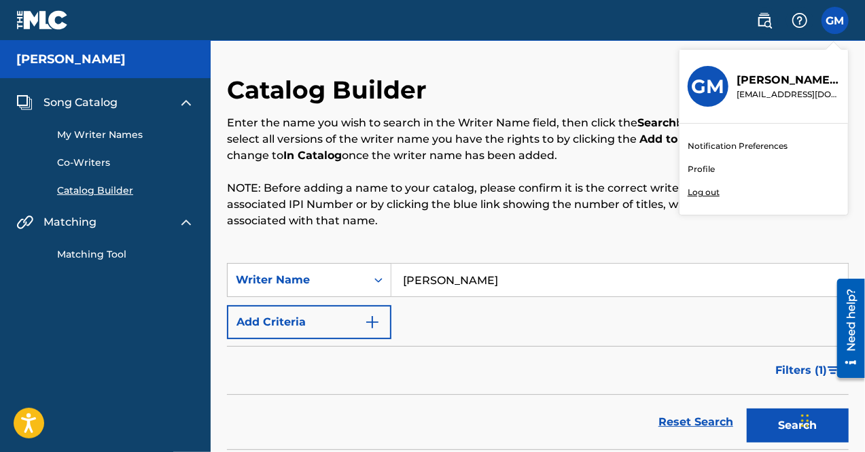
click at [49, 14] on img at bounding box center [42, 20] width 52 height 20
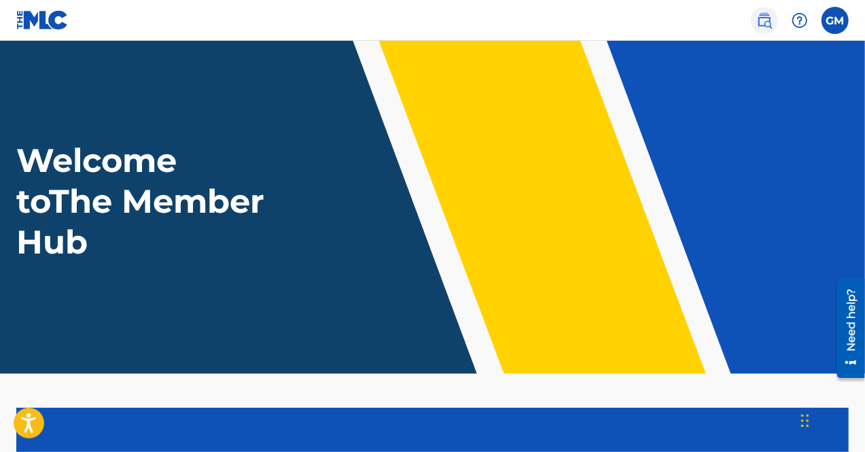
click at [761, 18] on img at bounding box center [764, 20] width 16 height 16
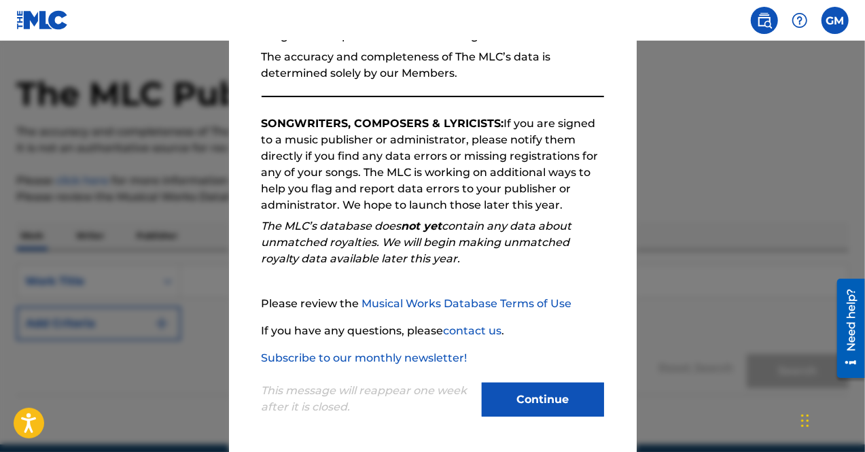
scroll to position [39, 0]
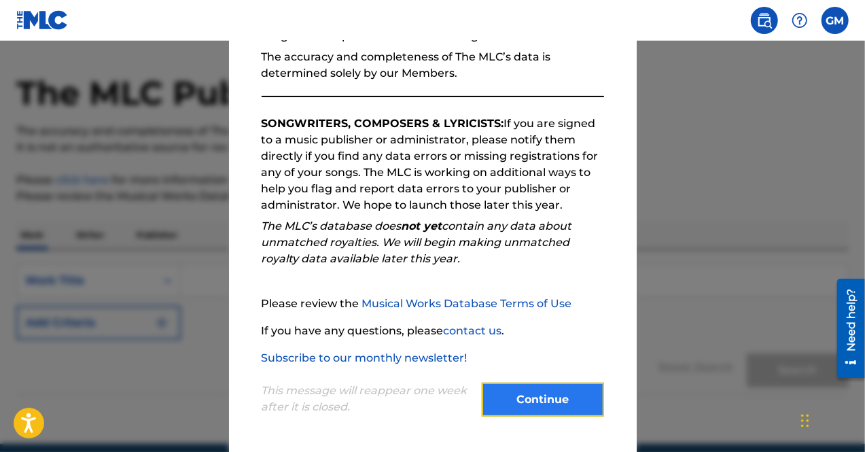
click at [541, 405] on button "Continue" at bounding box center [543, 400] width 122 height 34
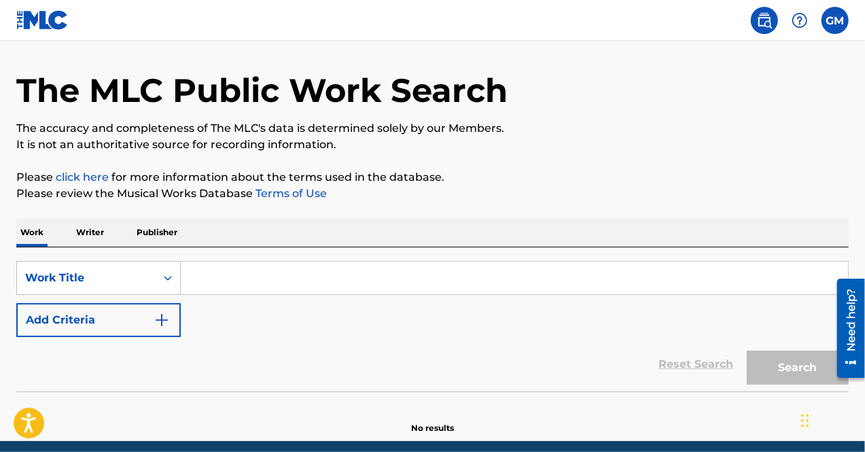
scroll to position [95, 0]
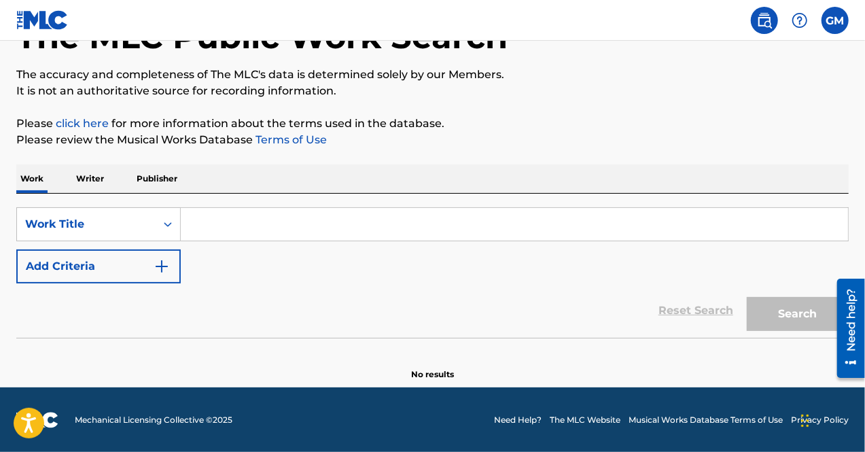
click at [253, 220] on input "Search Form" at bounding box center [514, 224] width 667 height 33
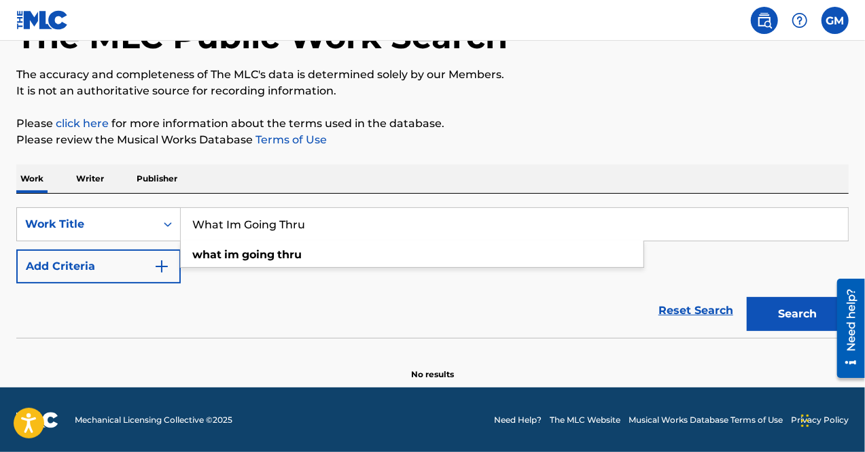
type input "What Im Going Thru"
click at [747, 297] on button "Search" at bounding box center [798, 314] width 102 height 34
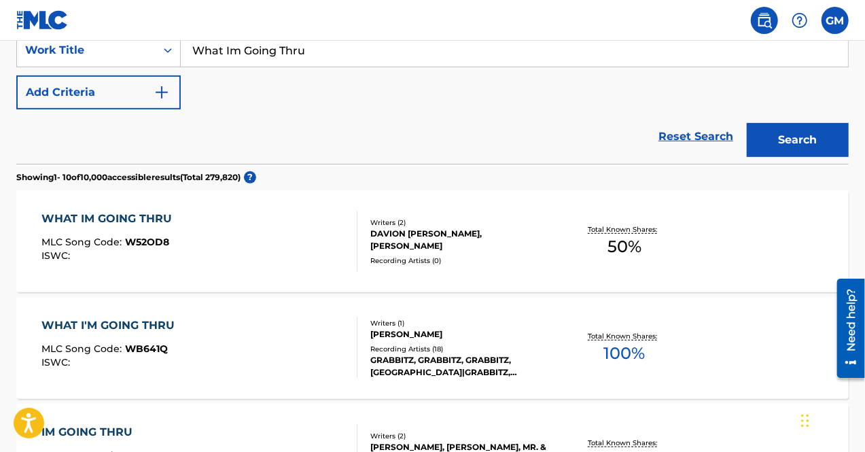
scroll to position [270, 0]
click at [395, 252] on div "Writers ( 2 ) DAVION [PERSON_NAME], [PERSON_NAME] KEY Recording Artists ( 0 )" at bounding box center [456, 241] width 198 height 48
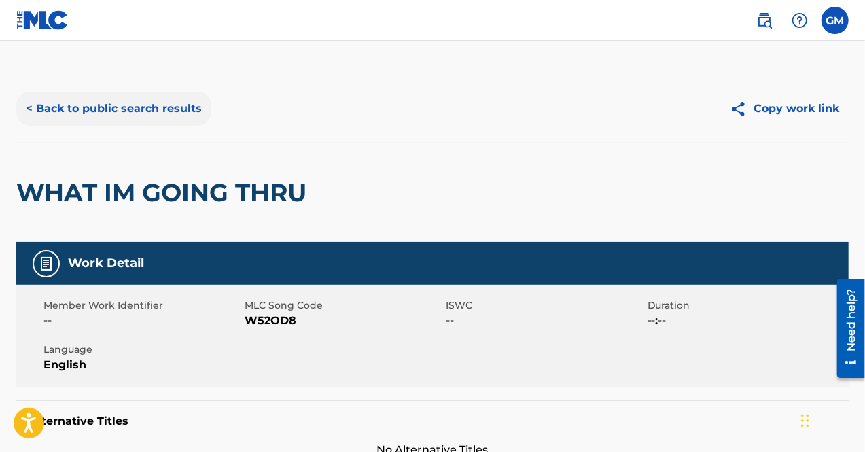
click at [140, 108] on button "< Back to public search results" at bounding box center [113, 109] width 195 height 34
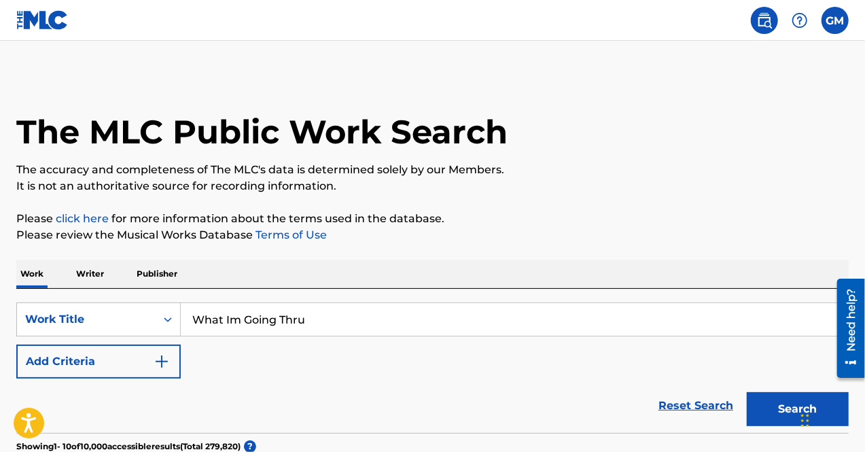
click at [767, 22] on img at bounding box center [764, 20] width 16 height 16
click at [766, 23] on img at bounding box center [764, 20] width 16 height 16
click at [46, 20] on img at bounding box center [42, 20] width 52 height 20
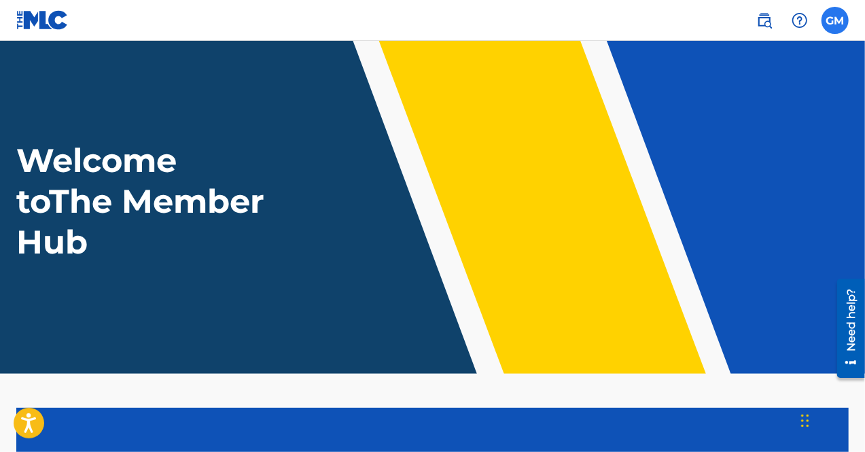
click at [828, 24] on label at bounding box center [835, 20] width 27 height 27
click at [835, 20] on input "[PERSON_NAME] [EMAIL_ADDRESS][DOMAIN_NAME] Notification Preferences Profile Log…" at bounding box center [835, 20] width 0 height 0
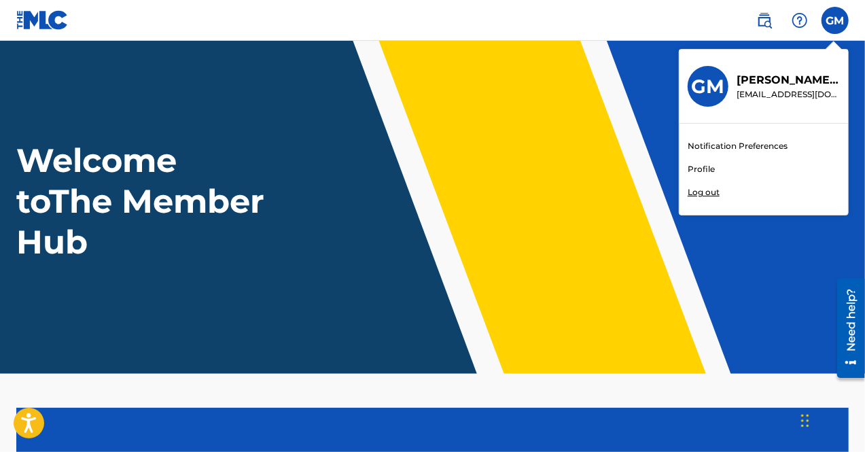
click at [707, 166] on link "Profile" at bounding box center [701, 169] width 27 height 12
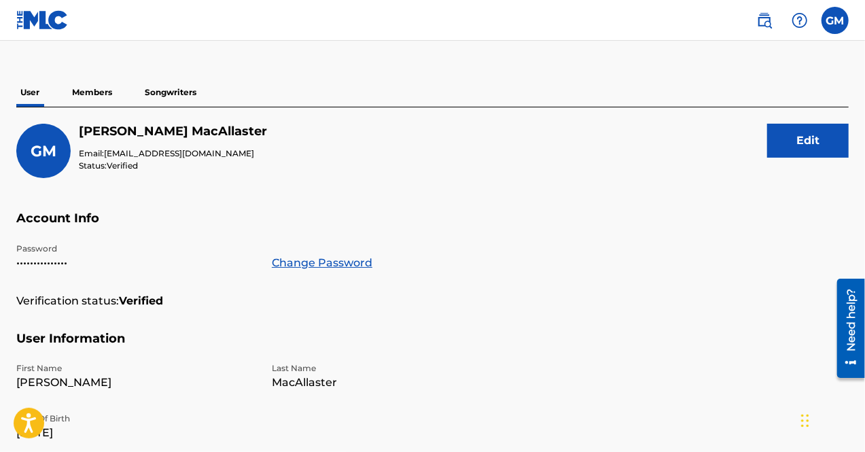
scroll to position [83, 0]
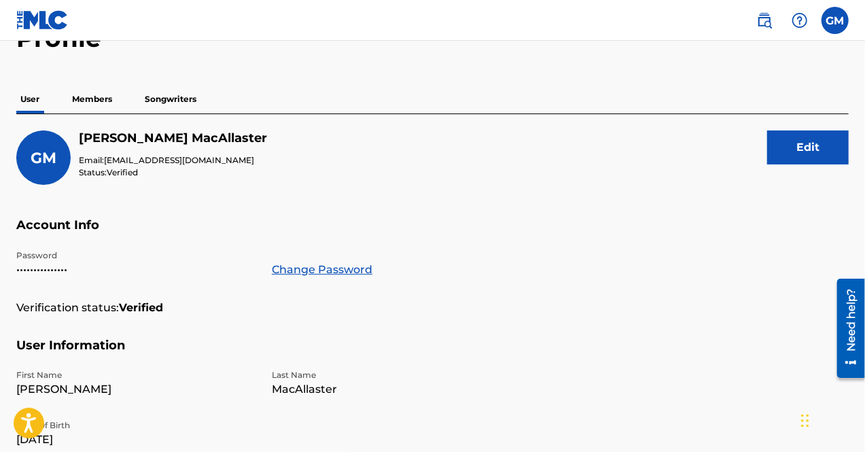
click at [107, 104] on p "Members" at bounding box center [92, 99] width 48 height 29
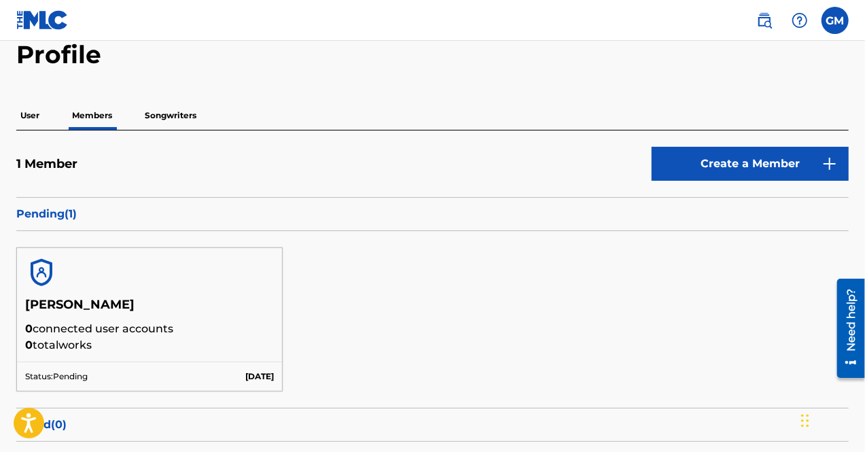
scroll to position [67, 0]
click at [188, 113] on p "Songwriters" at bounding box center [171, 115] width 60 height 29
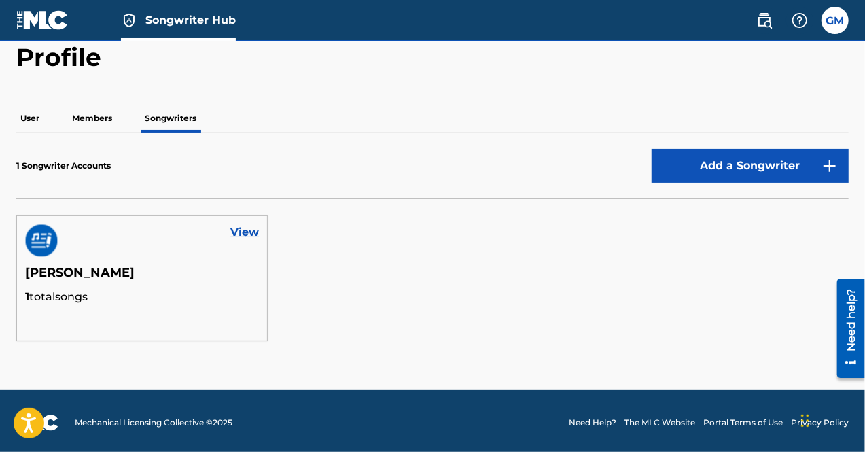
scroll to position [65, 0]
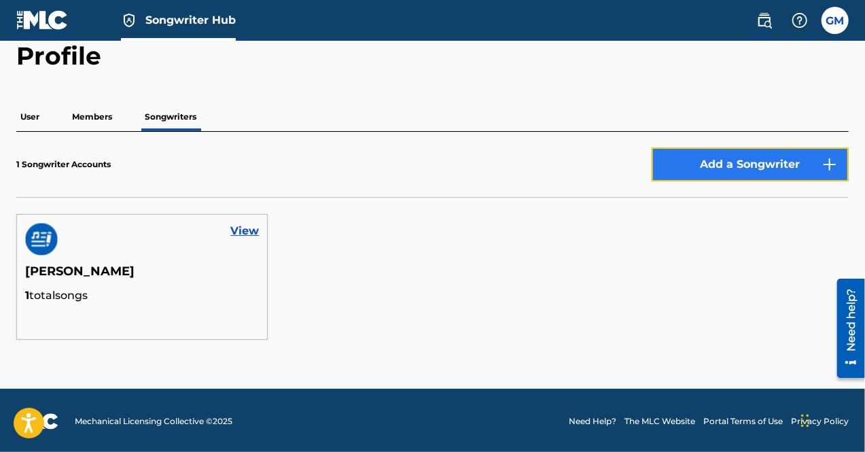
click at [705, 172] on button "Add a Songwriter" at bounding box center [750, 164] width 197 height 34
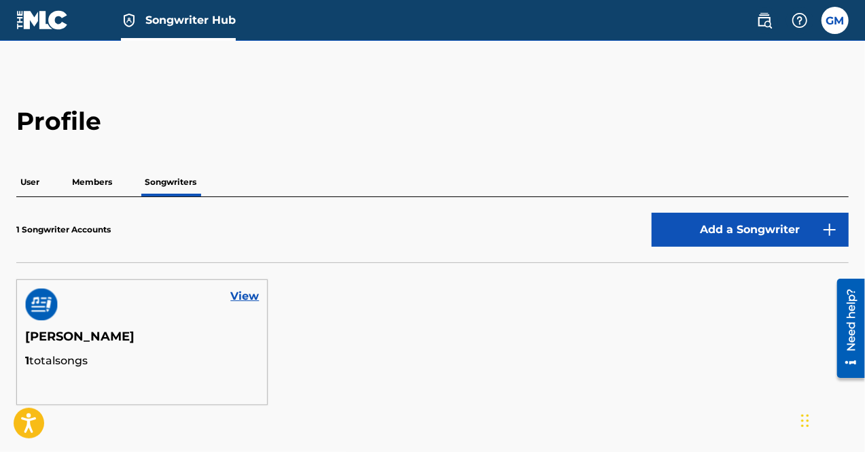
click at [98, 181] on p "Members" at bounding box center [92, 182] width 48 height 29
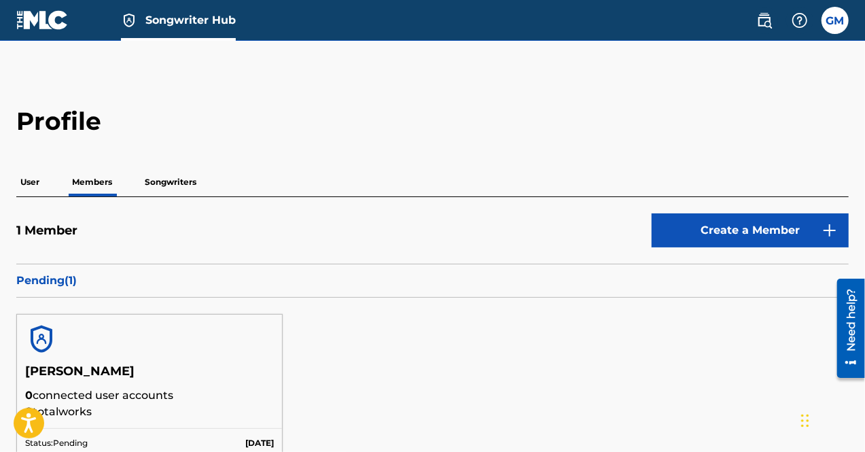
click at [37, 178] on p "User" at bounding box center [29, 182] width 27 height 29
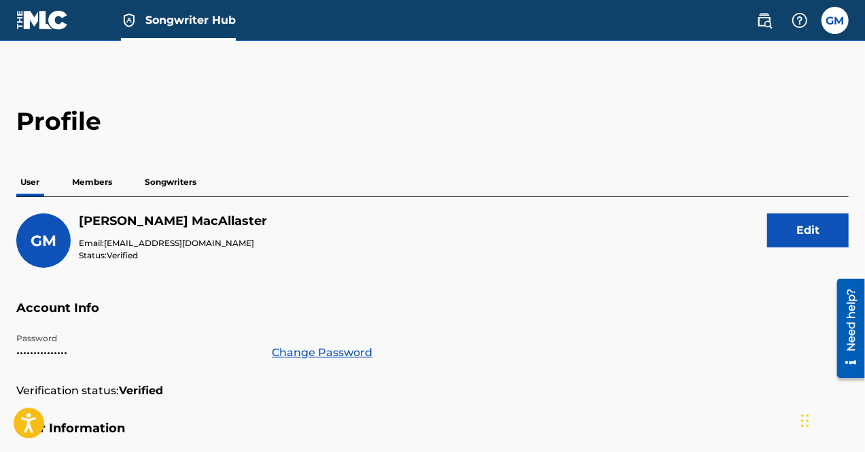
click at [90, 181] on p "Members" at bounding box center [92, 182] width 48 height 29
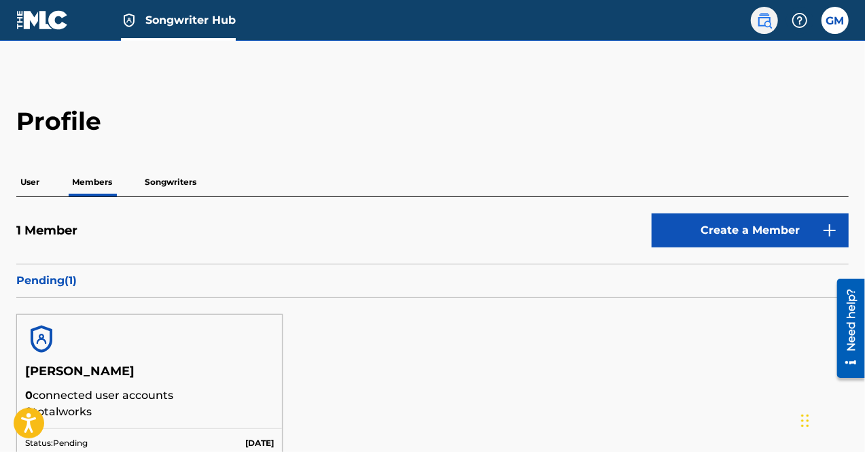
click at [758, 14] on img at bounding box center [764, 20] width 16 height 16
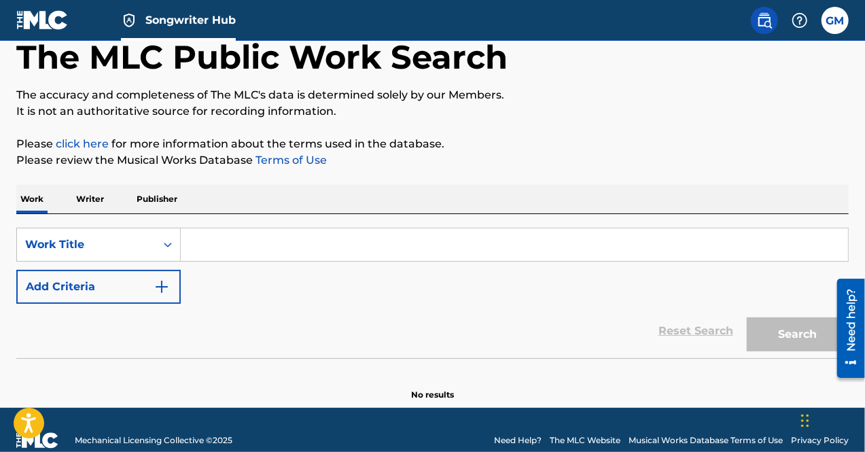
scroll to position [73, 0]
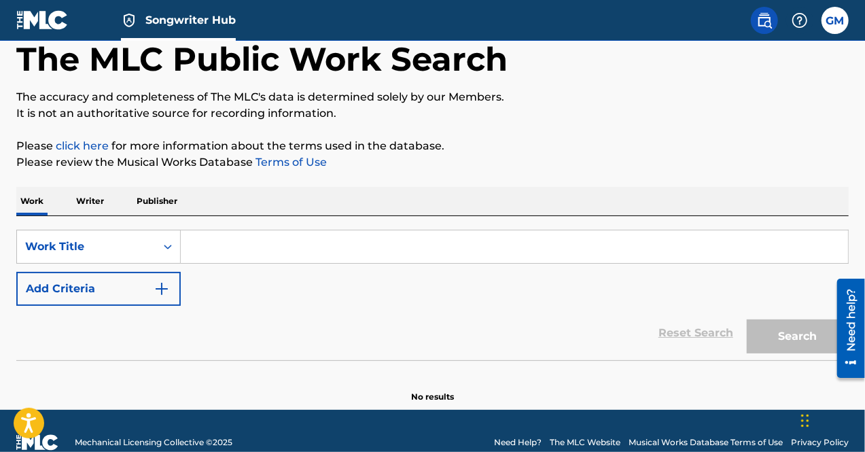
click at [98, 202] on p "Writer" at bounding box center [90, 201] width 36 height 29
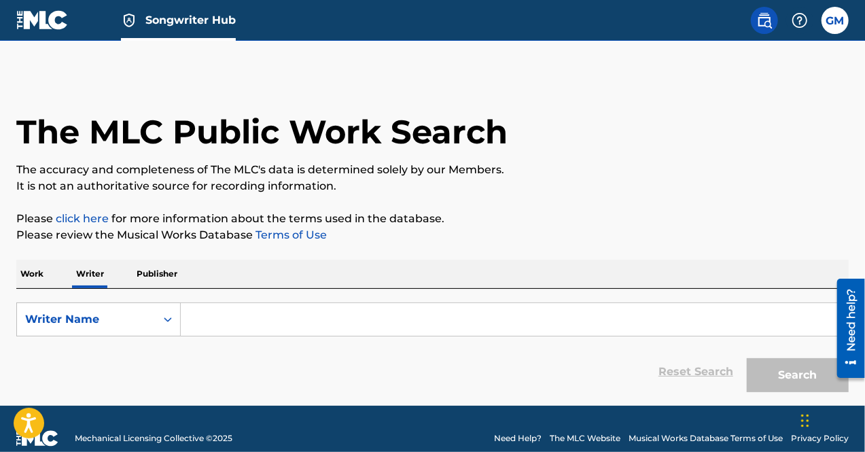
click at [266, 308] on input "Search Form" at bounding box center [514, 319] width 667 height 33
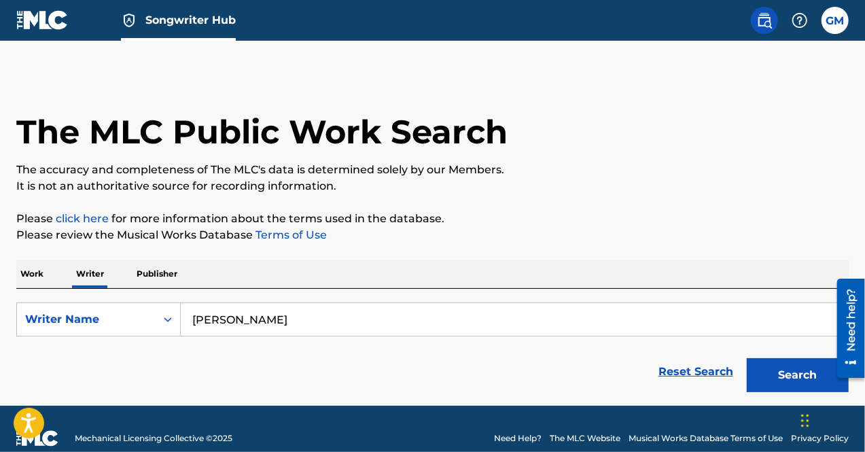
type input "[PERSON_NAME]"
click at [747, 358] on button "Search" at bounding box center [798, 375] width 102 height 34
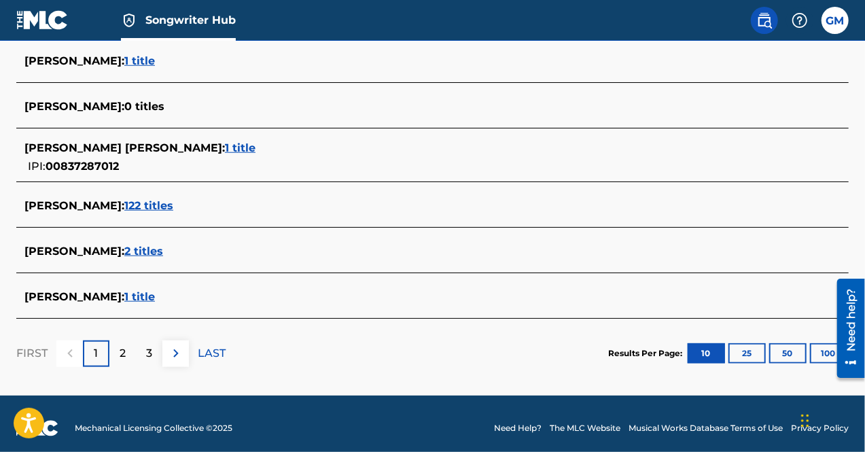
scroll to position [566, 0]
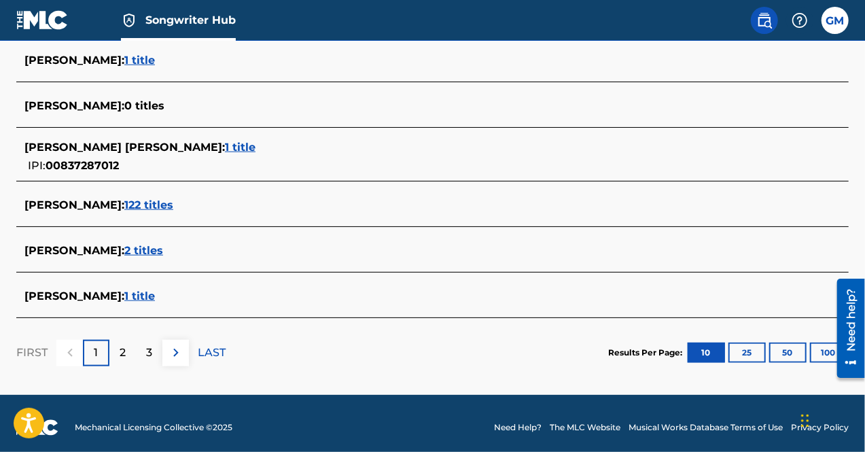
click at [155, 294] on span "1 title" at bounding box center [139, 295] width 31 height 13
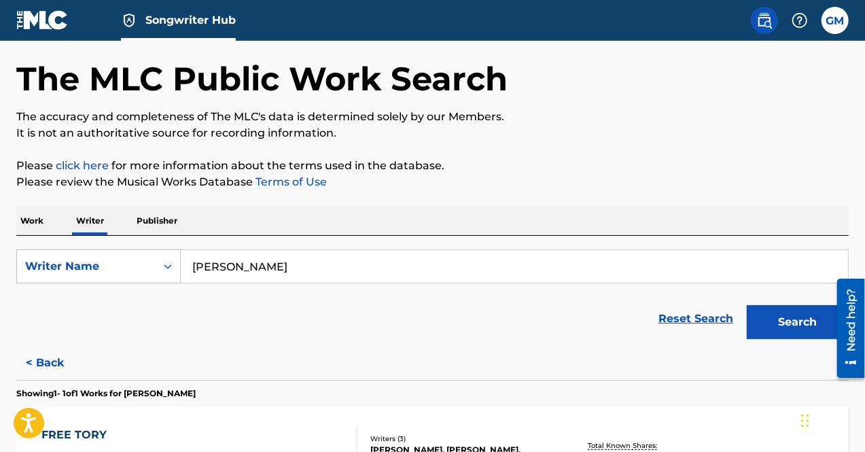
scroll to position [0, 0]
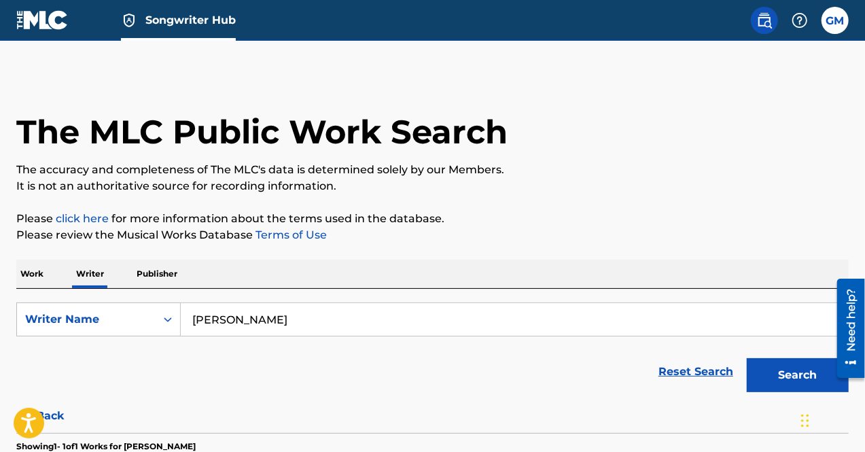
click at [50, 18] on img at bounding box center [42, 20] width 52 height 20
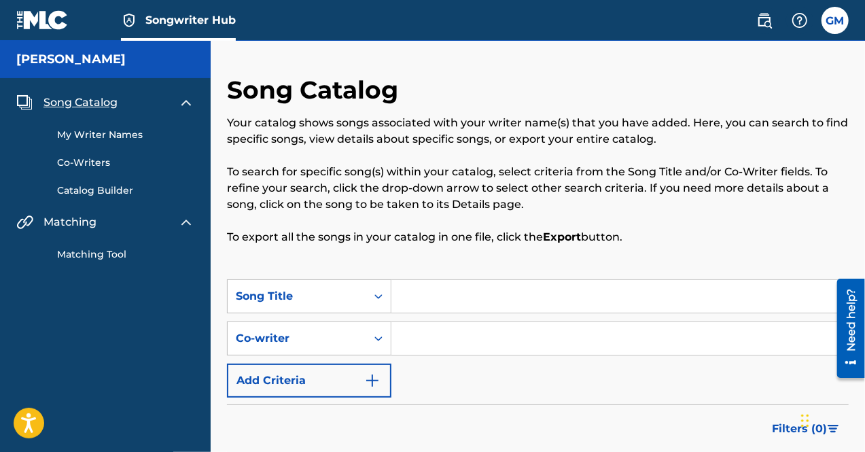
click at [36, 19] on img at bounding box center [42, 20] width 52 height 20
click at [124, 103] on div "Song Catalog" at bounding box center [105, 102] width 178 height 16
click at [180, 103] on img at bounding box center [186, 102] width 16 height 16
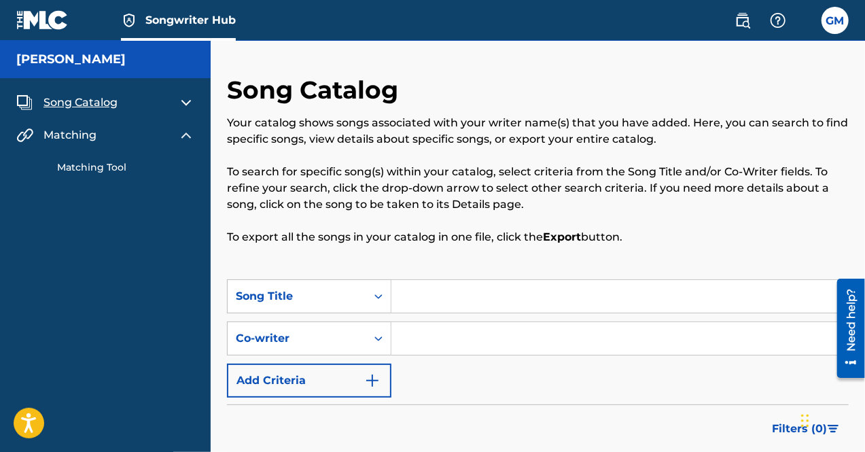
click at [179, 102] on img at bounding box center [186, 102] width 16 height 16
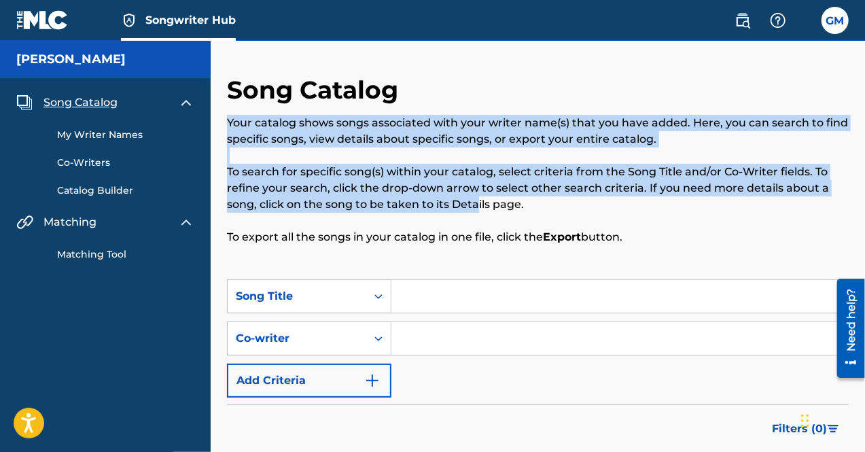
drag, startPoint x: 412, startPoint y: 161, endPoint x: 475, endPoint y: 206, distance: 77.5
click at [475, 206] on div "Your catalog shows songs associated with your writer name(s) that you have adde…" at bounding box center [538, 180] width 622 height 130
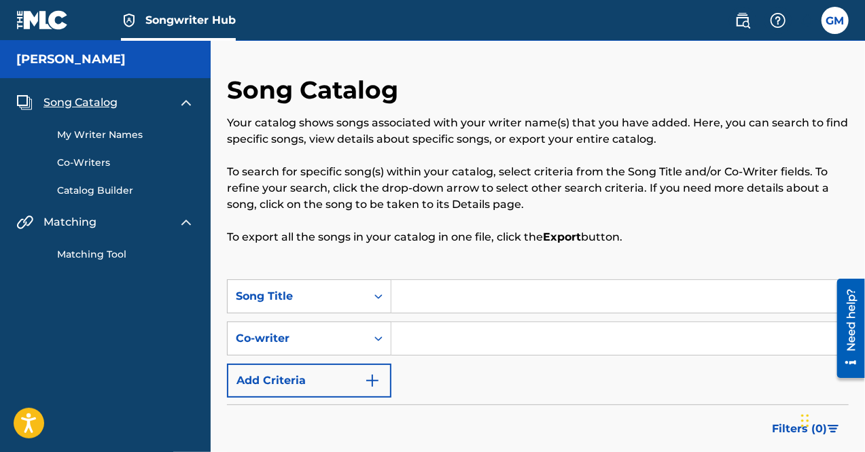
click at [639, 217] on div "Your catalog shows songs associated with your writer name(s) that you have adde…" at bounding box center [538, 180] width 622 height 130
click at [124, 188] on link "Catalog Builder" at bounding box center [125, 190] width 137 height 14
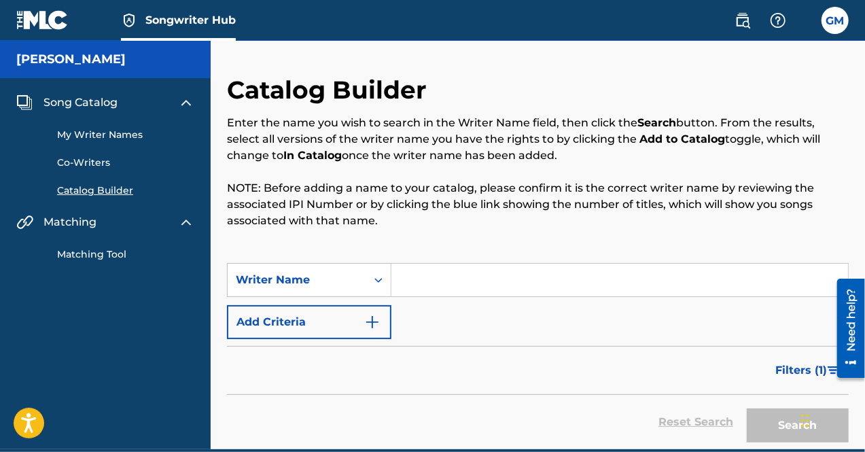
click at [151, 139] on link "My Writer Names" at bounding box center [125, 135] width 137 height 14
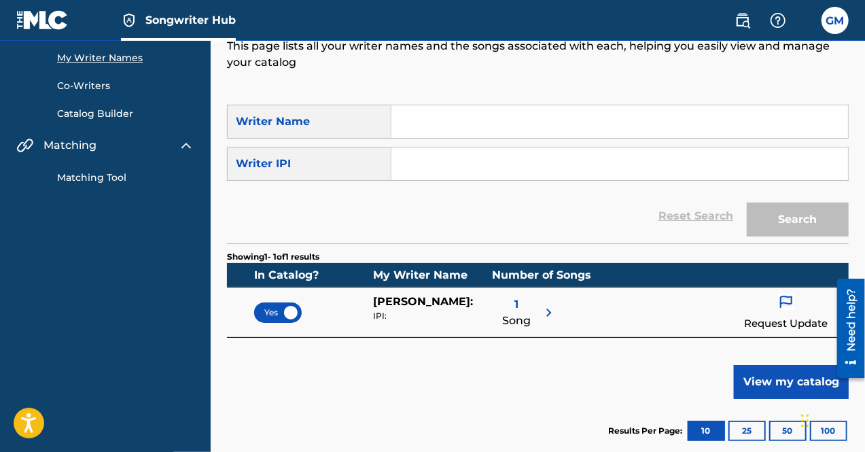
scroll to position [82, 0]
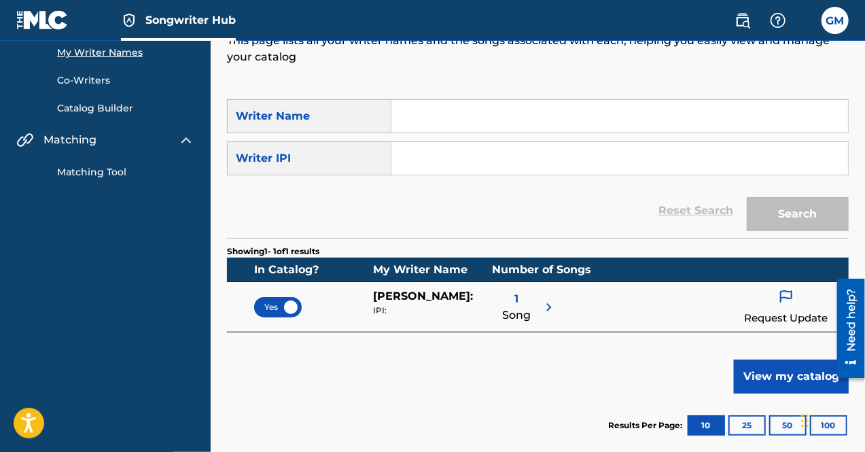
click at [432, 104] on input "Search Form" at bounding box center [619, 116] width 457 height 33
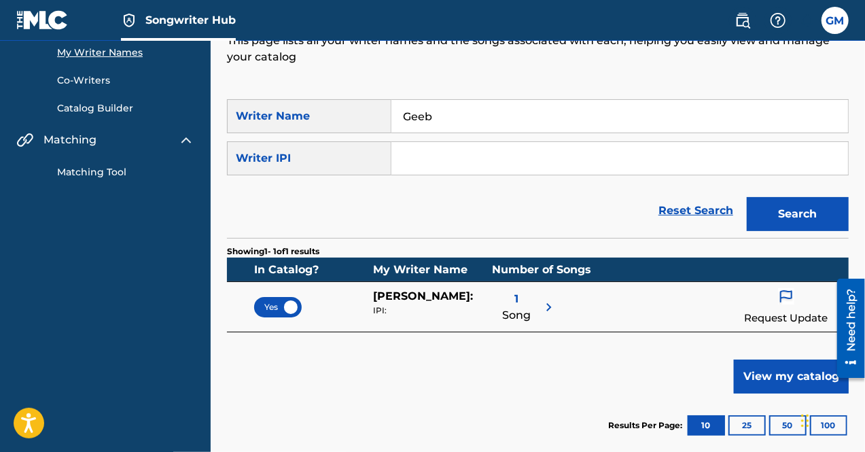
type input "Geeb"
click at [747, 197] on button "Search" at bounding box center [798, 214] width 102 height 34
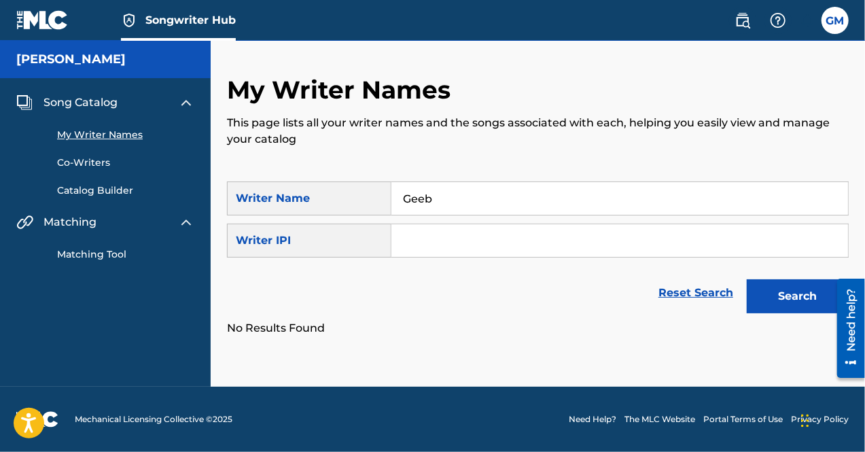
scroll to position [0, 0]
click at [102, 158] on link "Co-Writers" at bounding box center [125, 163] width 137 height 14
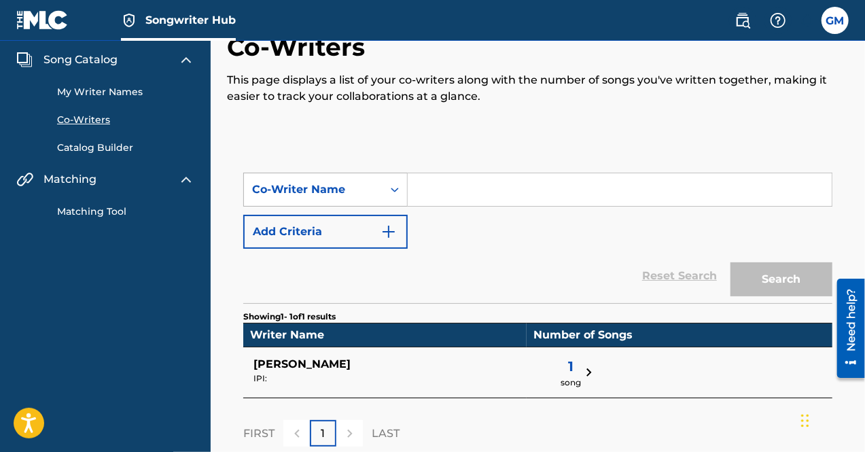
scroll to position [67, 0]
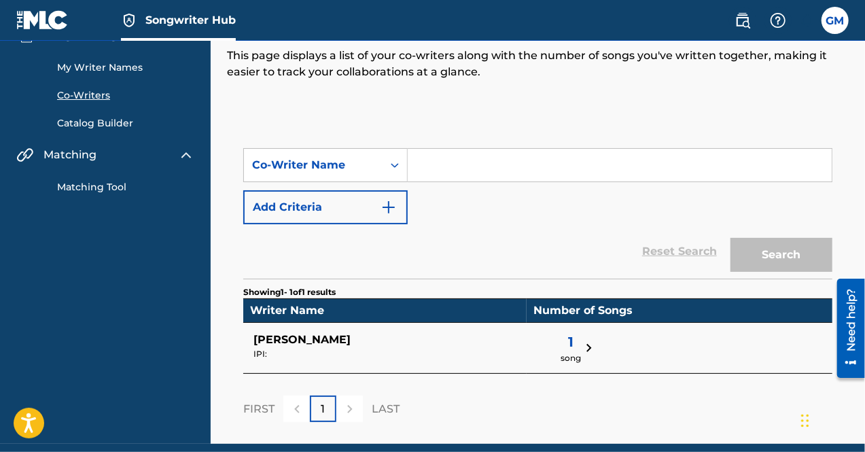
click at [95, 118] on link "Catalog Builder" at bounding box center [125, 123] width 137 height 14
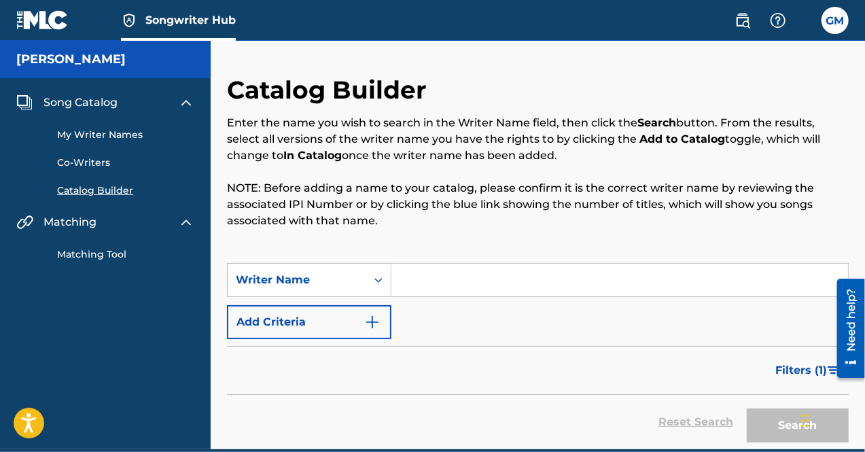
click at [107, 99] on span "Song Catalog" at bounding box center [80, 102] width 74 height 16
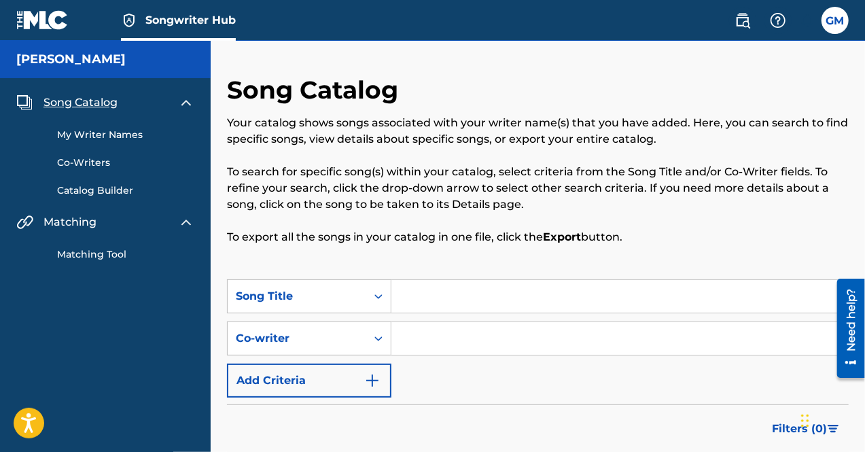
click at [181, 101] on img at bounding box center [186, 102] width 16 height 16
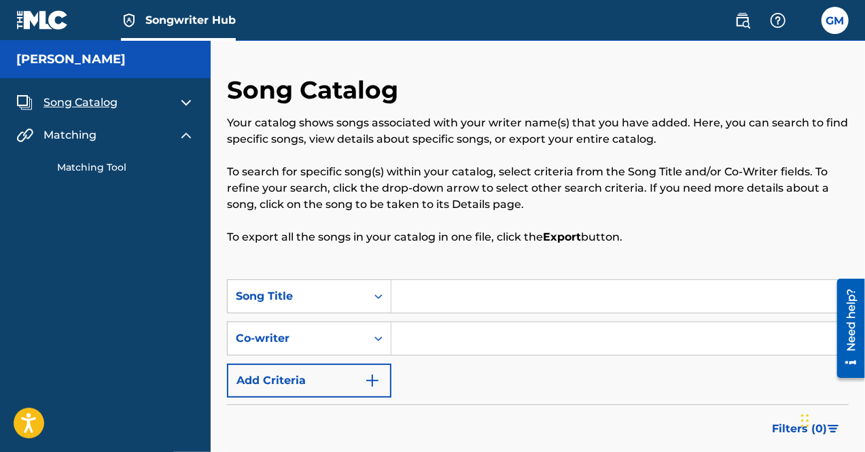
click at [188, 101] on img at bounding box center [186, 102] width 16 height 16
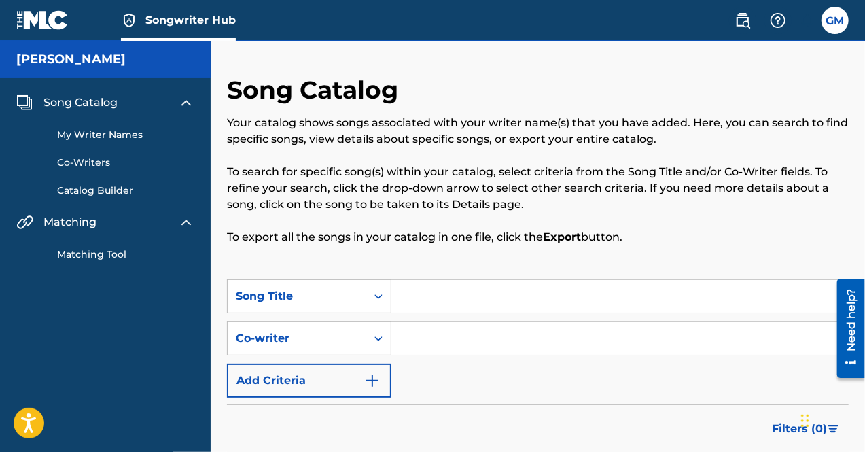
click at [24, 102] on img at bounding box center [24, 102] width 16 height 16
